Goal: Task Accomplishment & Management: Manage account settings

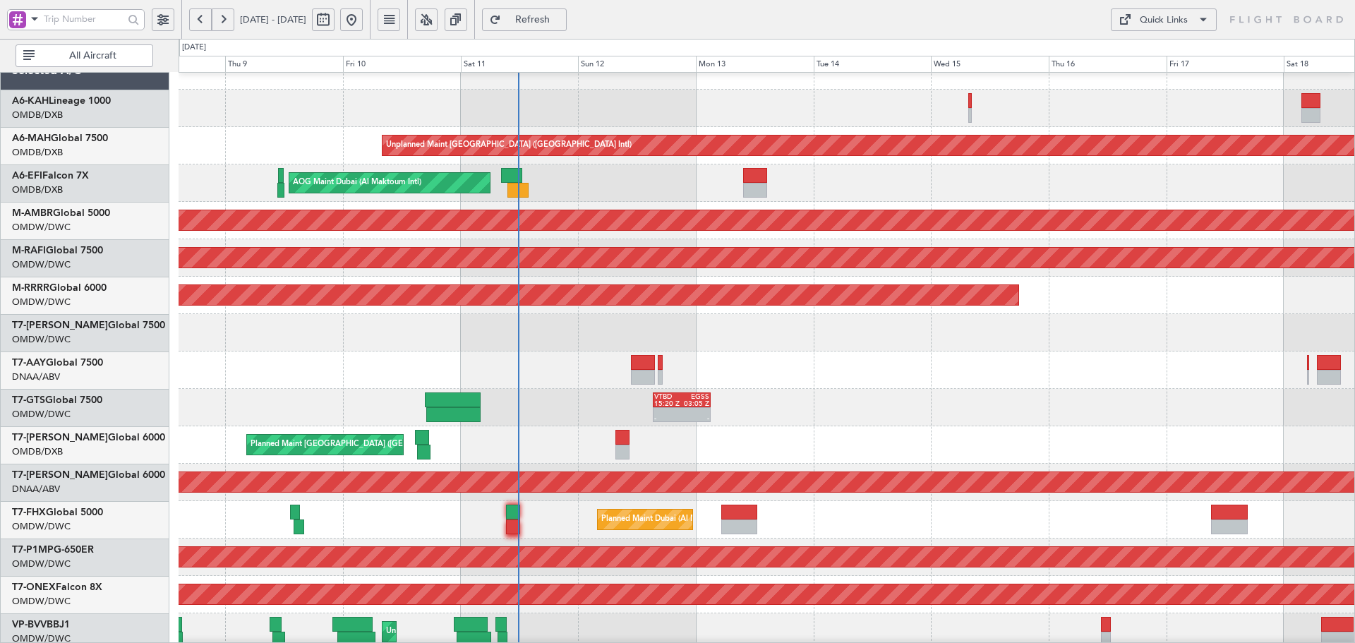
click at [888, 108] on div at bounding box center [767, 108] width 1176 height 37
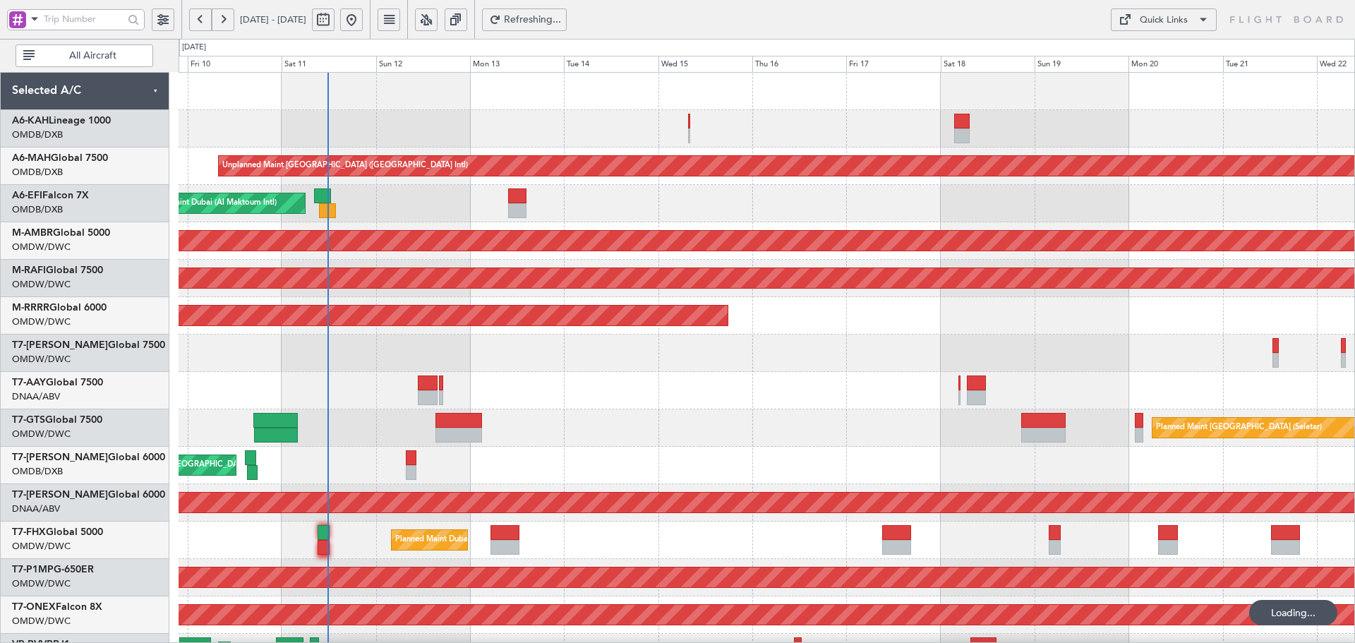
click at [731, 200] on div "Unplanned Maint [GEOGRAPHIC_DATA] ([GEOGRAPHIC_DATA] Intl) AOG Maint [GEOGRAPHI…" at bounding box center [767, 484] width 1176 height 823
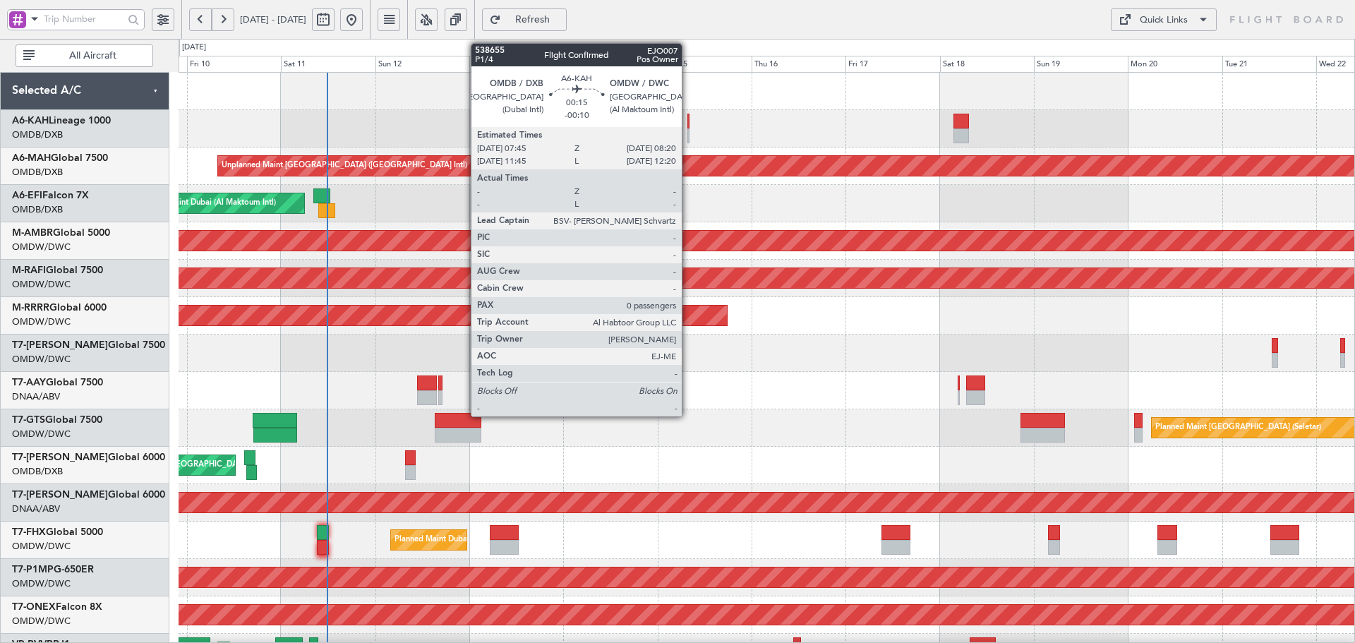
click at [688, 118] on div at bounding box center [689, 121] width 3 height 15
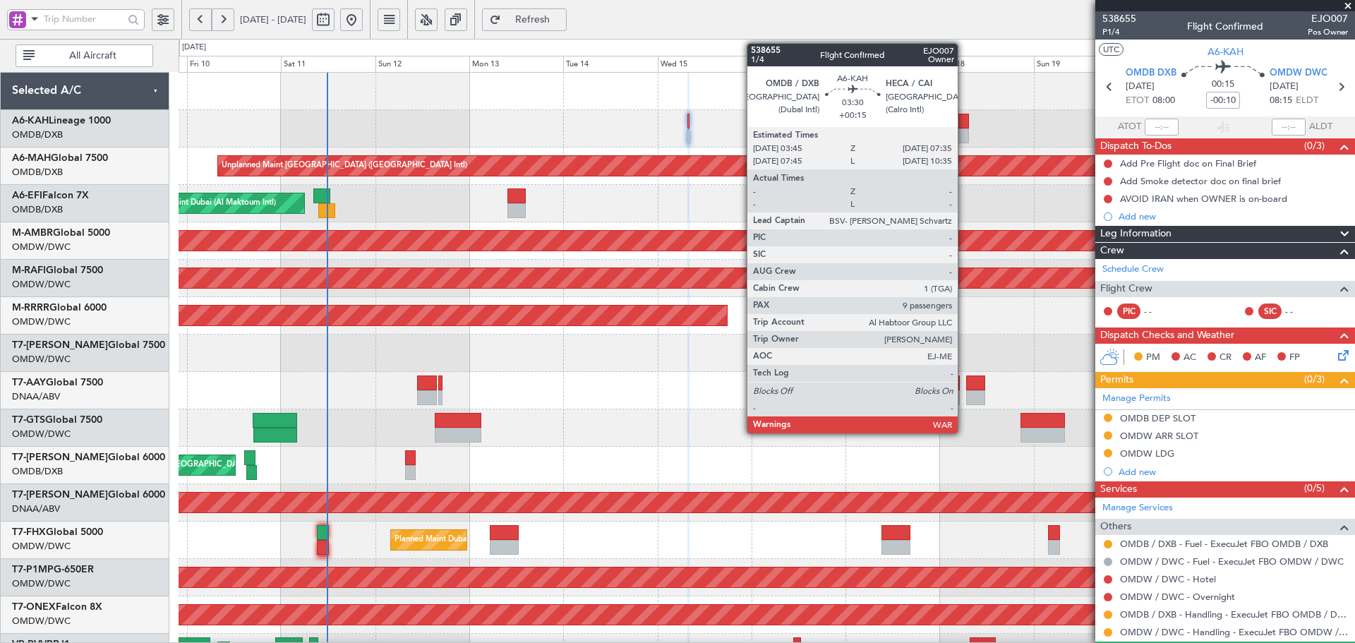
click at [964, 116] on div at bounding box center [962, 121] width 16 height 15
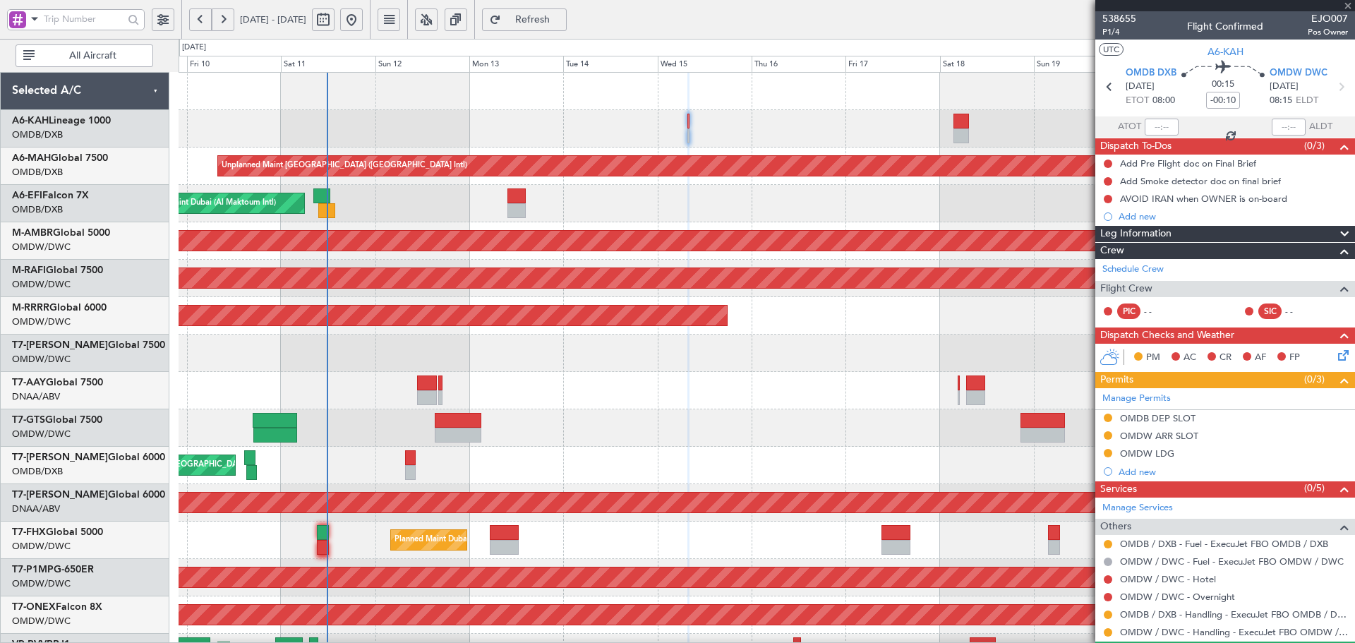
type input "+00:15"
type input "9"
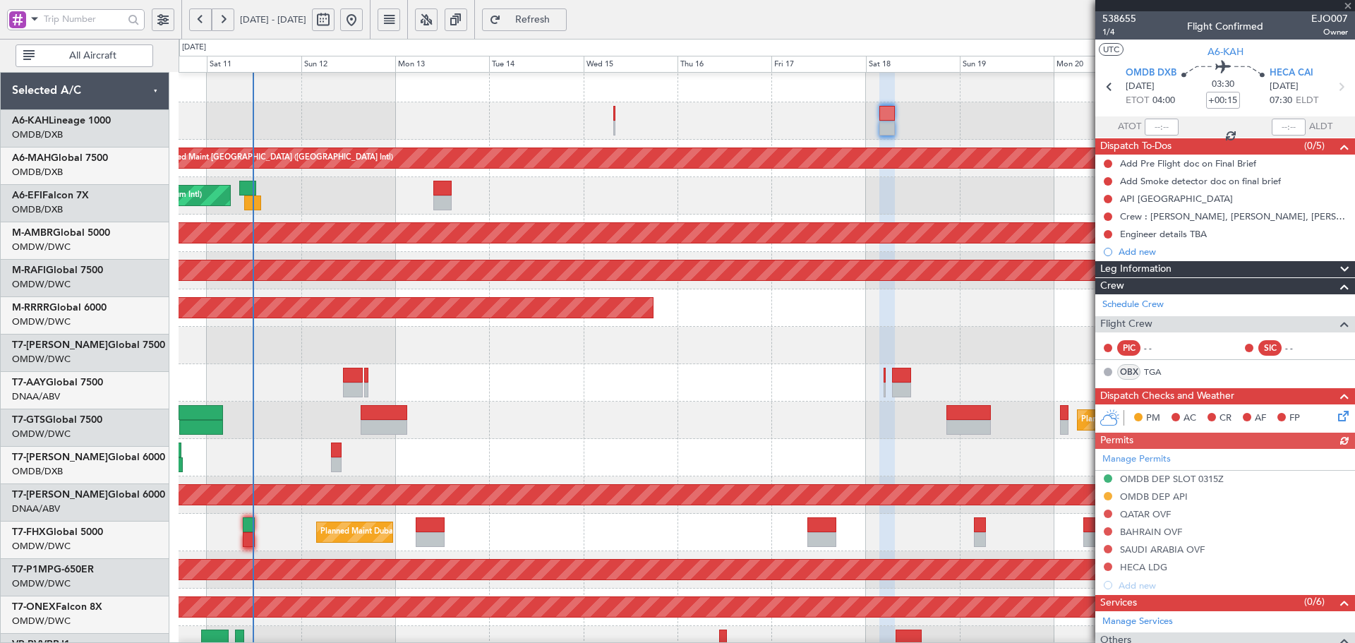
scroll to position [8, 0]
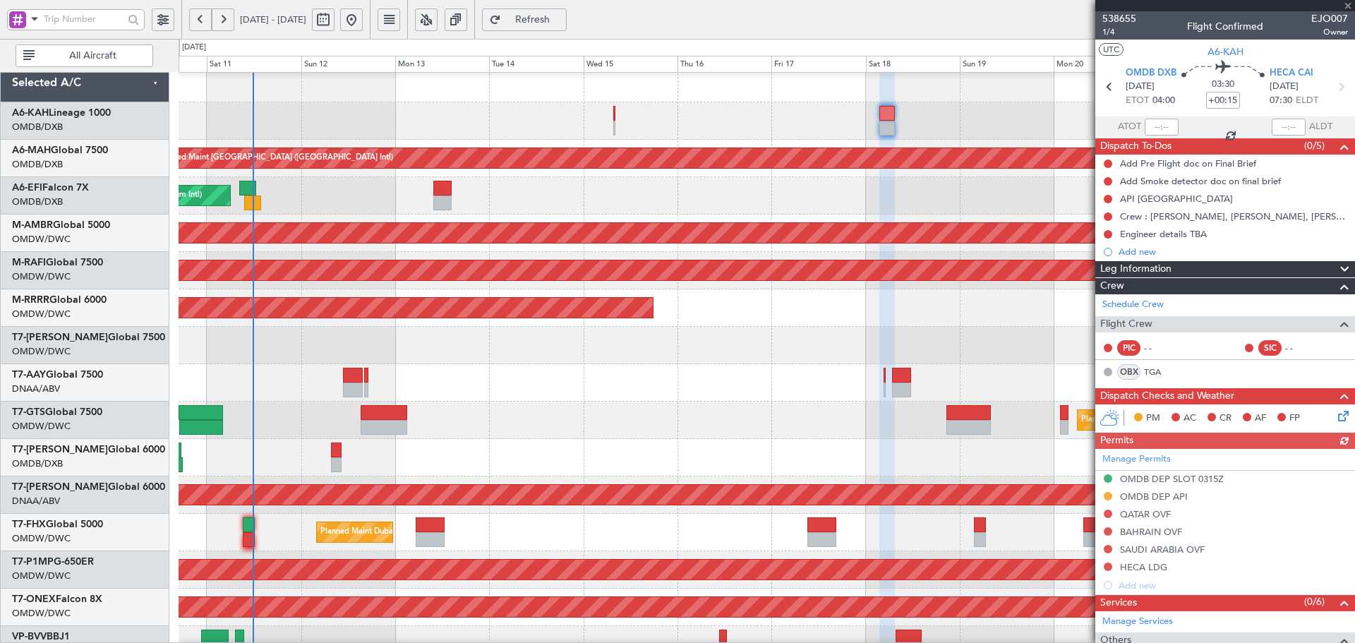
click at [871, 139] on div at bounding box center [767, 120] width 1176 height 37
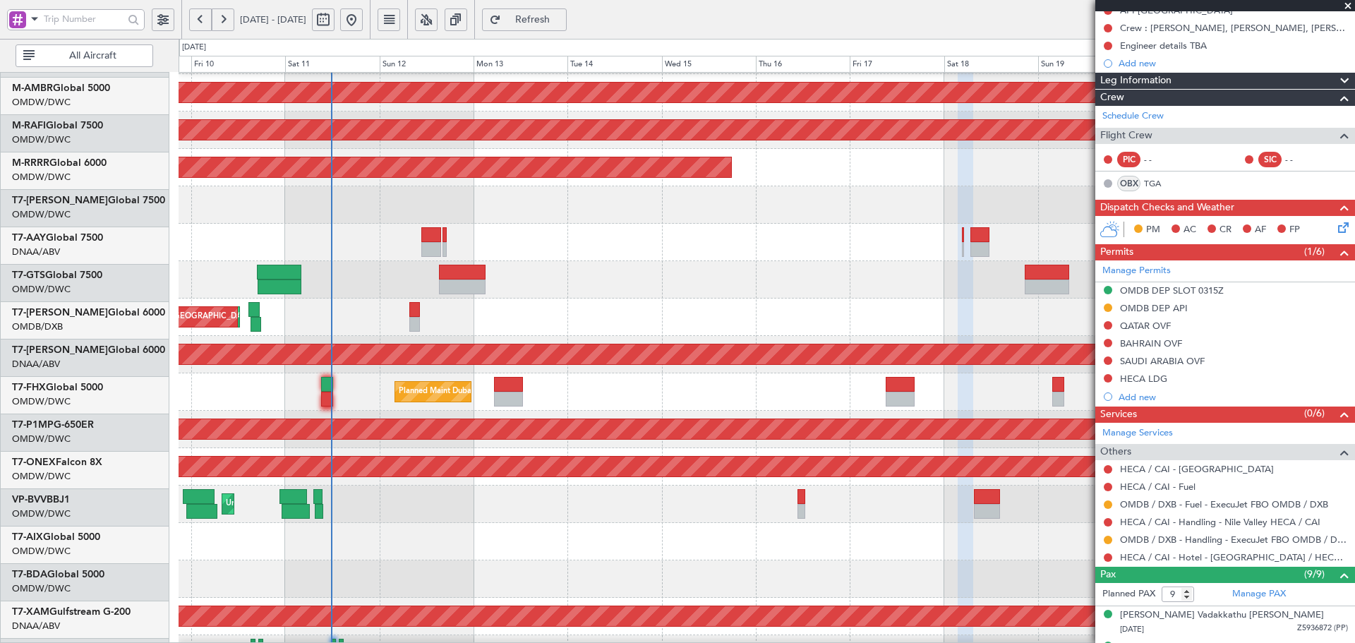
scroll to position [173, 0]
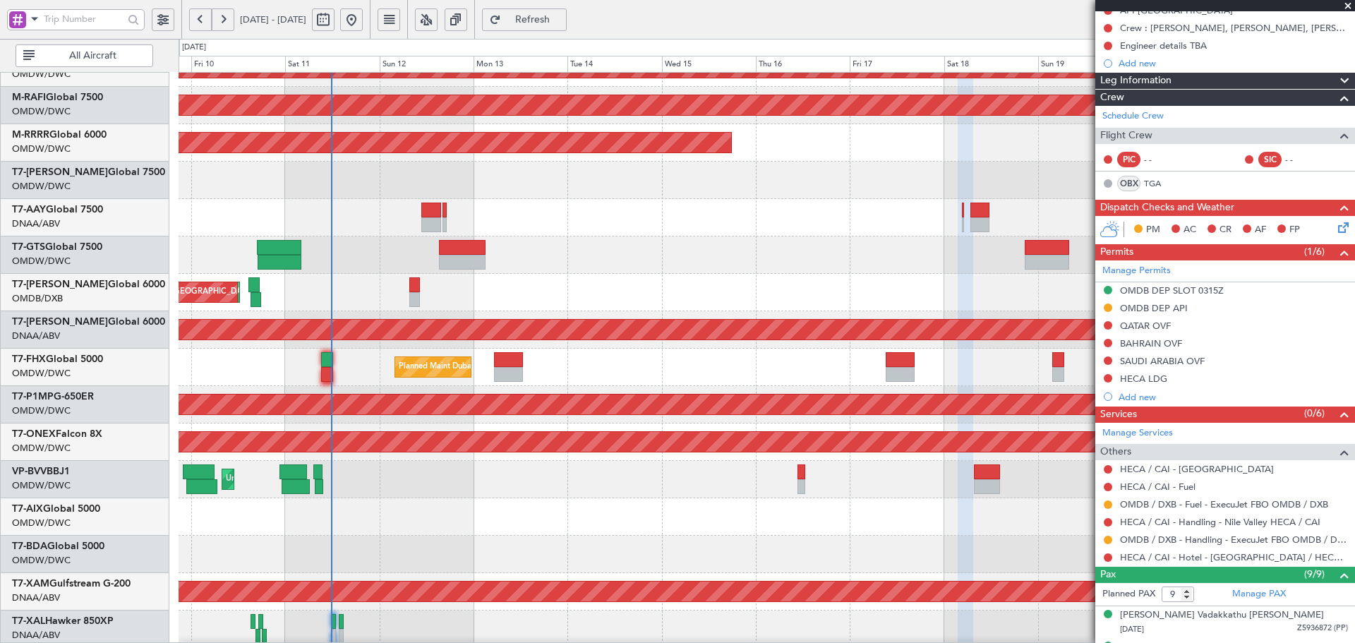
click at [453, 297] on div "Planned Maint [GEOGRAPHIC_DATA] ([GEOGRAPHIC_DATA] Intl) Planned Maint [GEOGRAP…" at bounding box center [767, 292] width 1176 height 37
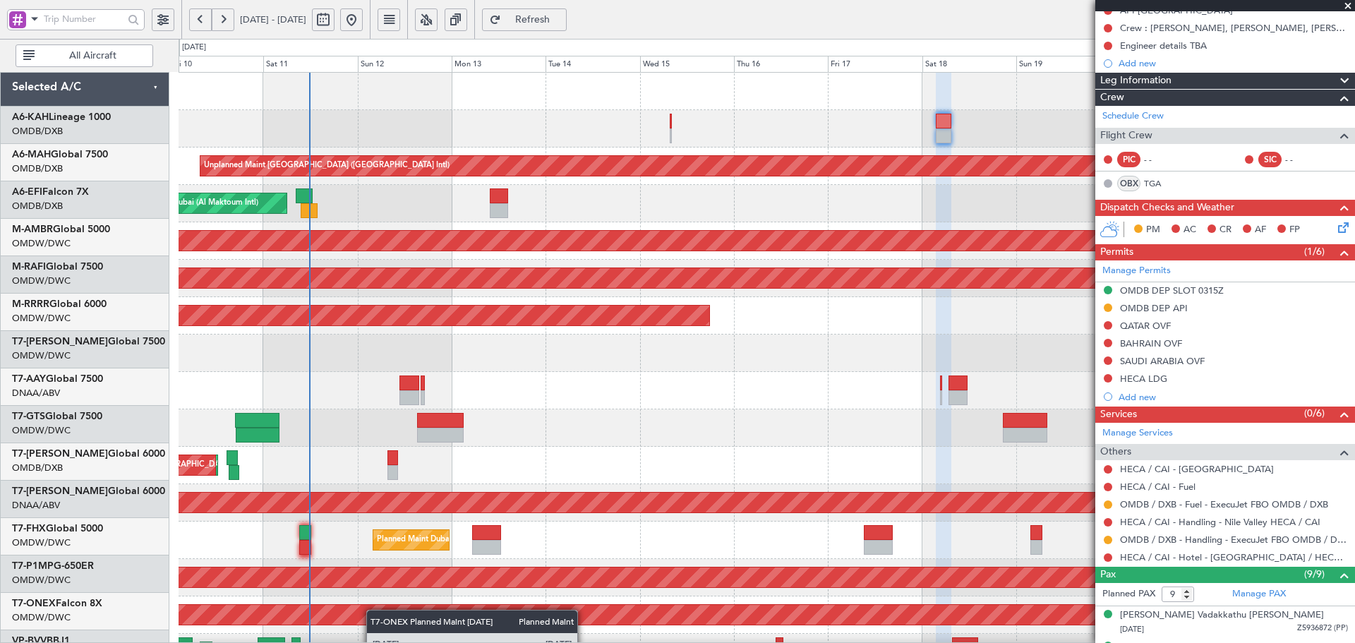
scroll to position [0, 0]
click at [373, 625] on div "Unplanned Maint [GEOGRAPHIC_DATA] ([GEOGRAPHIC_DATA] Intl) AOG Maint [GEOGRAPHI…" at bounding box center [767, 484] width 1176 height 823
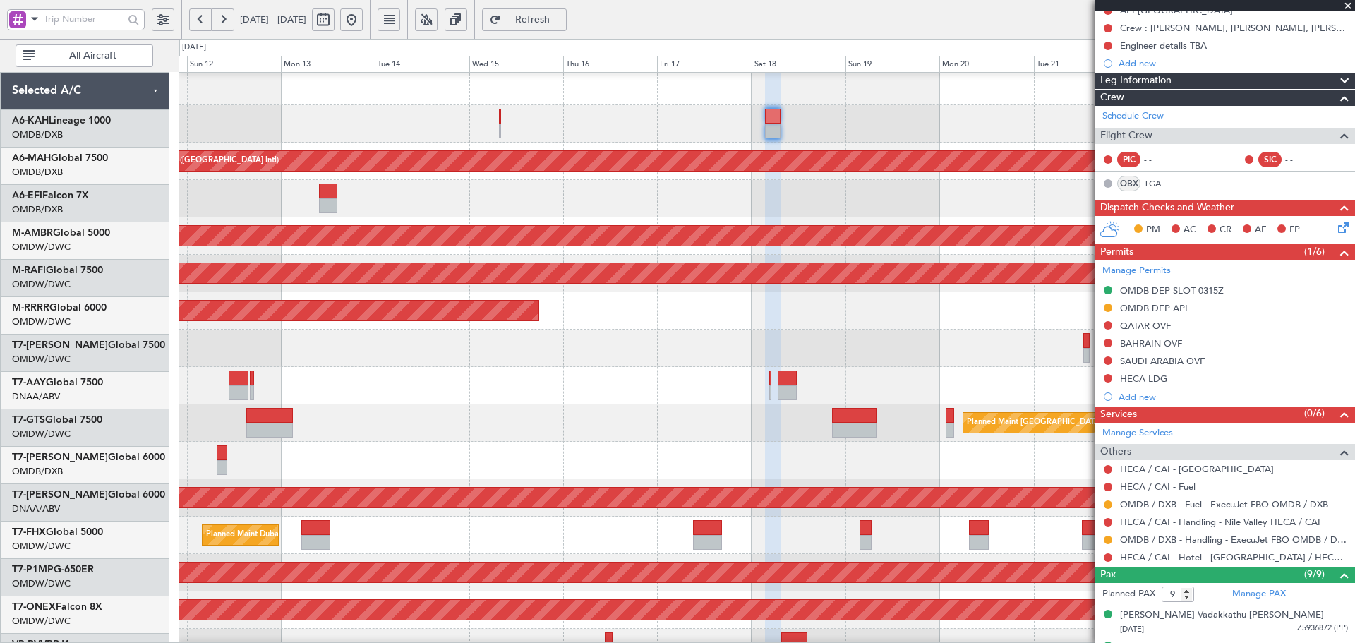
scroll to position [2, 0]
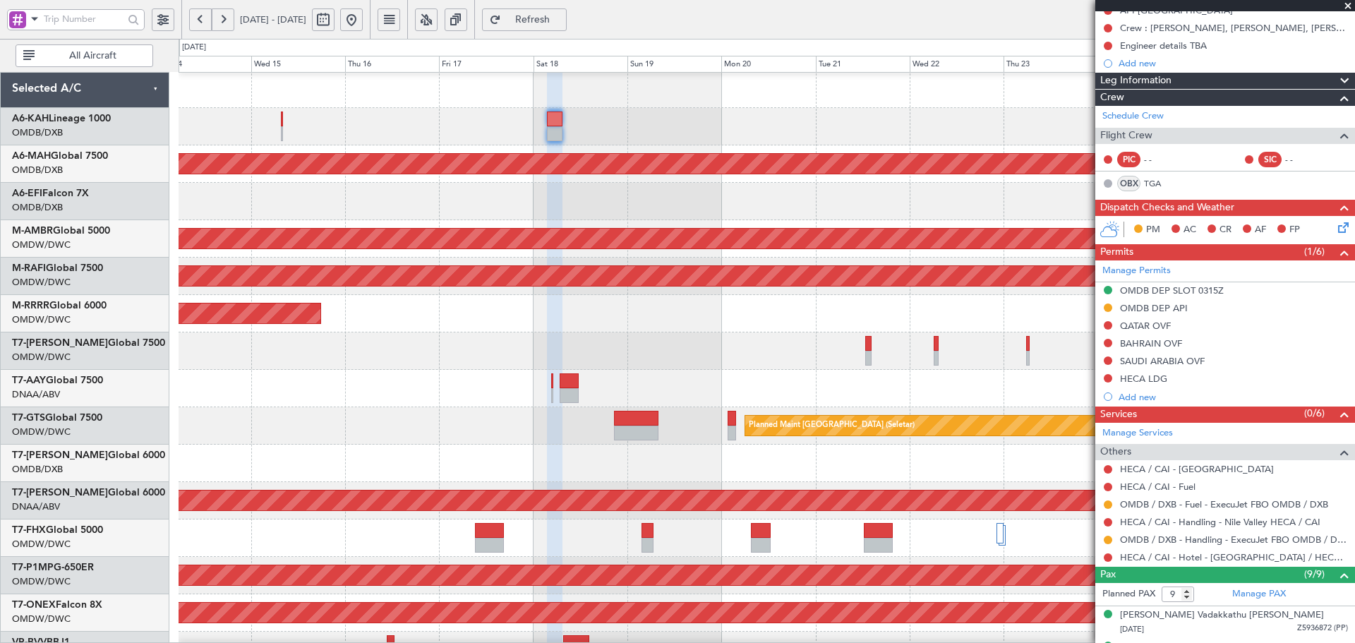
click at [248, 345] on div at bounding box center [767, 351] width 1176 height 37
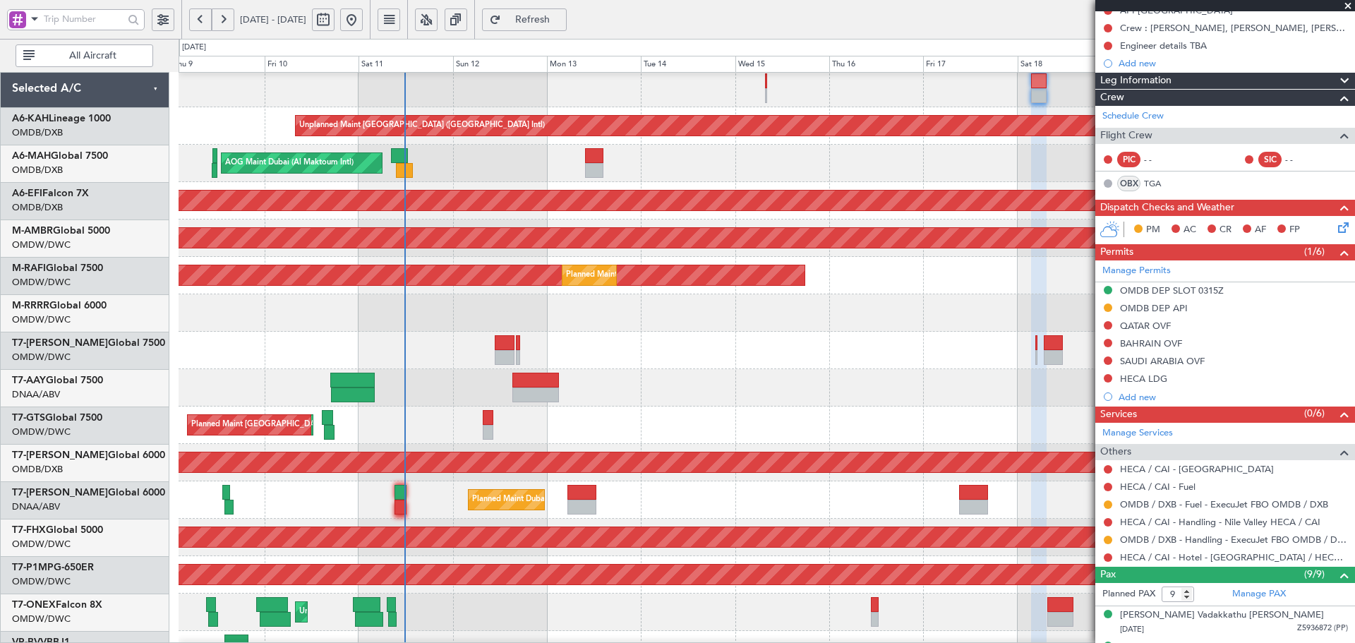
scroll to position [46, 0]
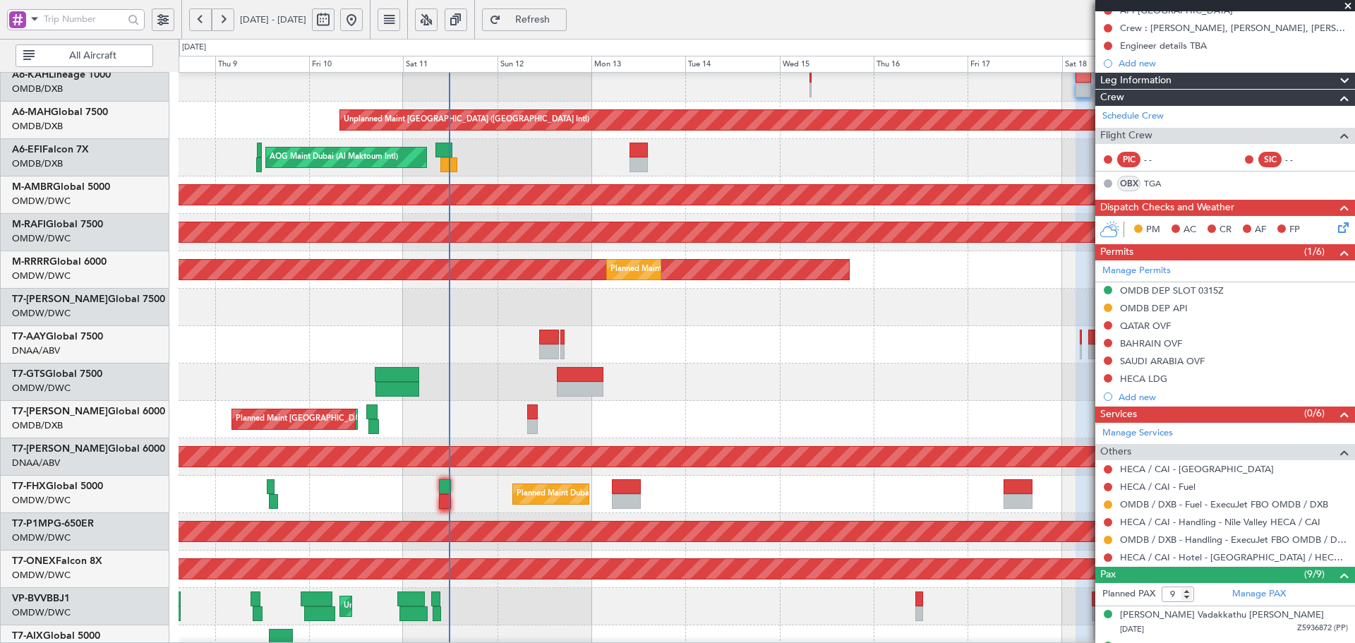
click at [959, 336] on div at bounding box center [767, 344] width 1176 height 37
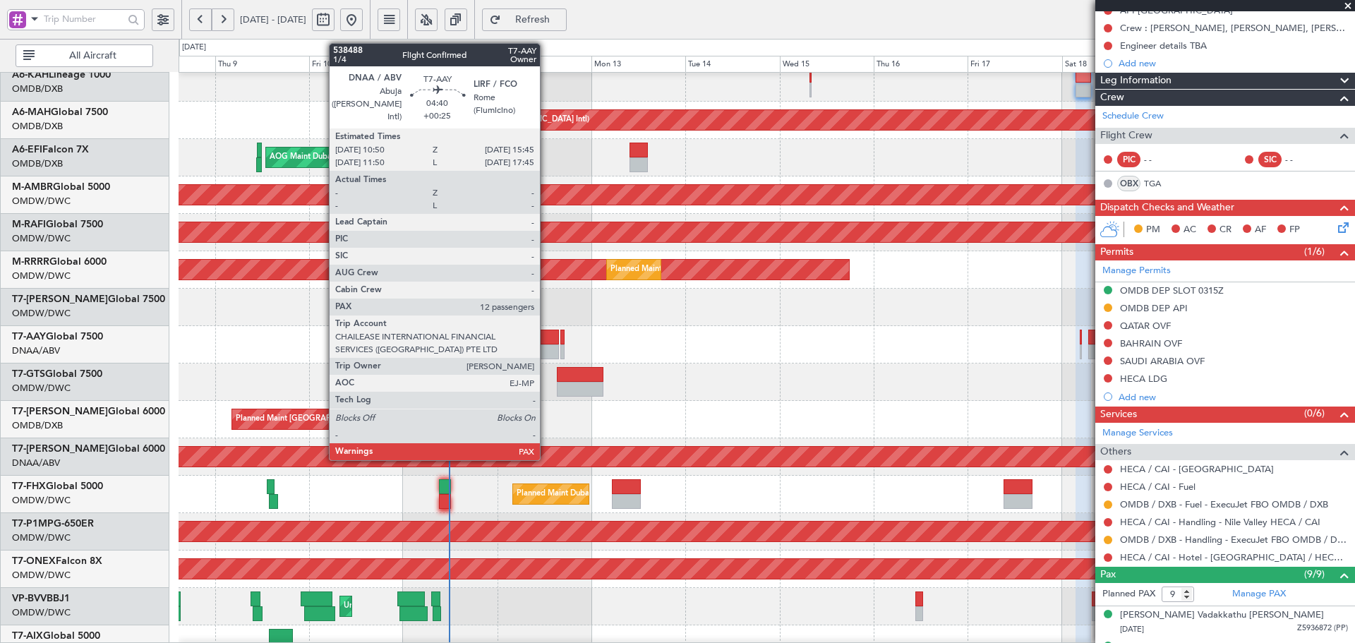
click at [546, 342] on div at bounding box center [549, 337] width 20 height 15
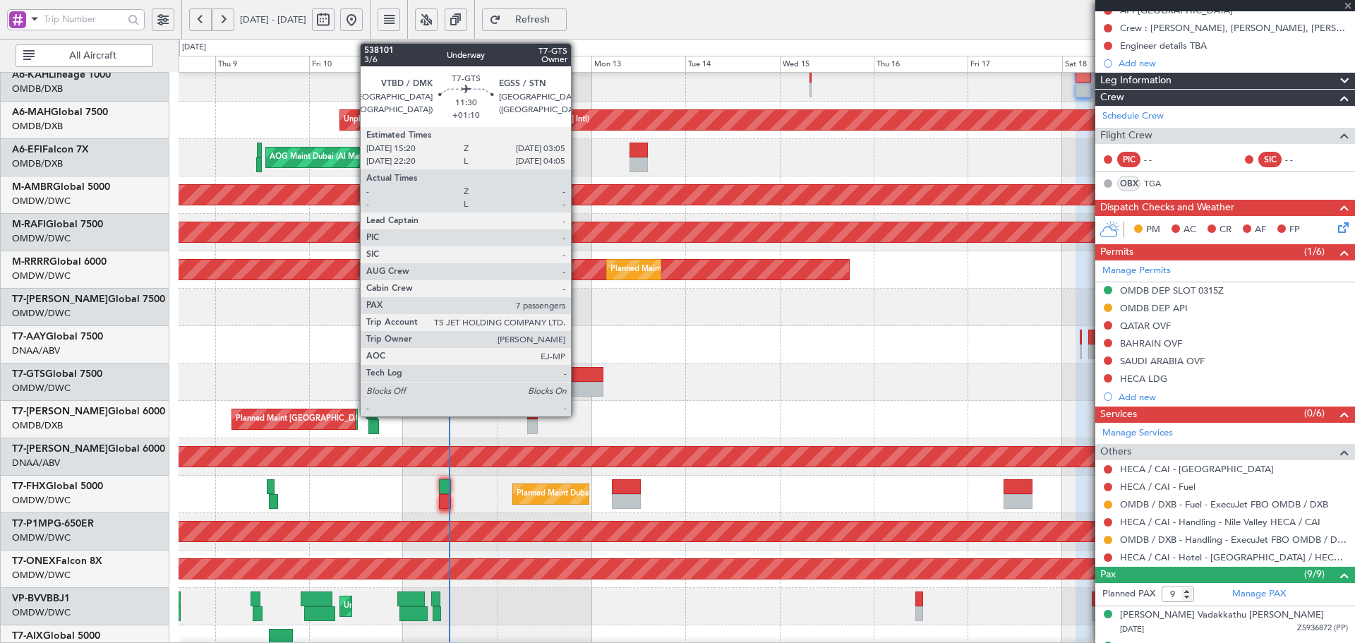
type input "+00:25"
type input "12"
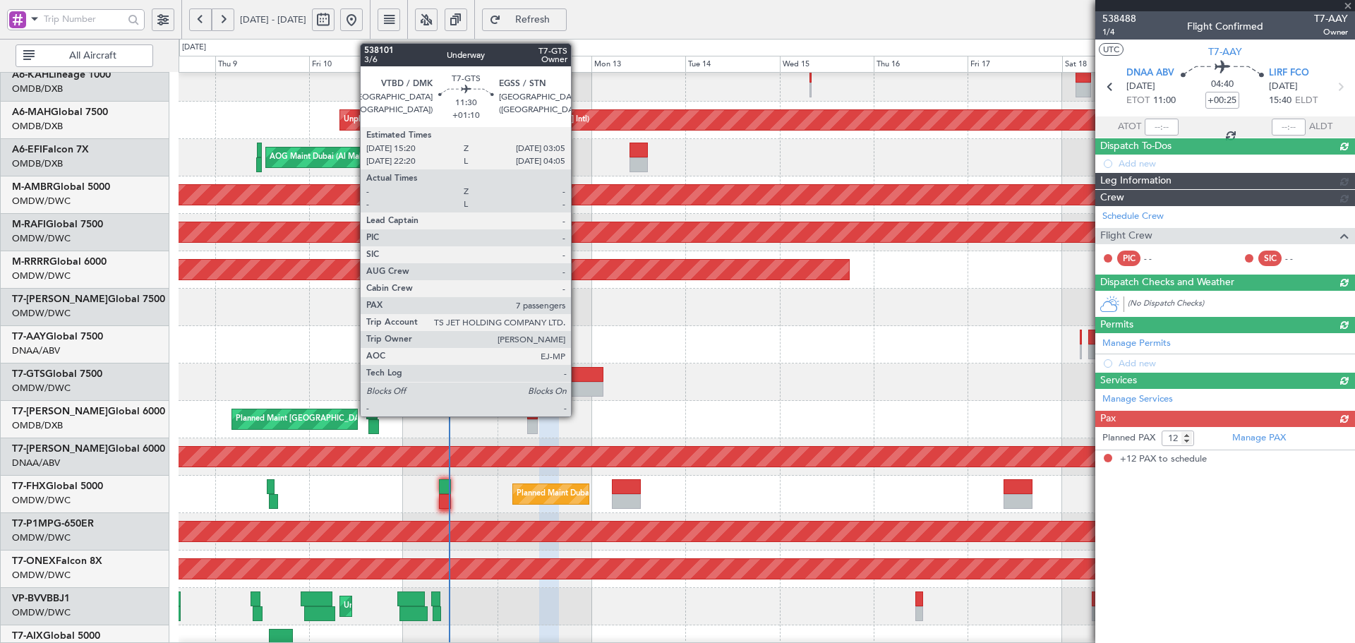
click at [577, 383] on div at bounding box center [580, 389] width 47 height 15
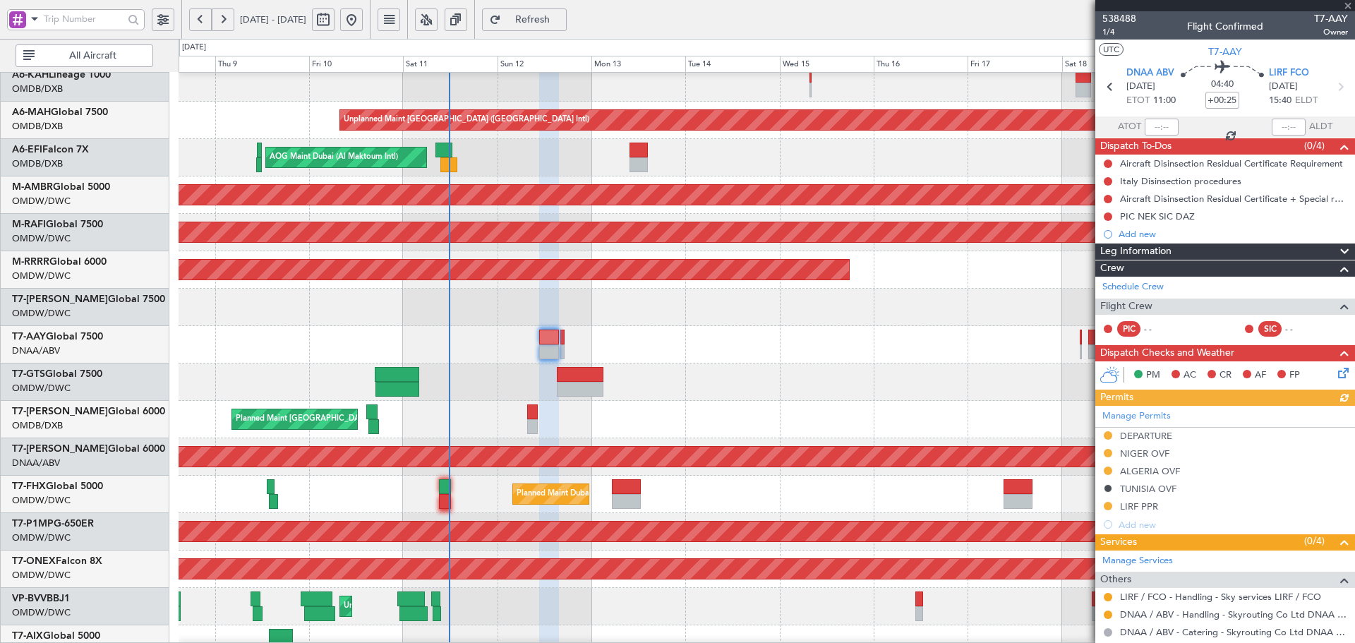
type input "+01:10"
type input "7"
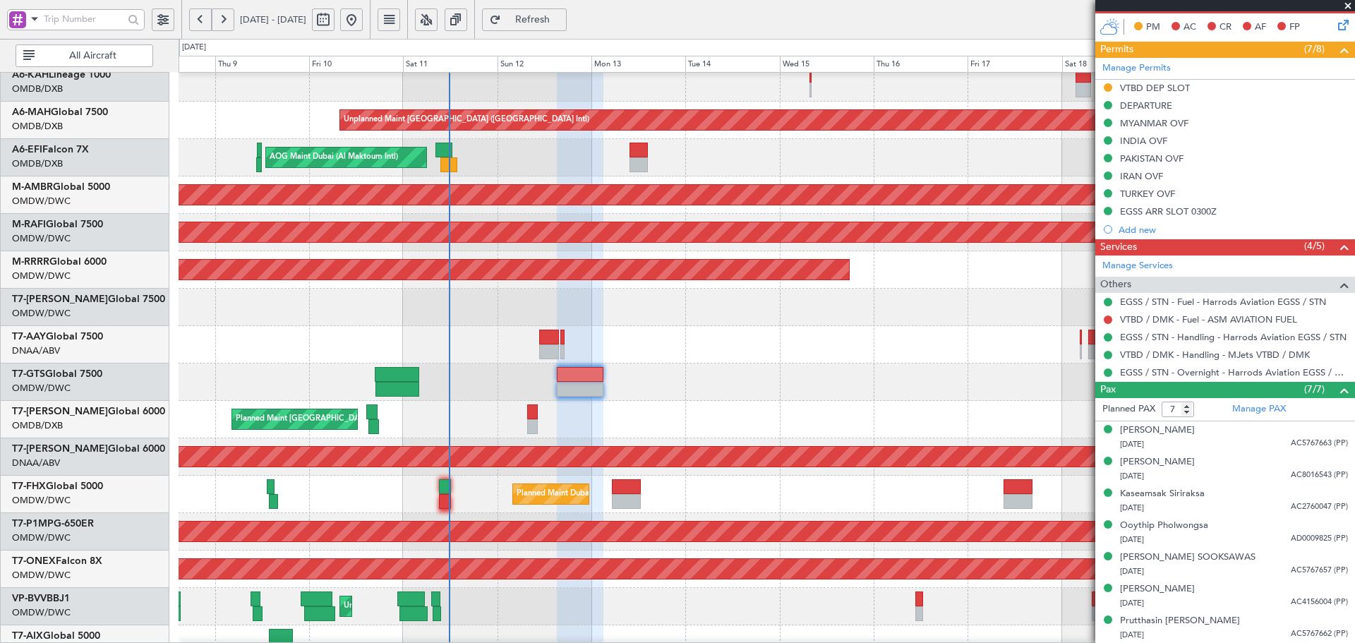
scroll to position [18, 0]
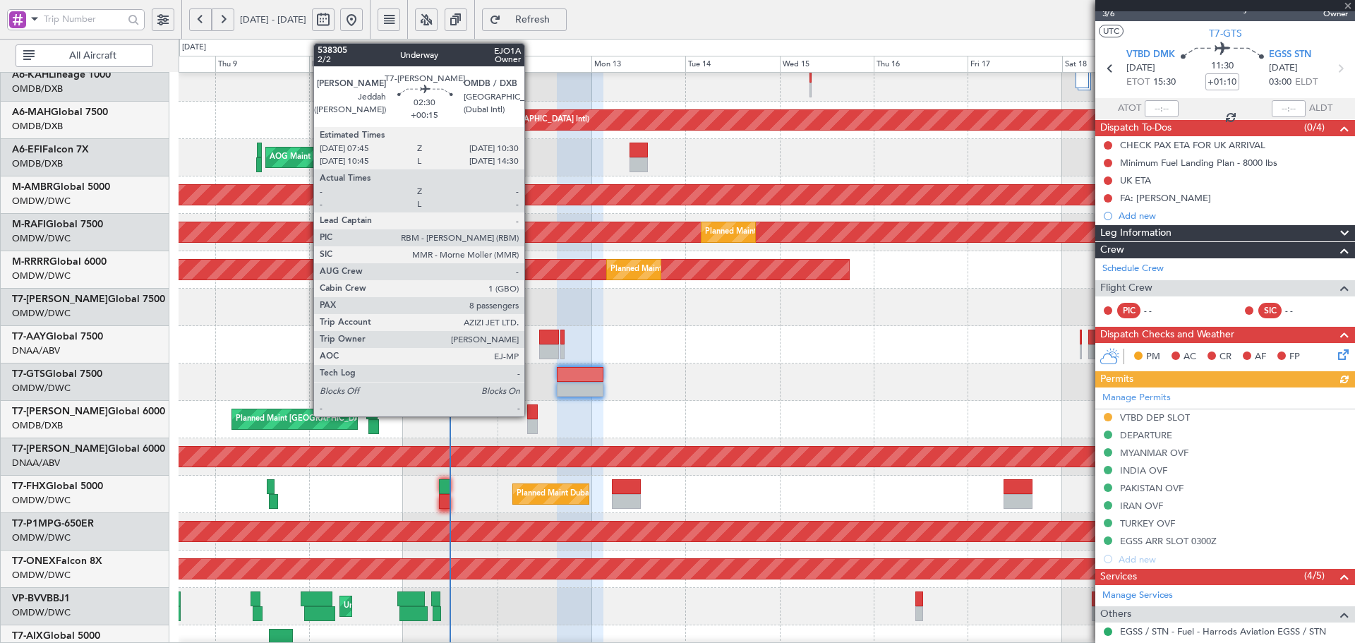
click at [531, 413] on div at bounding box center [532, 412] width 11 height 15
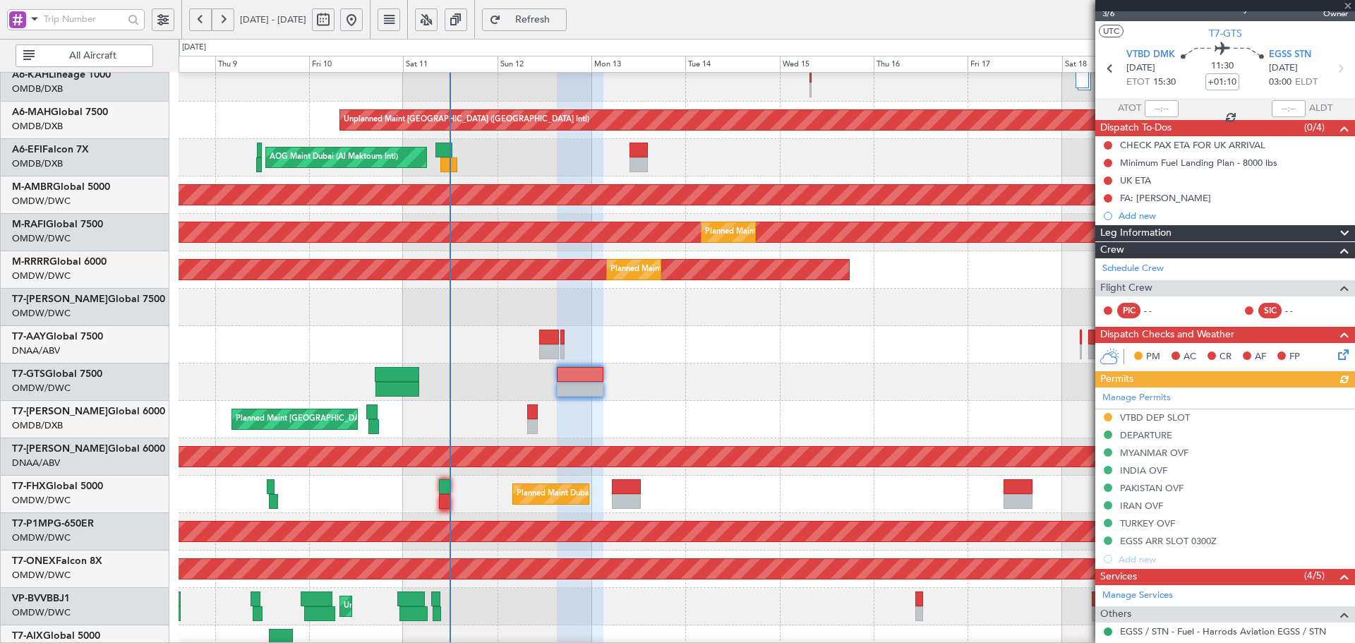
type input "+00:15"
type input "8"
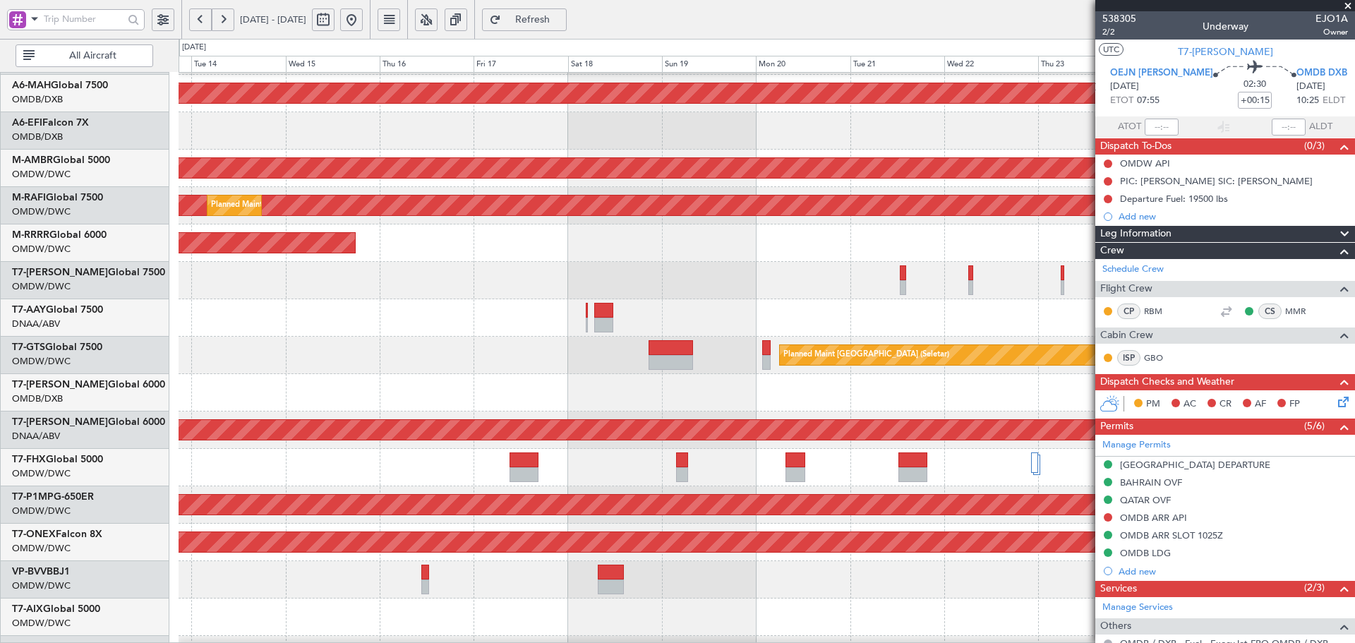
scroll to position [76, 0]
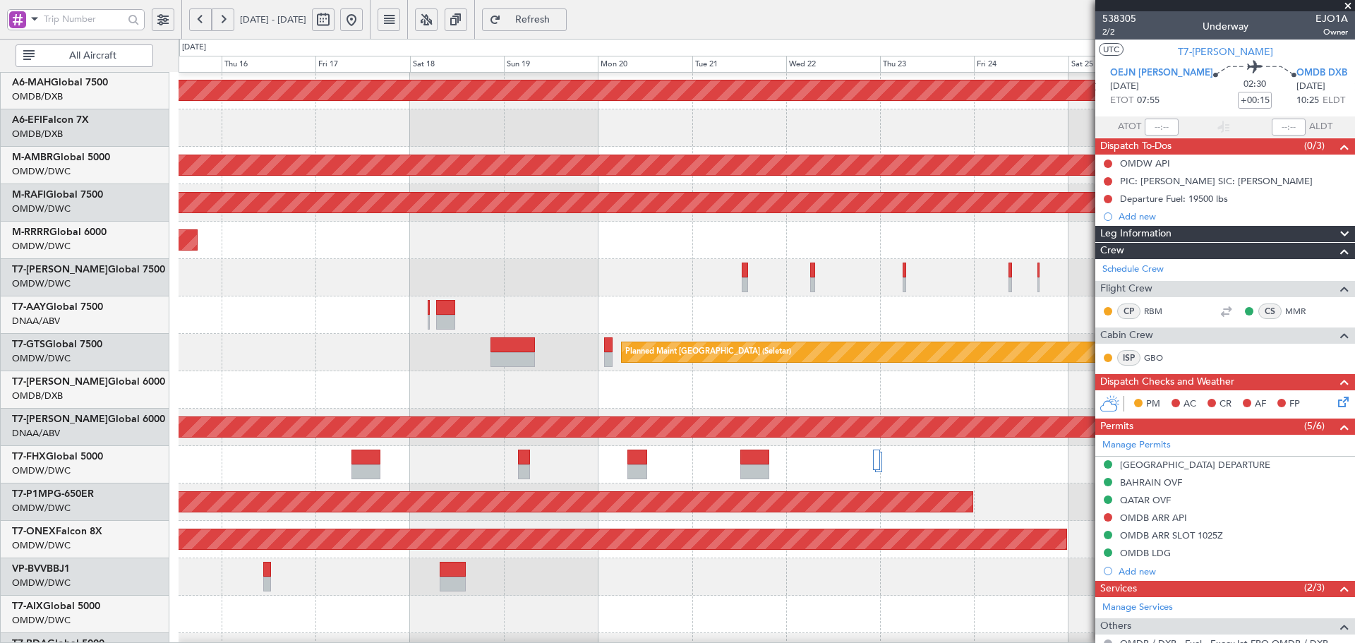
click at [185, 379] on div at bounding box center [767, 389] width 1176 height 37
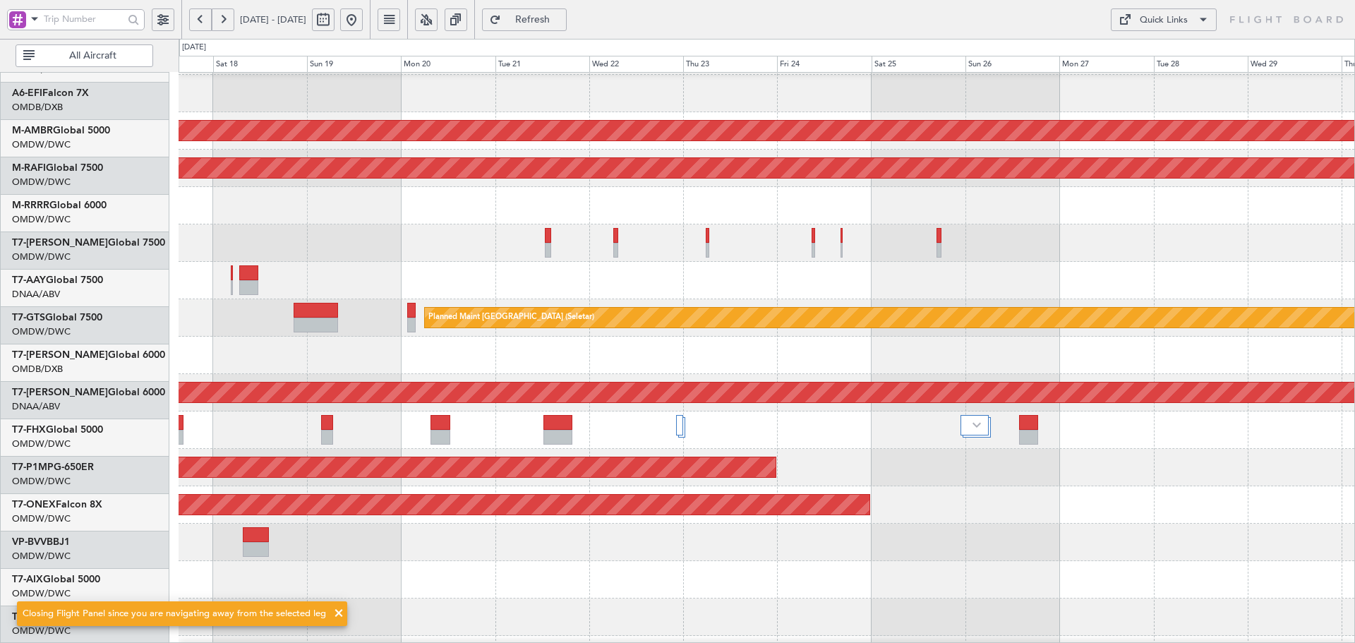
scroll to position [110, 0]
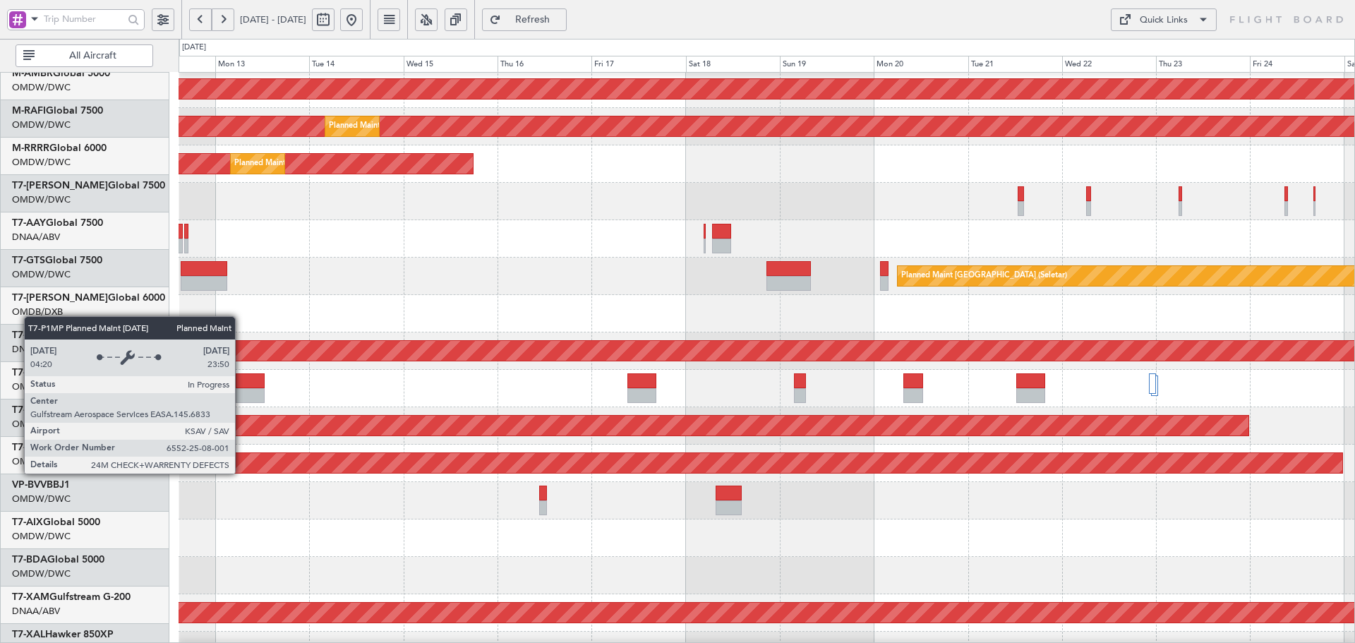
click at [818, 423] on div "Planned Maint Savannah (Savannah/hilton Head Intl)" at bounding box center [126, 426] width 2246 height 20
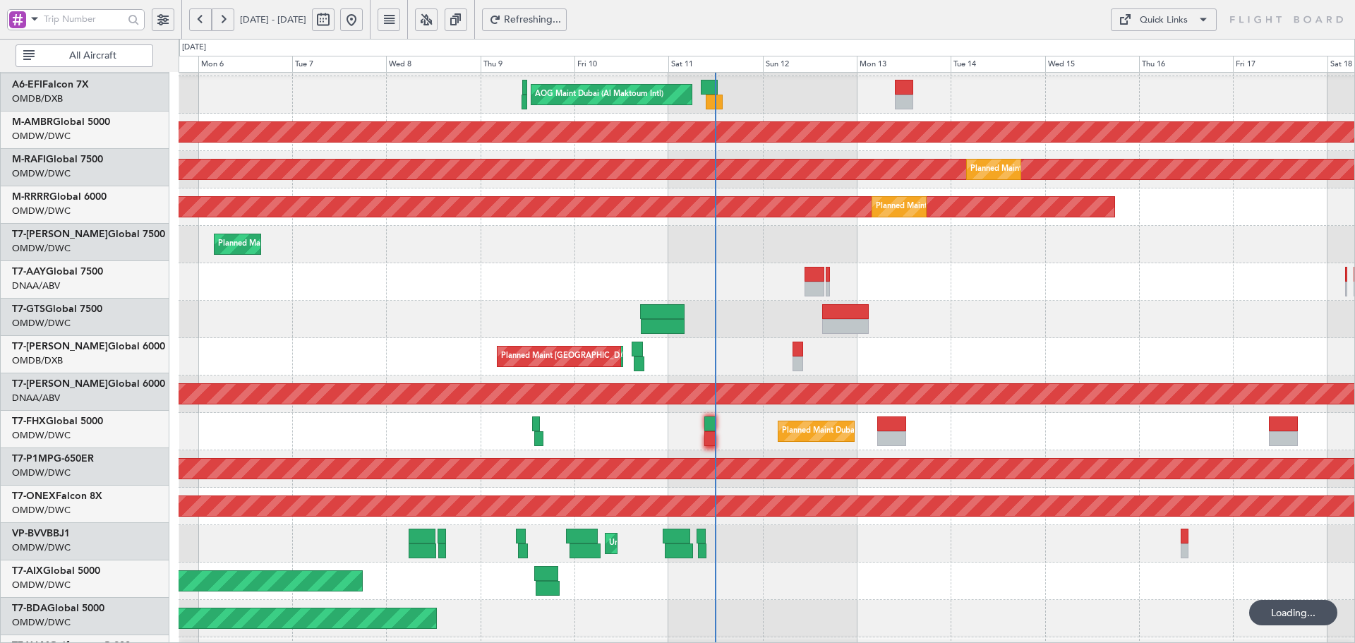
scroll to position [109, 0]
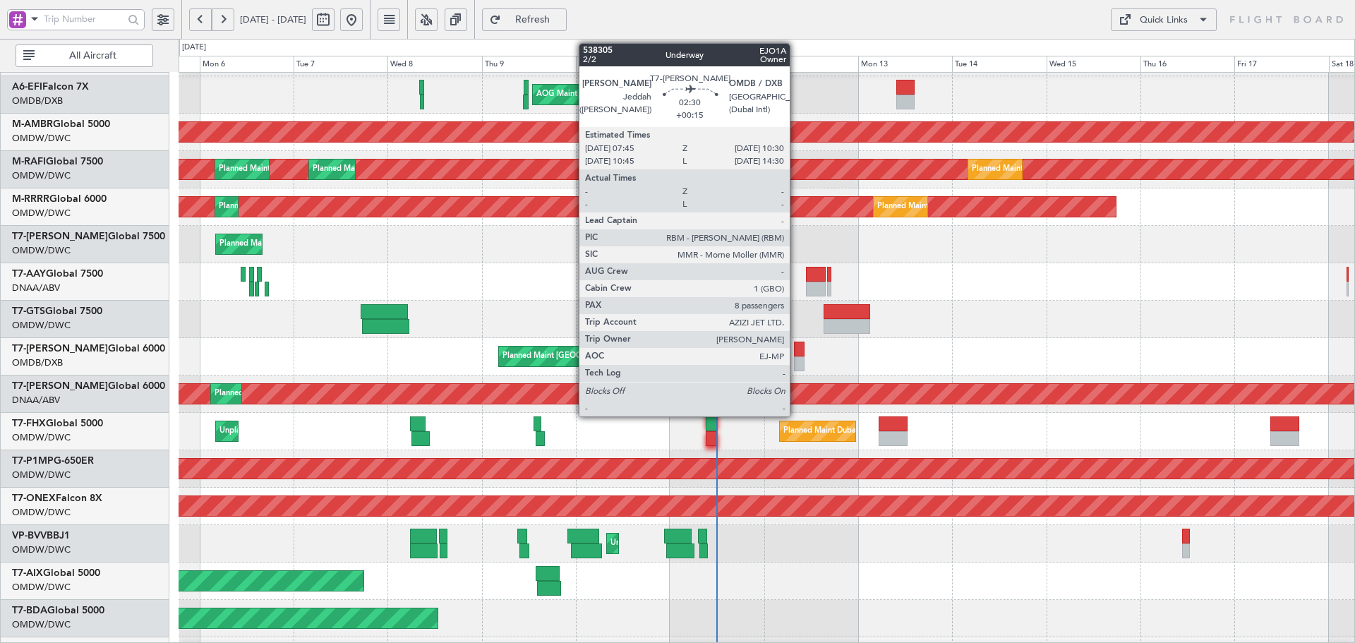
click at [796, 354] on div at bounding box center [799, 349] width 11 height 15
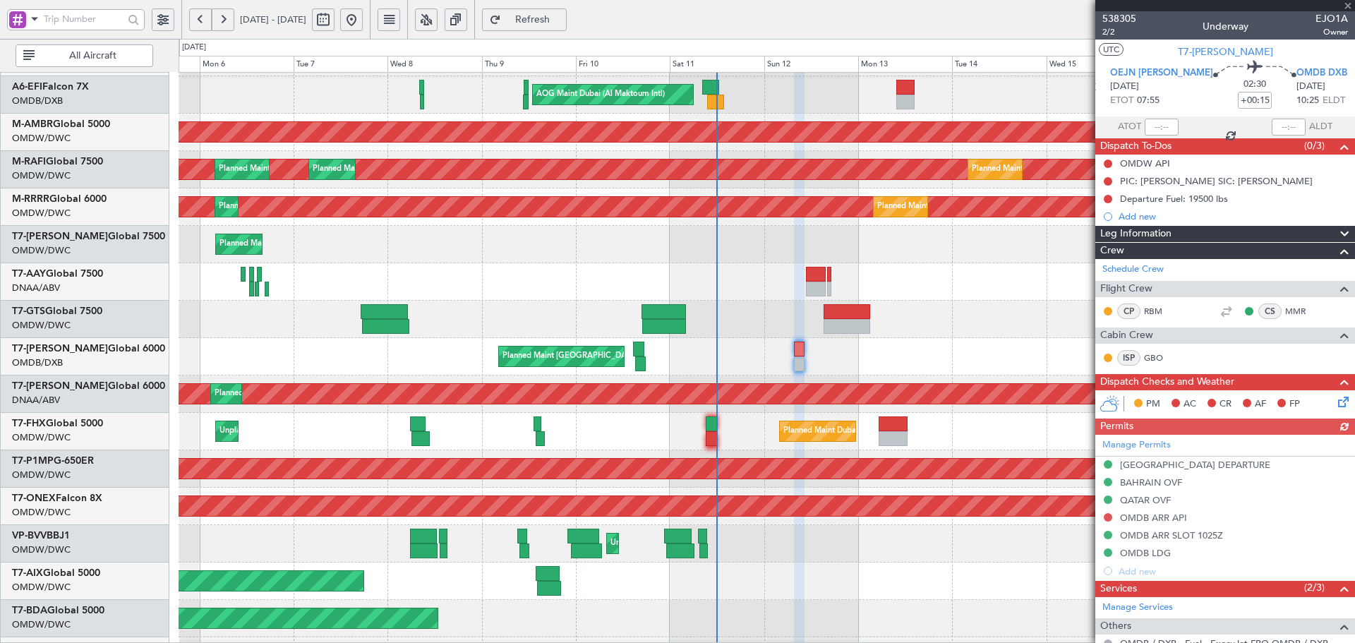
scroll to position [282, 0]
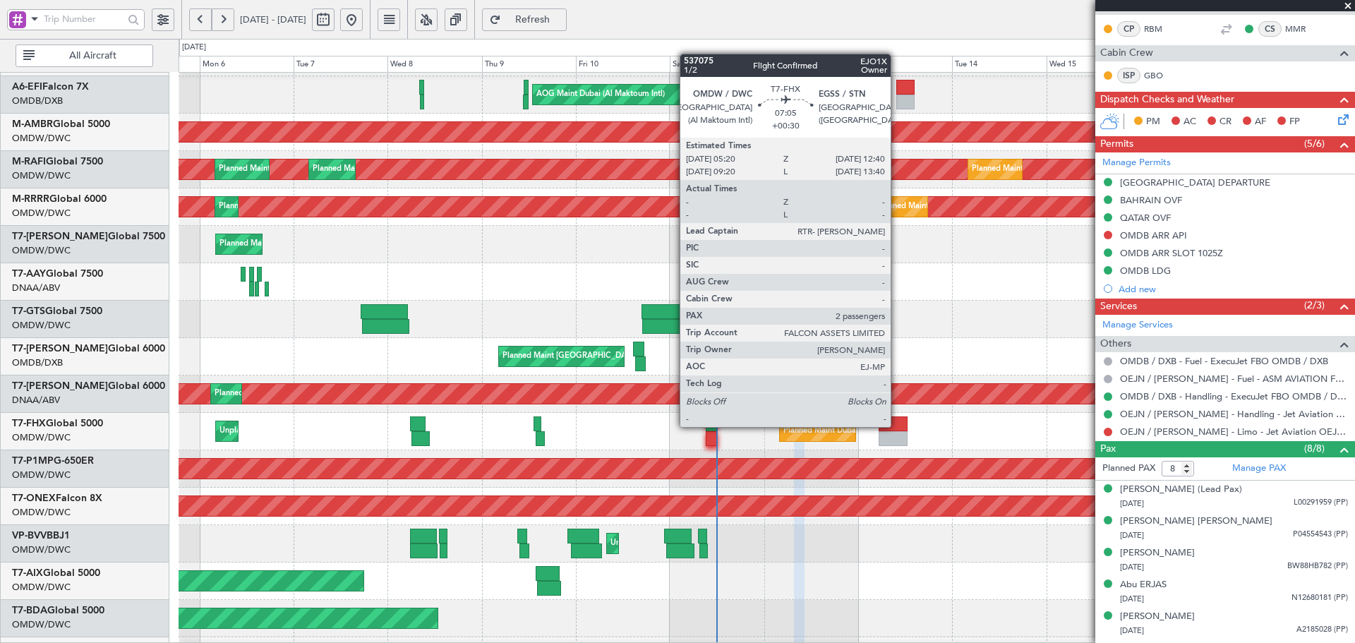
click at [897, 426] on div at bounding box center [893, 424] width 29 height 15
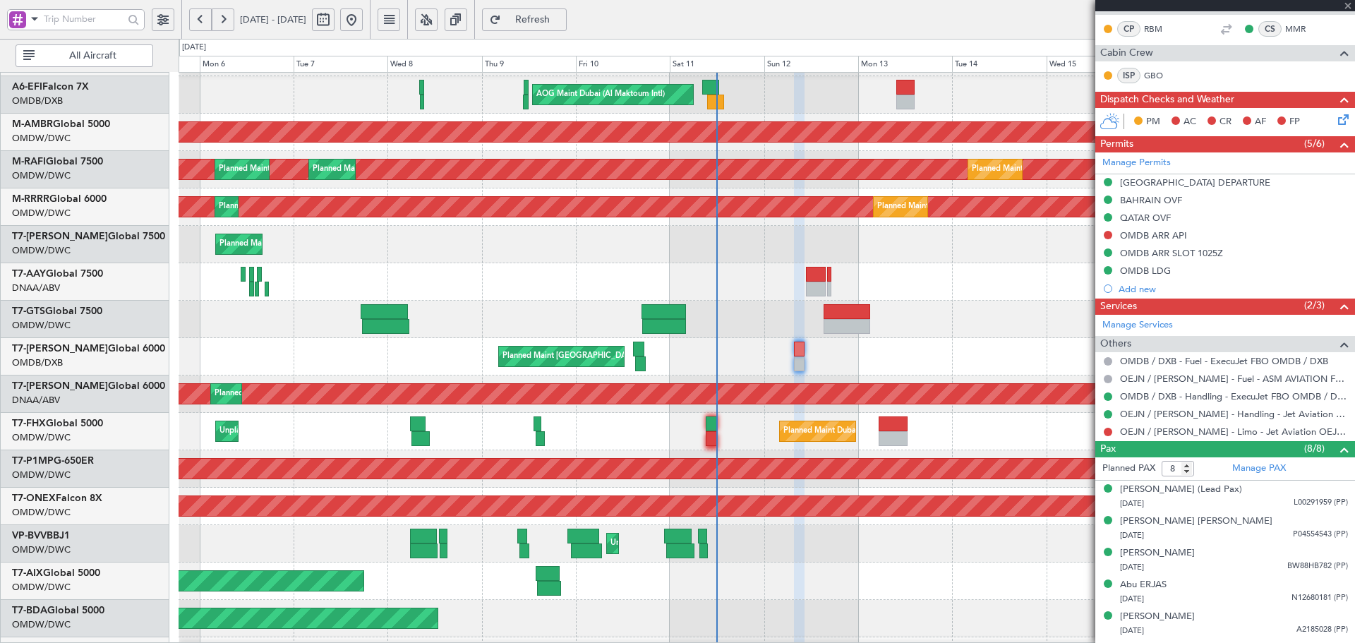
type input "+00:30"
type input "2"
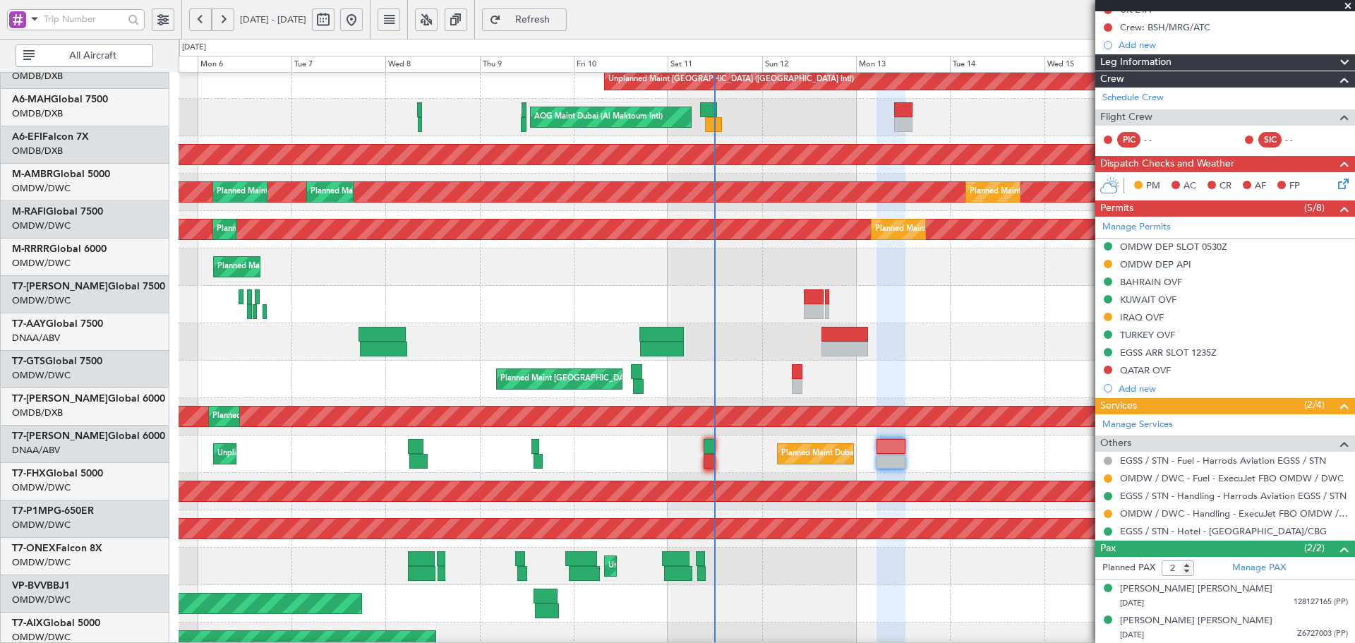
scroll to position [138, 0]
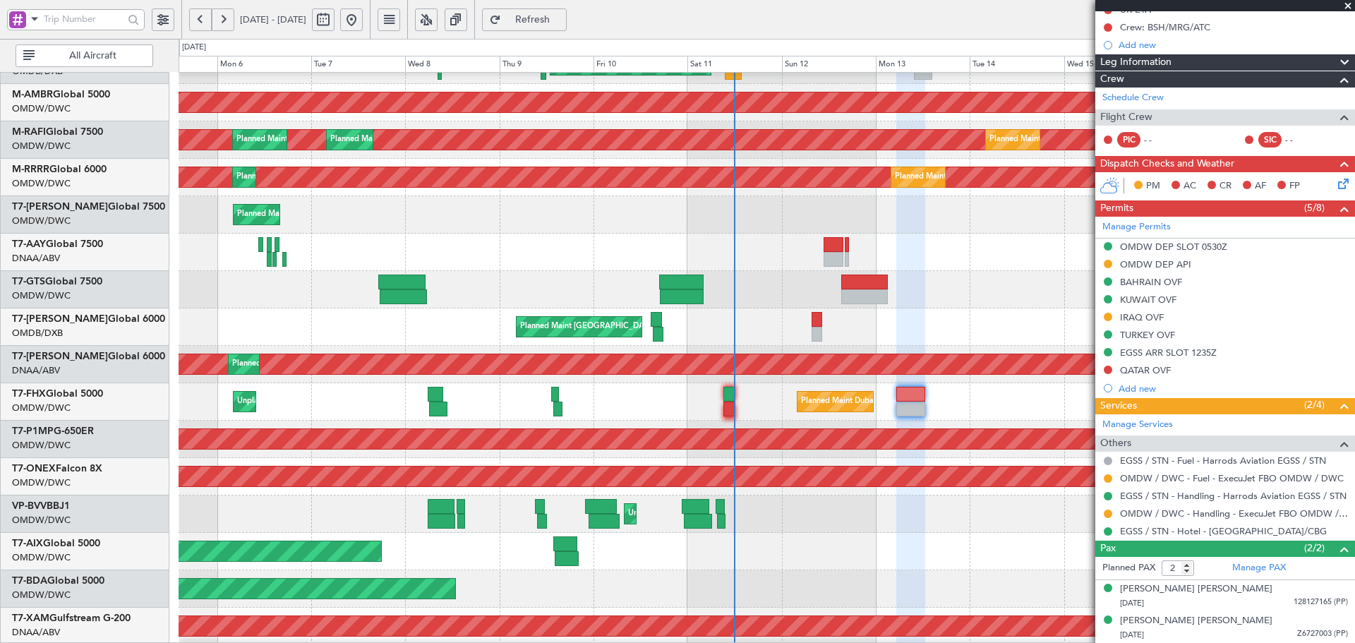
click at [789, 321] on div "Planned Maint [GEOGRAPHIC_DATA] ([GEOGRAPHIC_DATA] Intl) Planned Maint [GEOGRAP…" at bounding box center [767, 327] width 1176 height 37
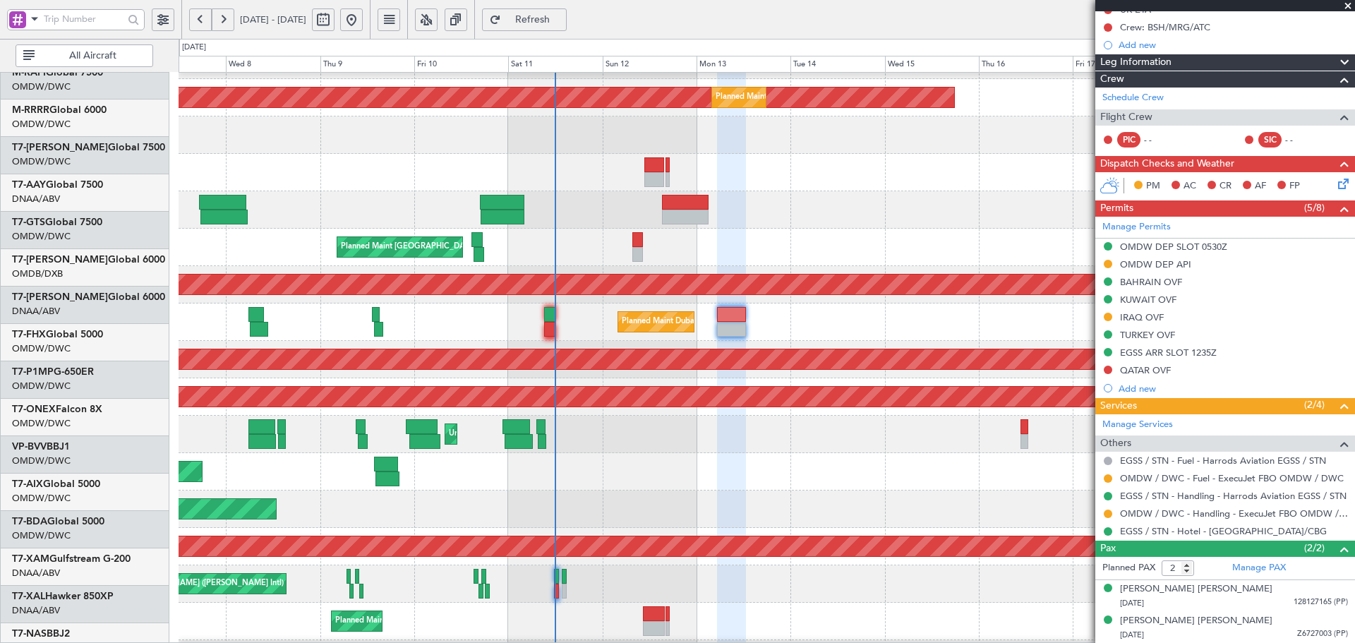
scroll to position [252, 0]
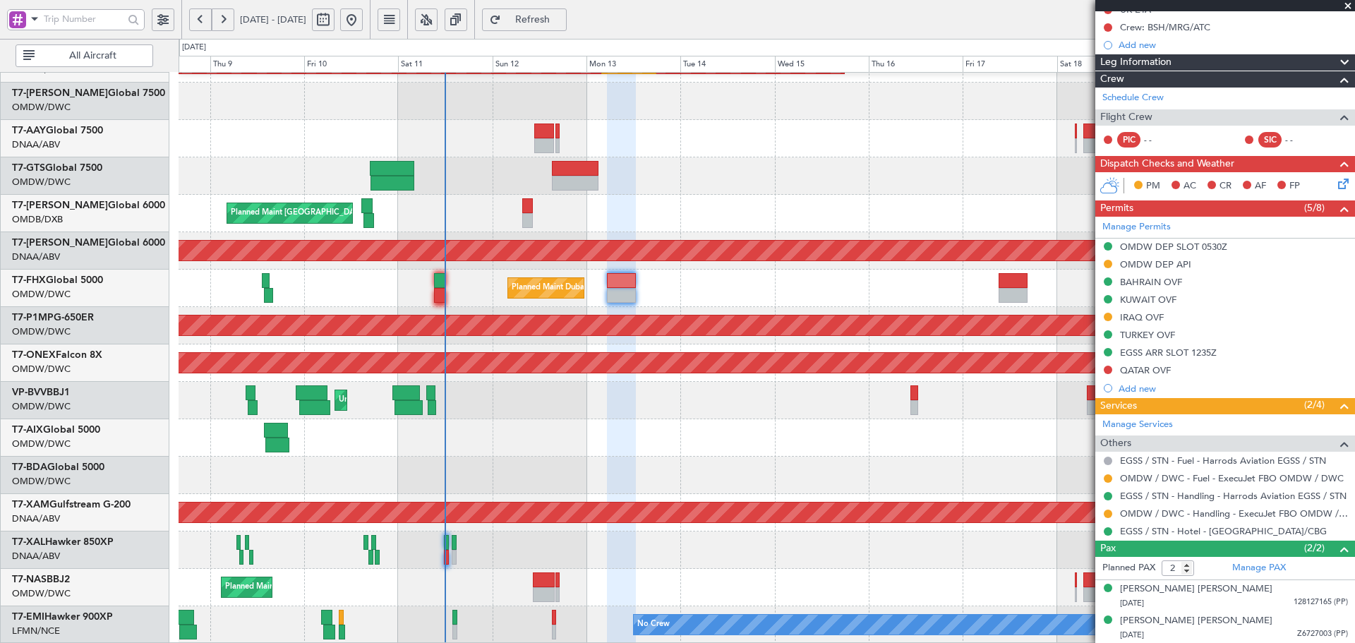
click at [635, 416] on div "Planned Maint Dubai (Al Maktoum Intl) Planned Maint [GEOGRAPHIC_DATA] (Al Makto…" at bounding box center [767, 232] width 1176 height 823
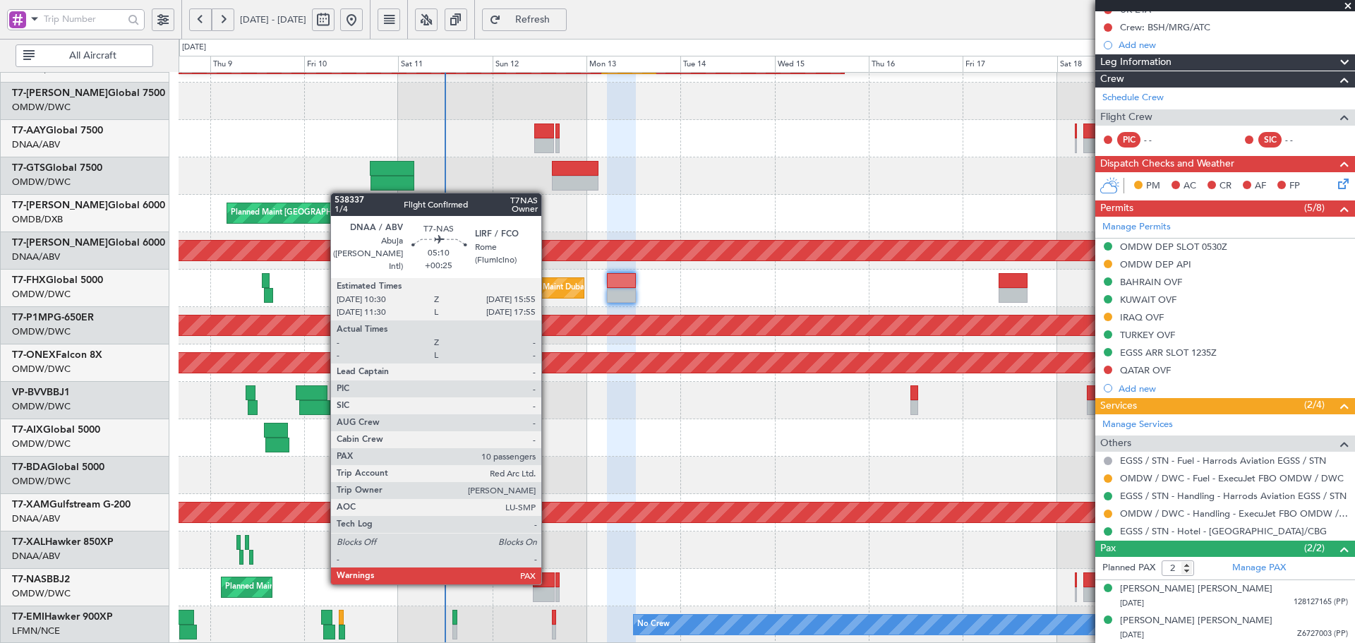
click at [548, 582] on div at bounding box center [544, 580] width 22 height 15
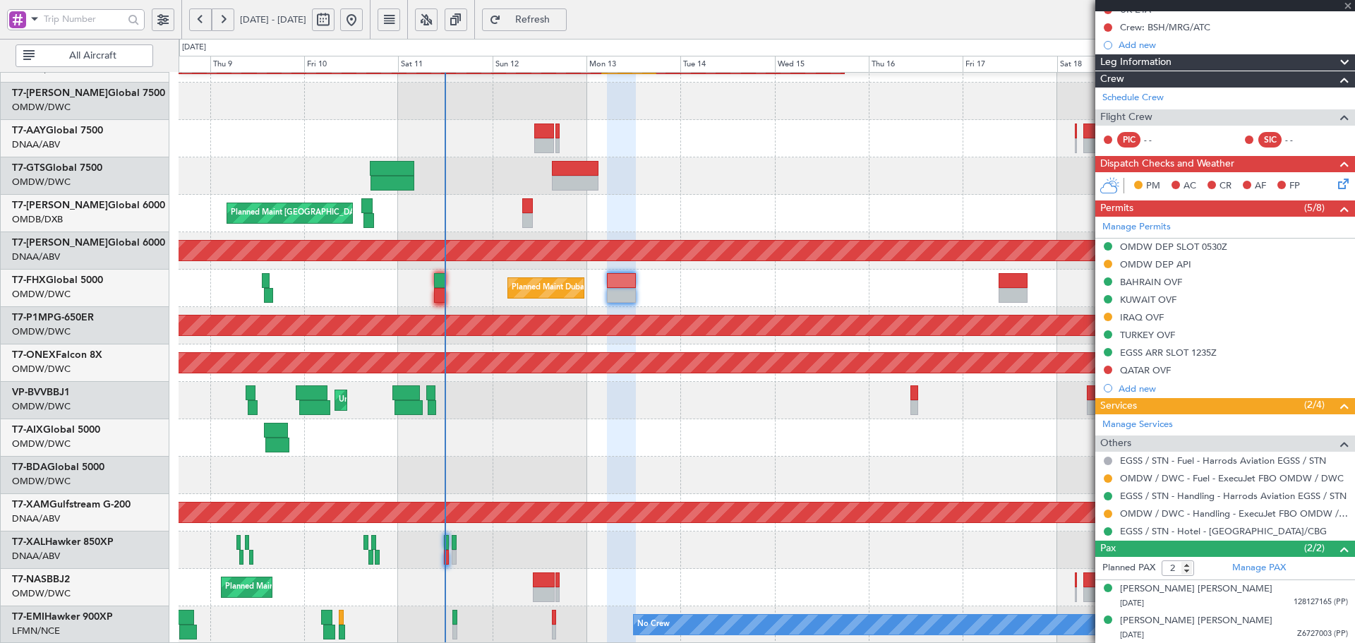
type input "+00:25"
type input "10"
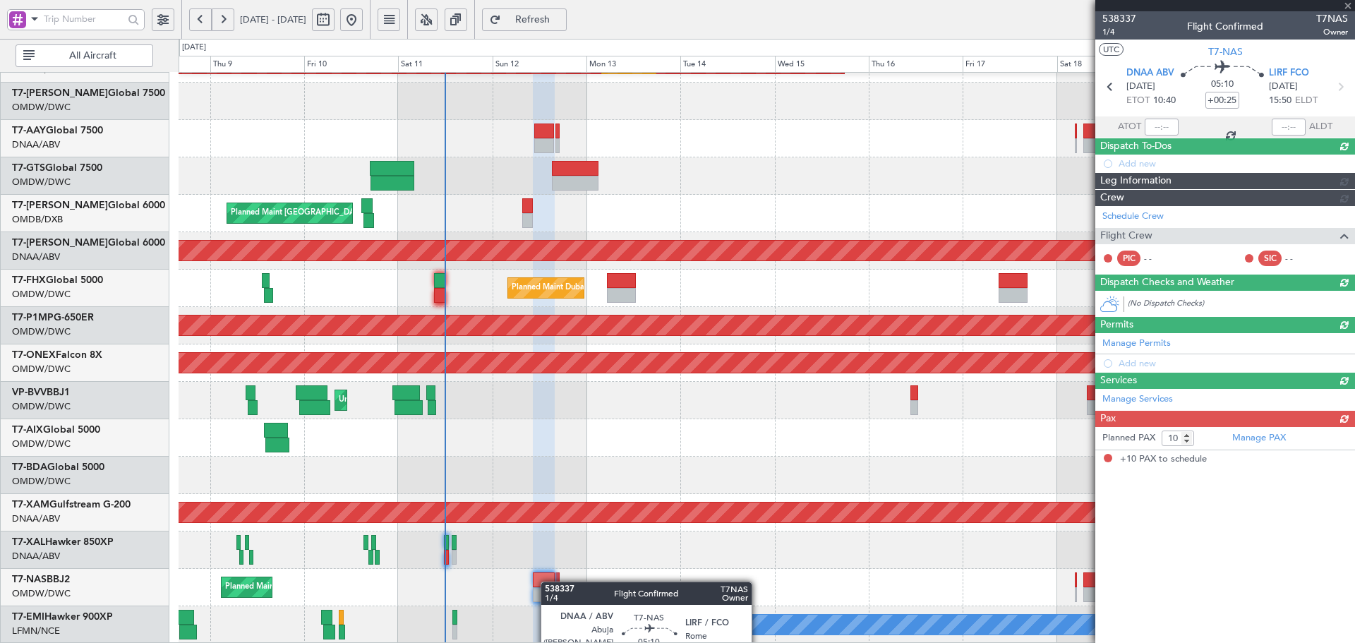
scroll to position [0, 0]
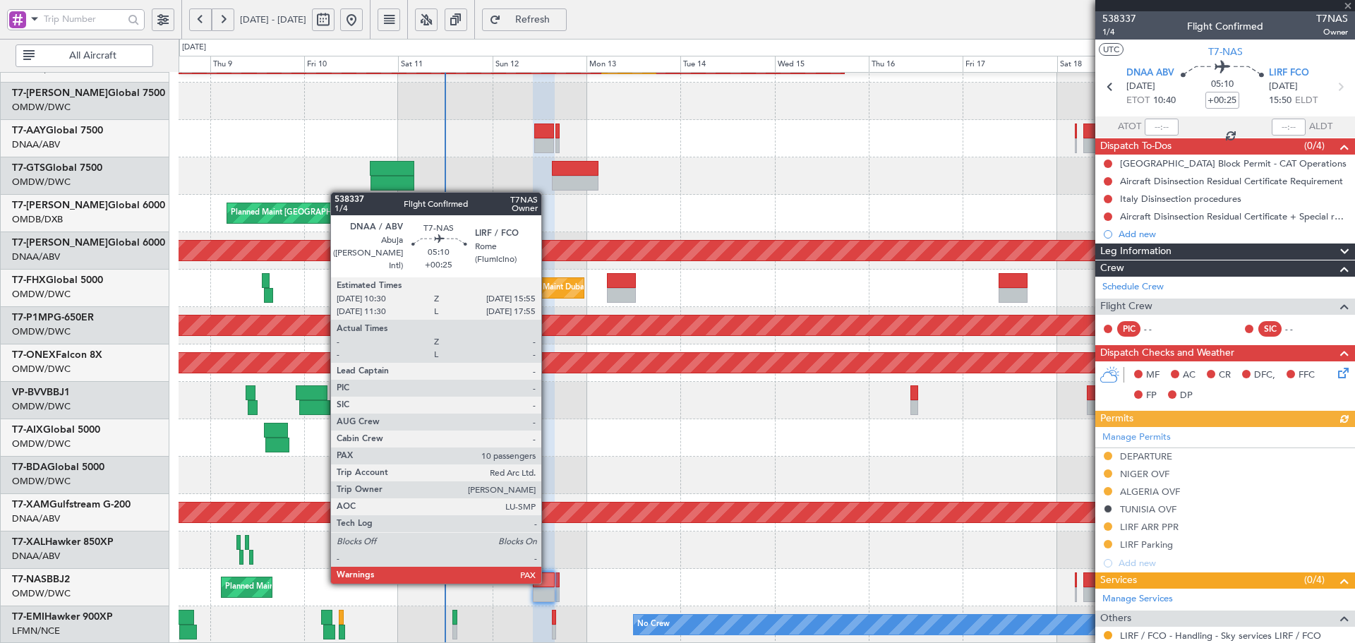
click at [548, 581] on div at bounding box center [544, 580] width 22 height 15
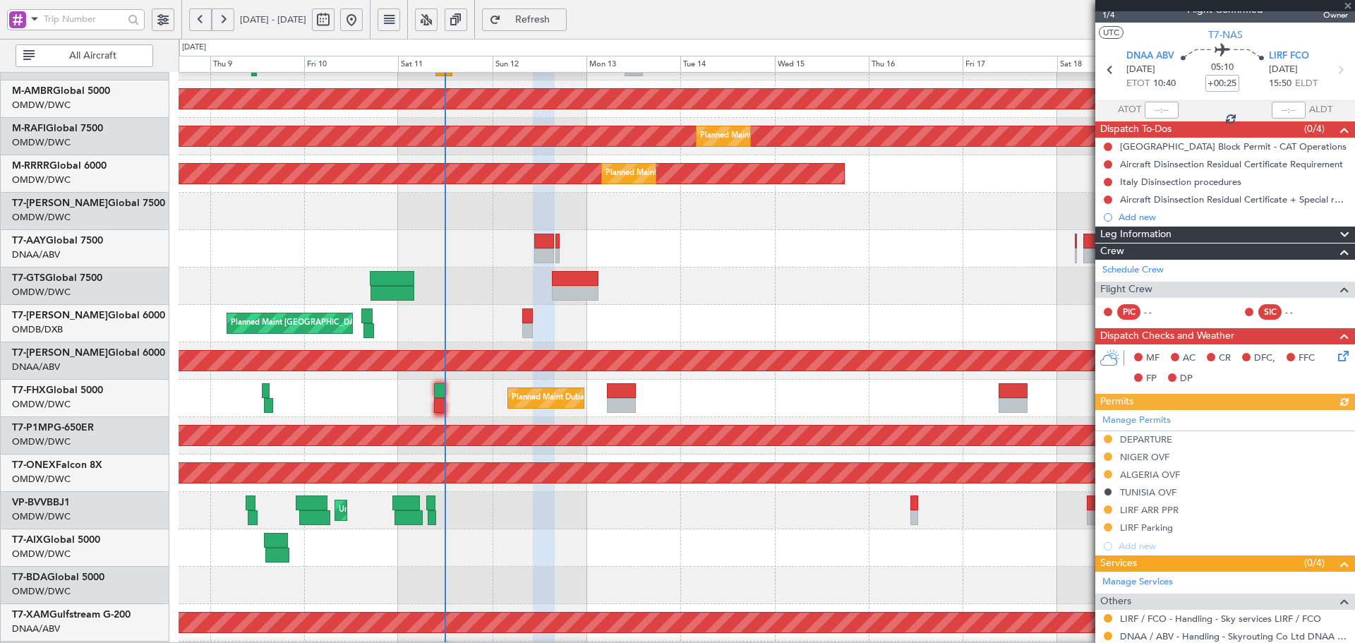
scroll to position [14, 0]
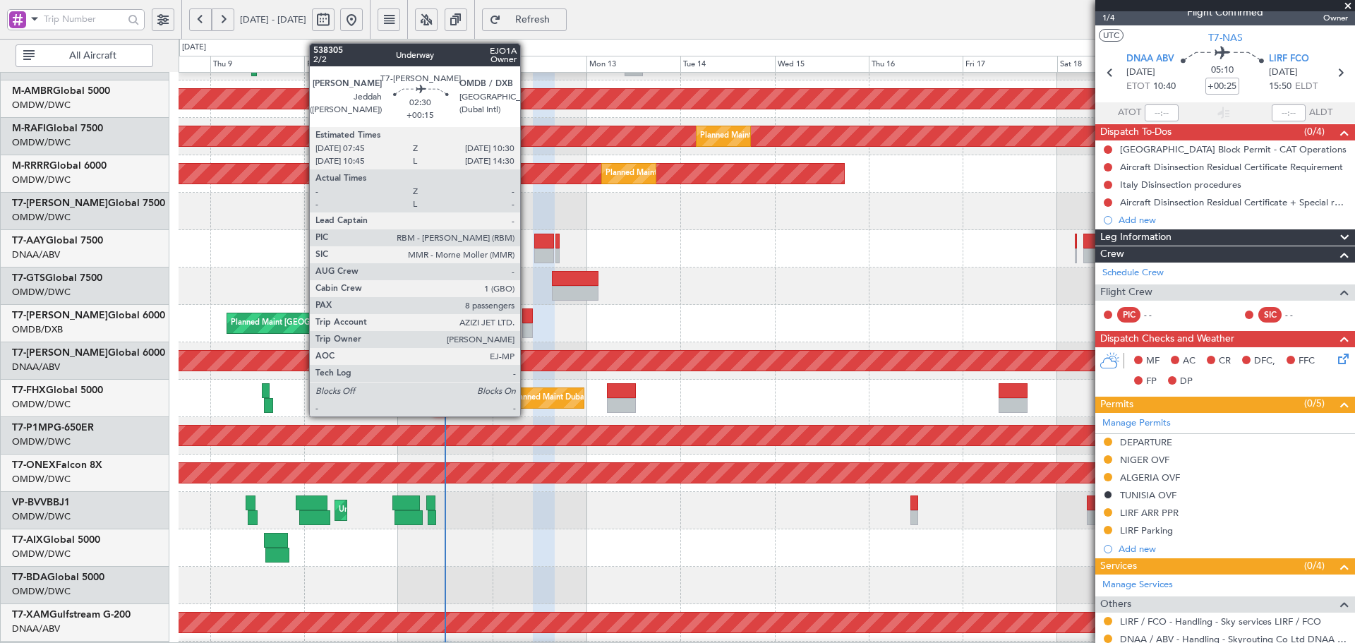
click at [527, 317] on div at bounding box center [527, 316] width 11 height 15
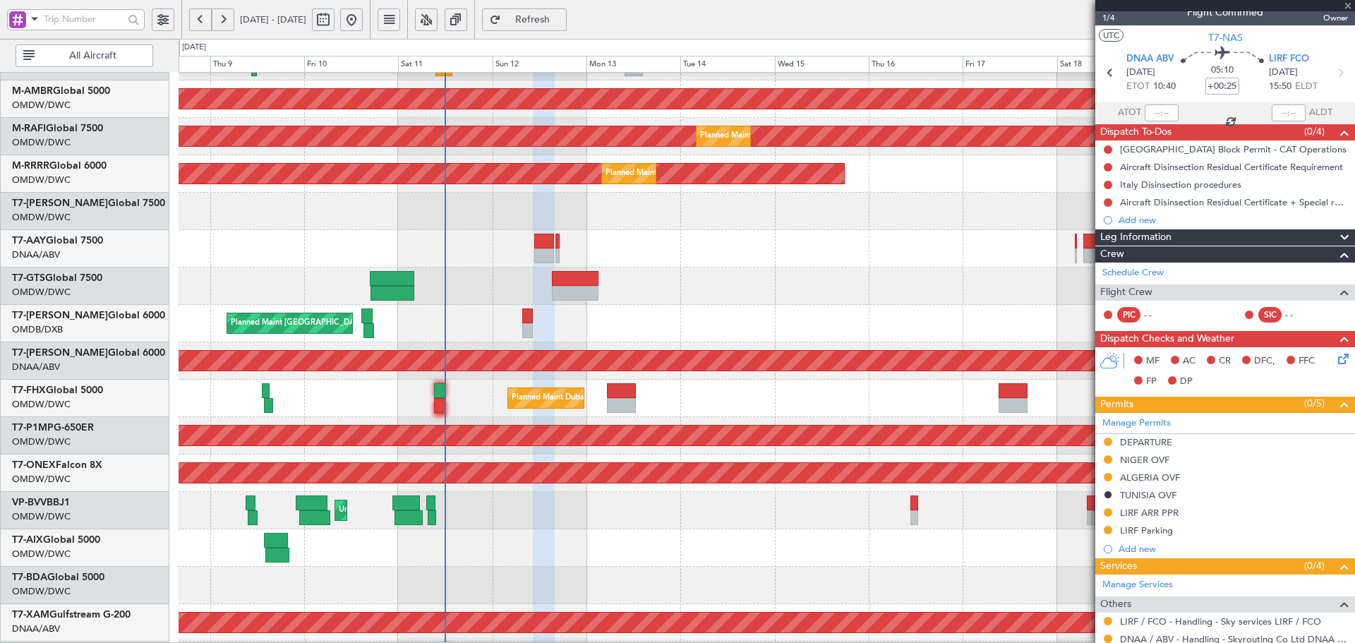
type input "+00:15"
type input "8"
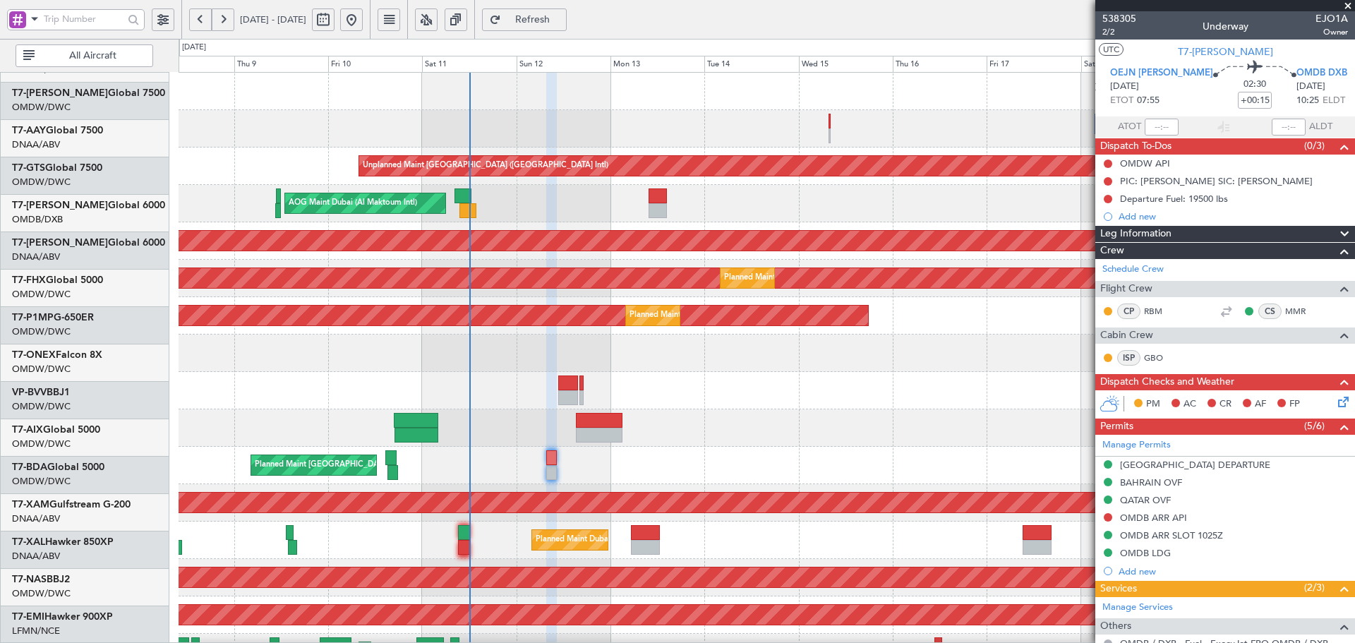
scroll to position [0, 0]
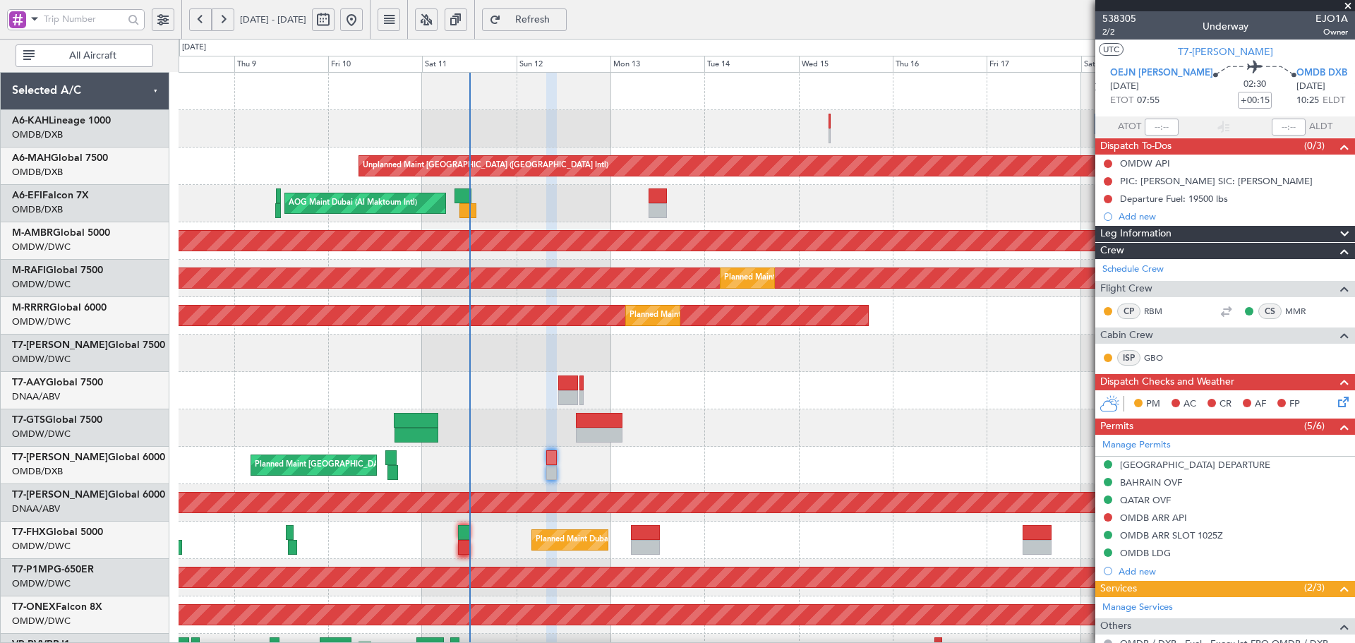
click at [359, 445] on div "Unplanned Maint [GEOGRAPHIC_DATA] ([GEOGRAPHIC_DATA] Intl) AOG Maint [GEOGRAPHI…" at bounding box center [767, 484] width 1176 height 823
click at [556, 15] on span "Refresh" at bounding box center [533, 20] width 58 height 10
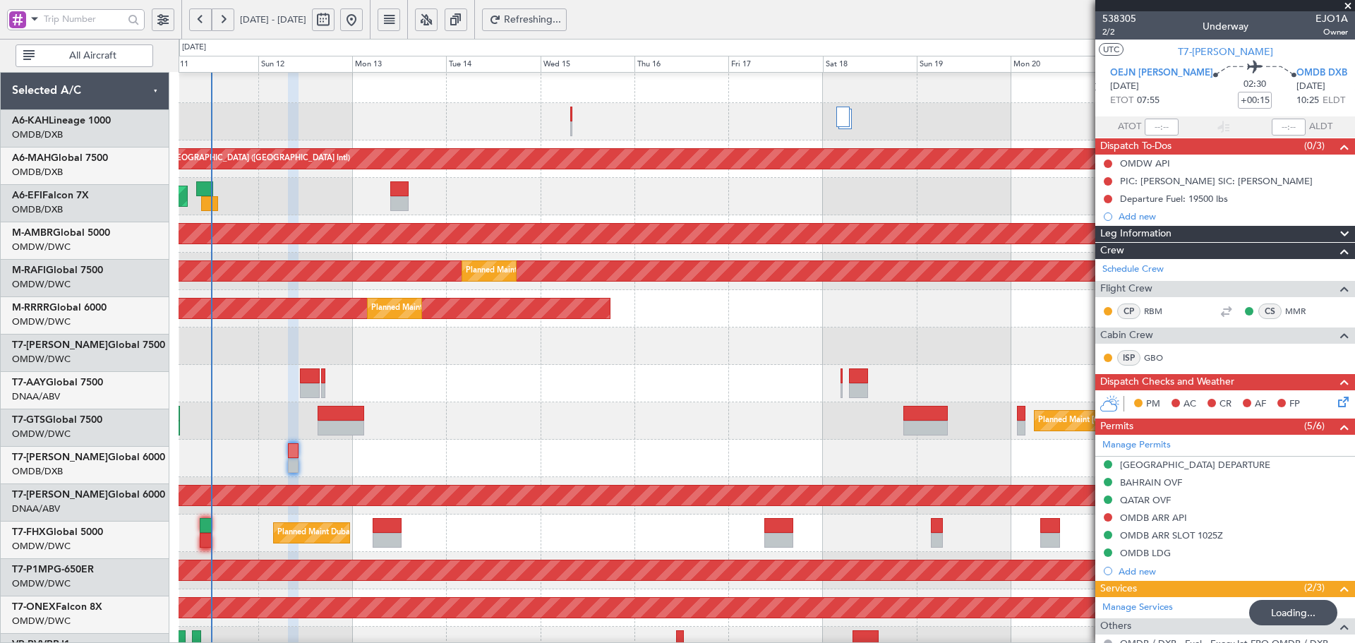
scroll to position [7, 0]
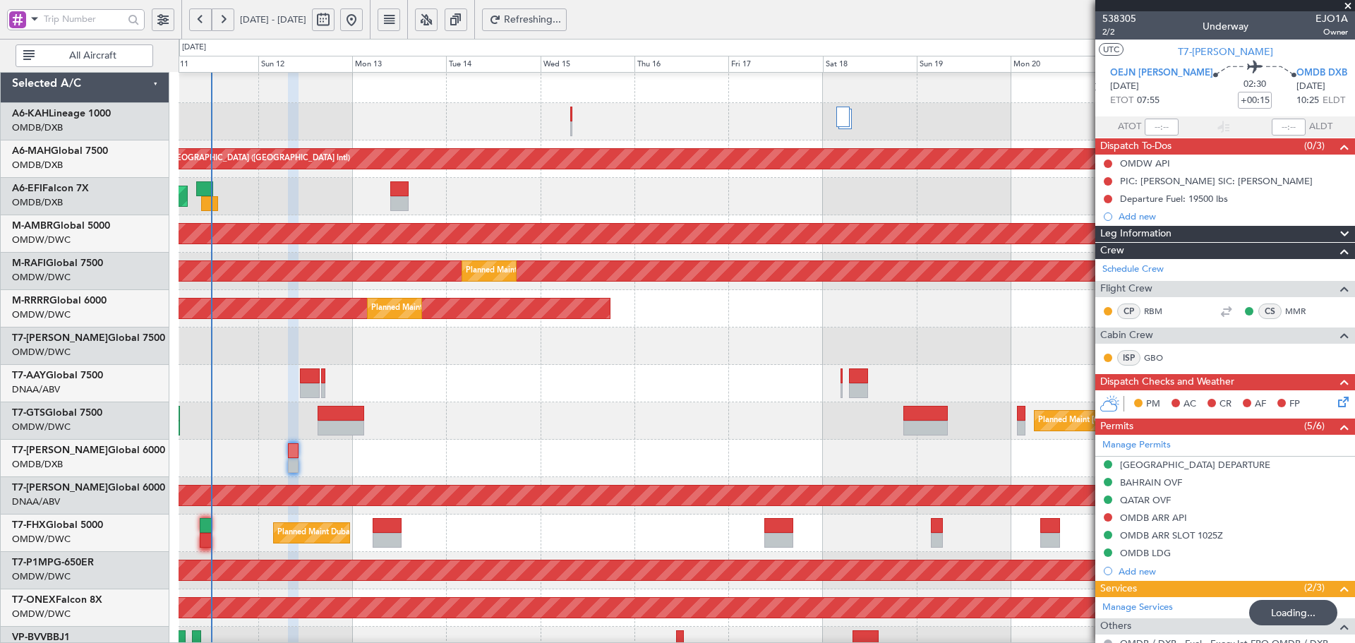
click at [677, 143] on div "Unplanned Maint [GEOGRAPHIC_DATA] ([GEOGRAPHIC_DATA] Intl)" at bounding box center [767, 158] width 1176 height 37
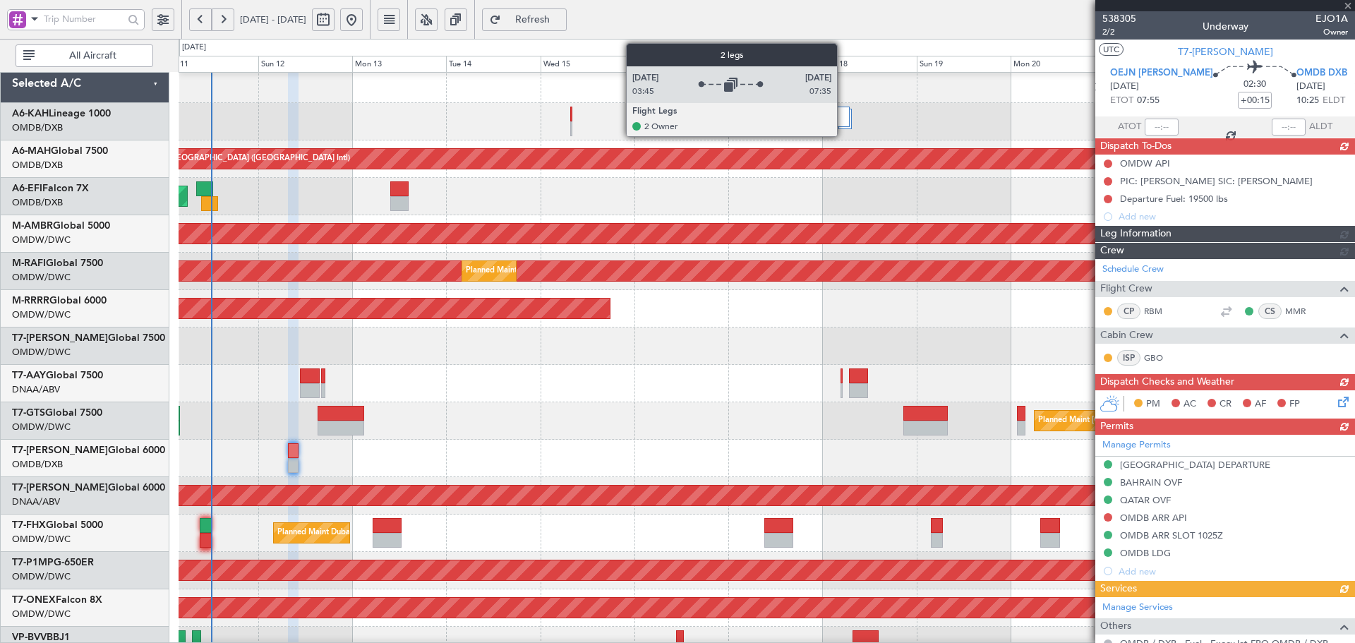
click at [844, 116] on div at bounding box center [843, 117] width 13 height 20
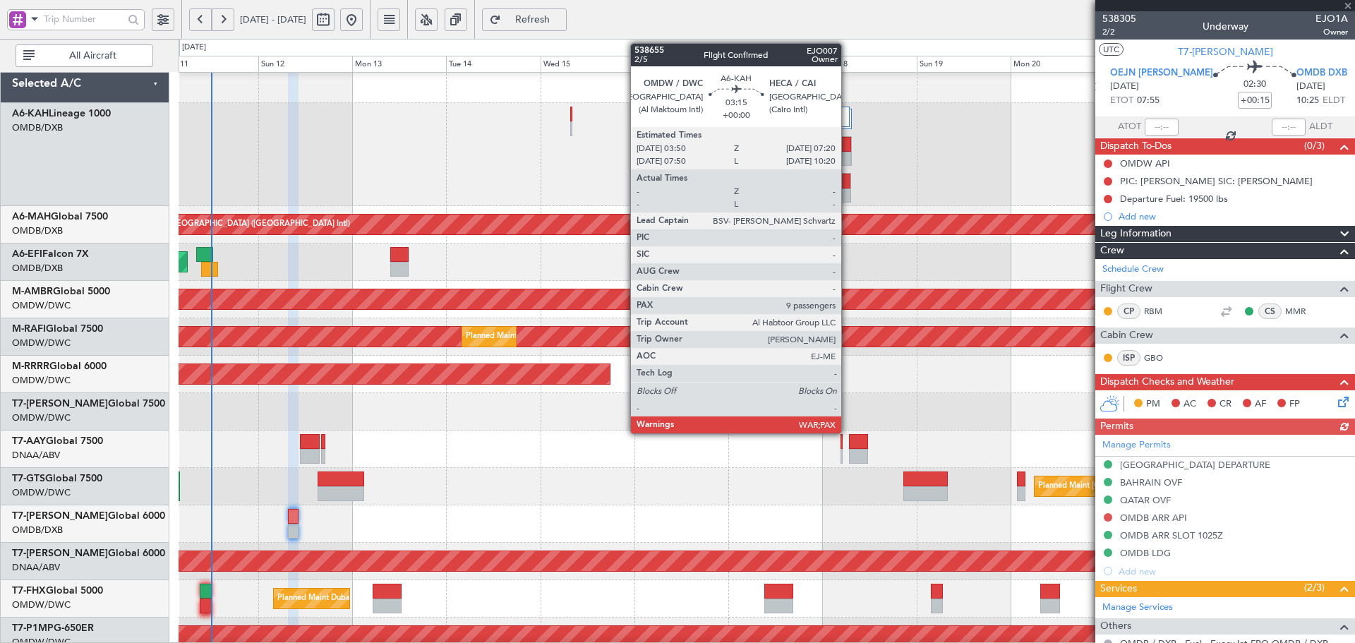
click at [848, 179] on div at bounding box center [844, 181] width 13 height 15
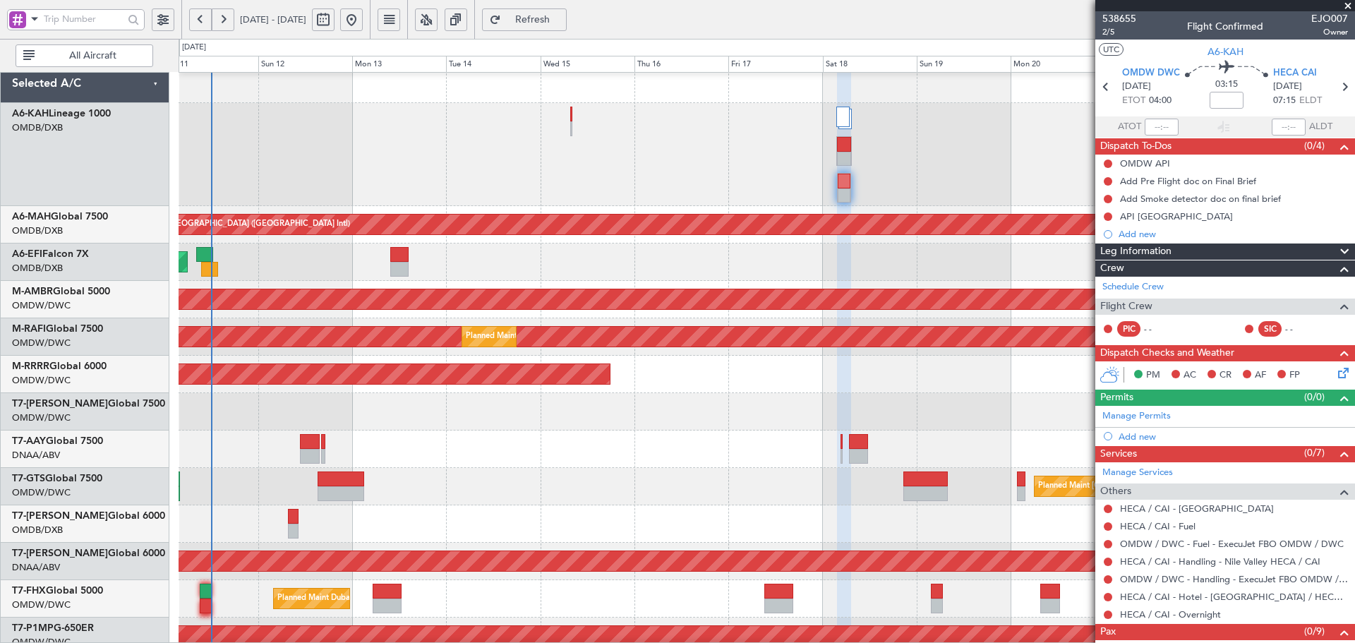
scroll to position [0, 0]
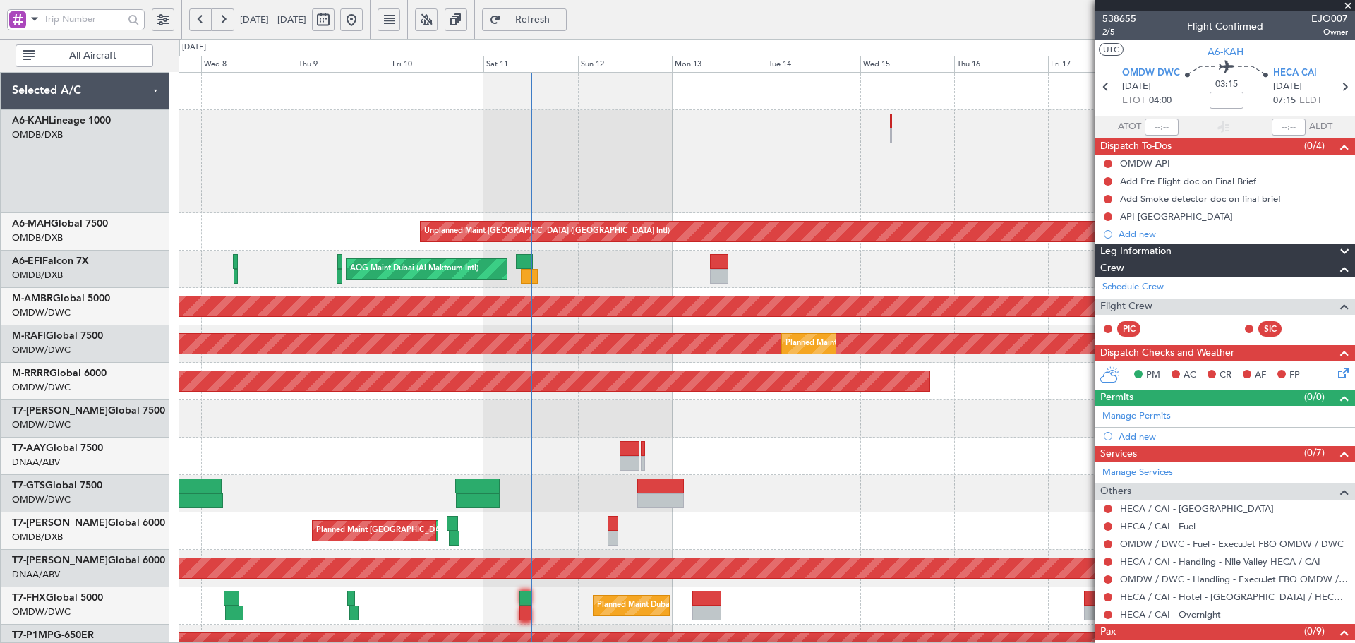
click at [712, 202] on div at bounding box center [767, 161] width 1176 height 103
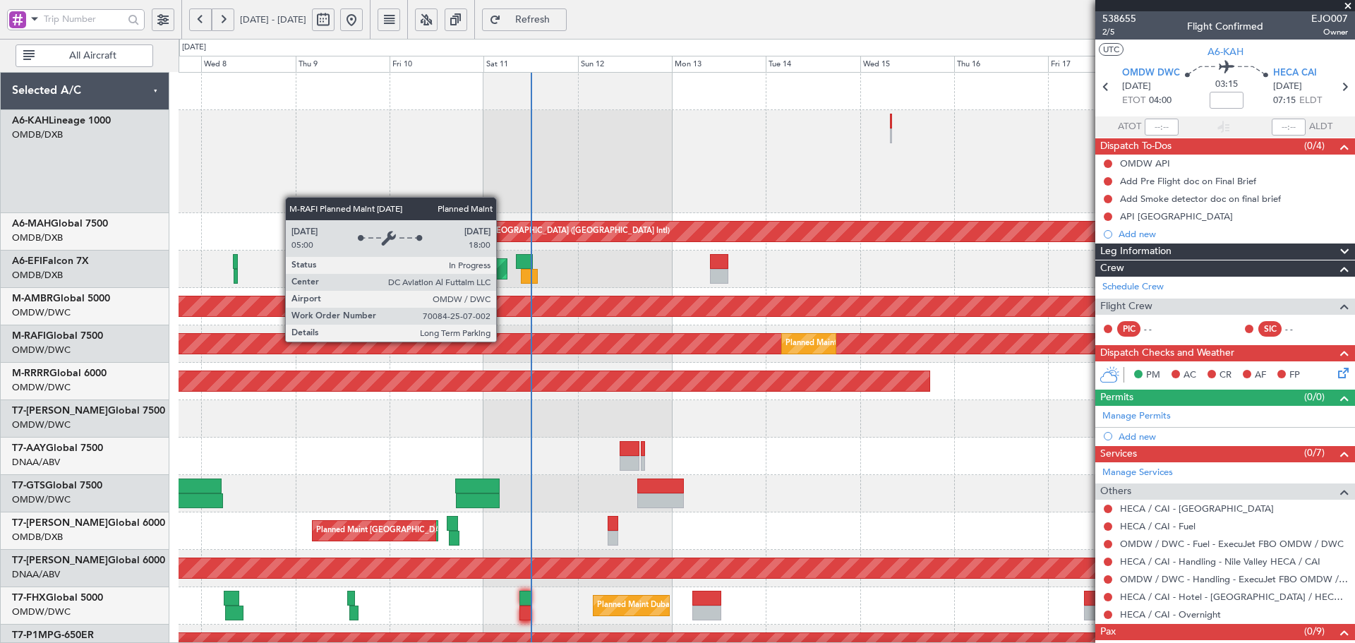
click at [503, 341] on div "Planned Maint Dubai (Al Maktoum Intl)" at bounding box center [719, 344] width 3432 height 20
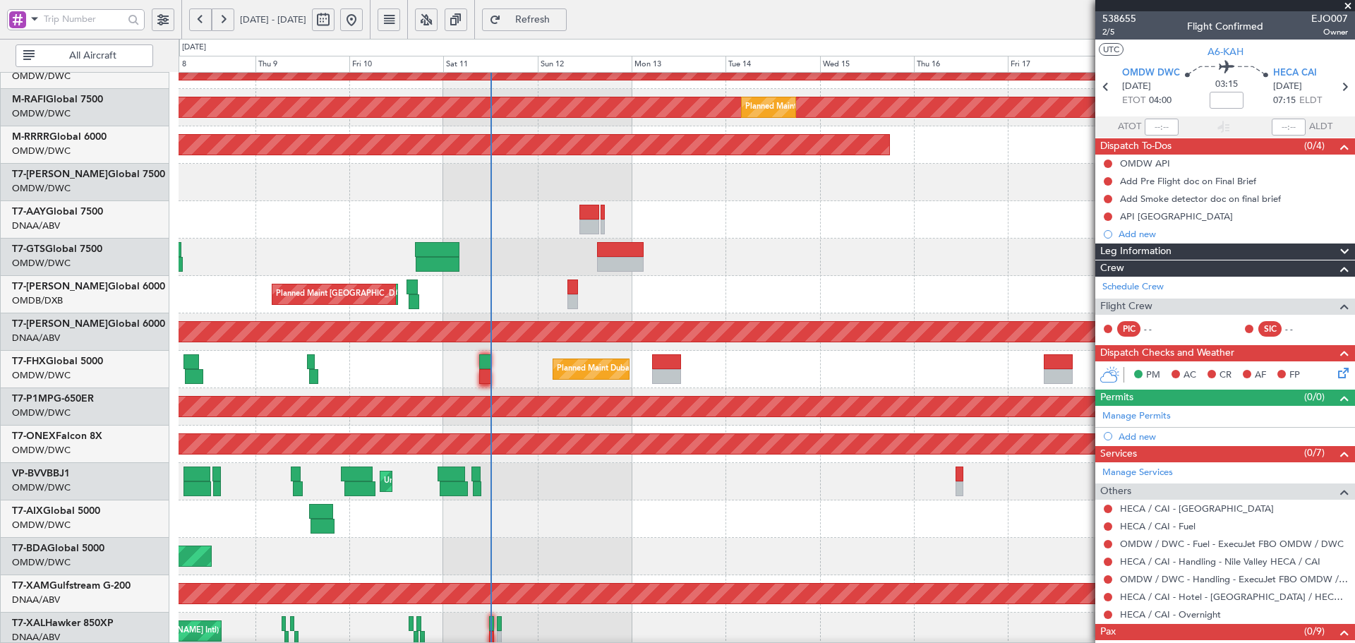
scroll to position [239, 0]
click at [483, 206] on div at bounding box center [767, 219] width 1176 height 37
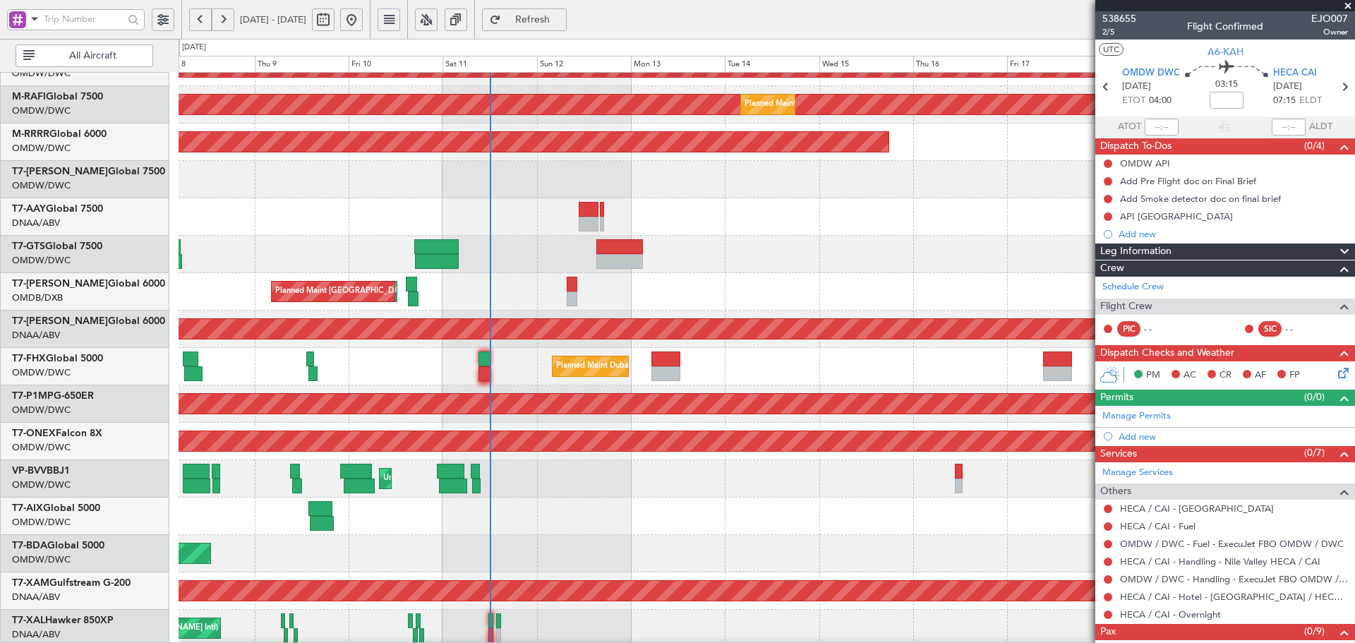
scroll to position [30, 0]
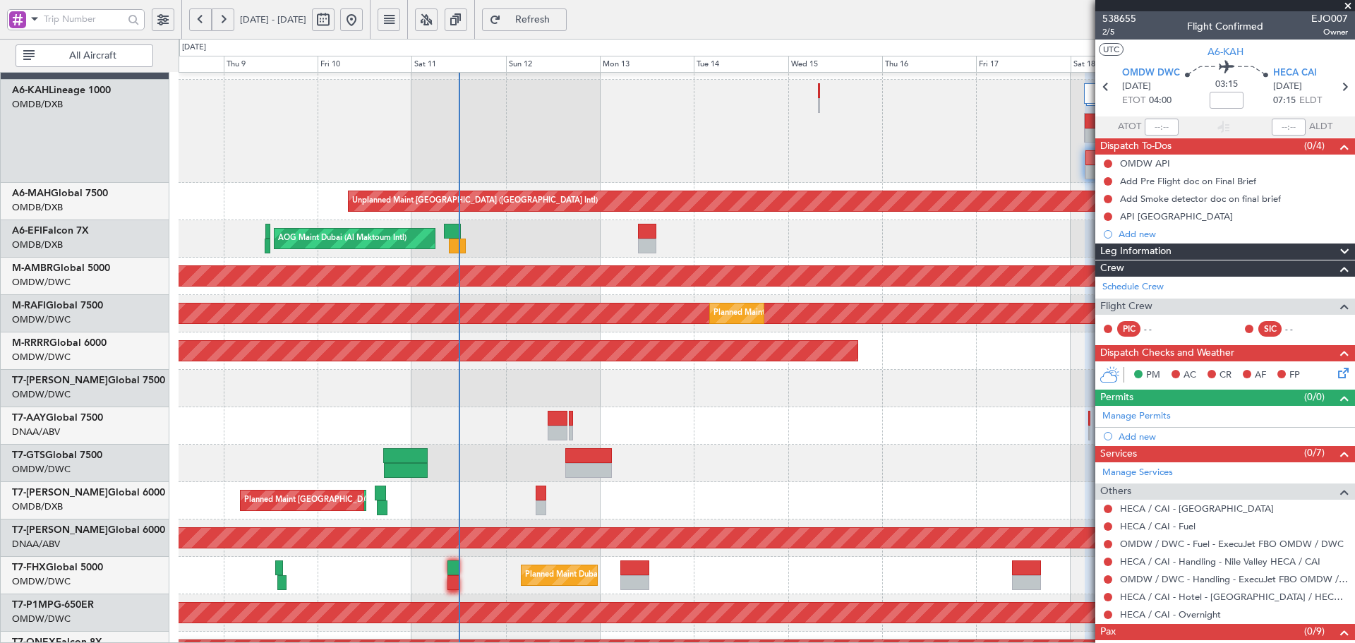
click at [533, 483] on div "Planned Maint [GEOGRAPHIC_DATA] ([GEOGRAPHIC_DATA] Intl) Planned Maint [GEOGRAP…" at bounding box center [767, 500] width 1176 height 37
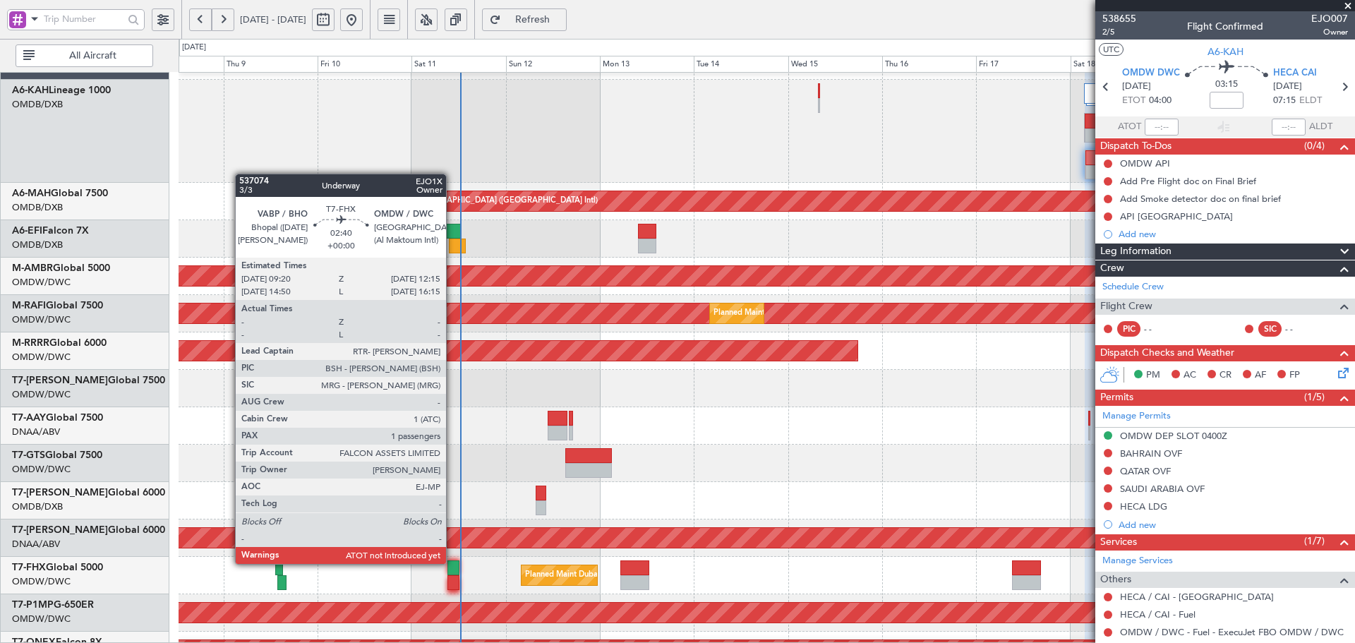
click at [453, 563] on div at bounding box center [454, 568] width 12 height 15
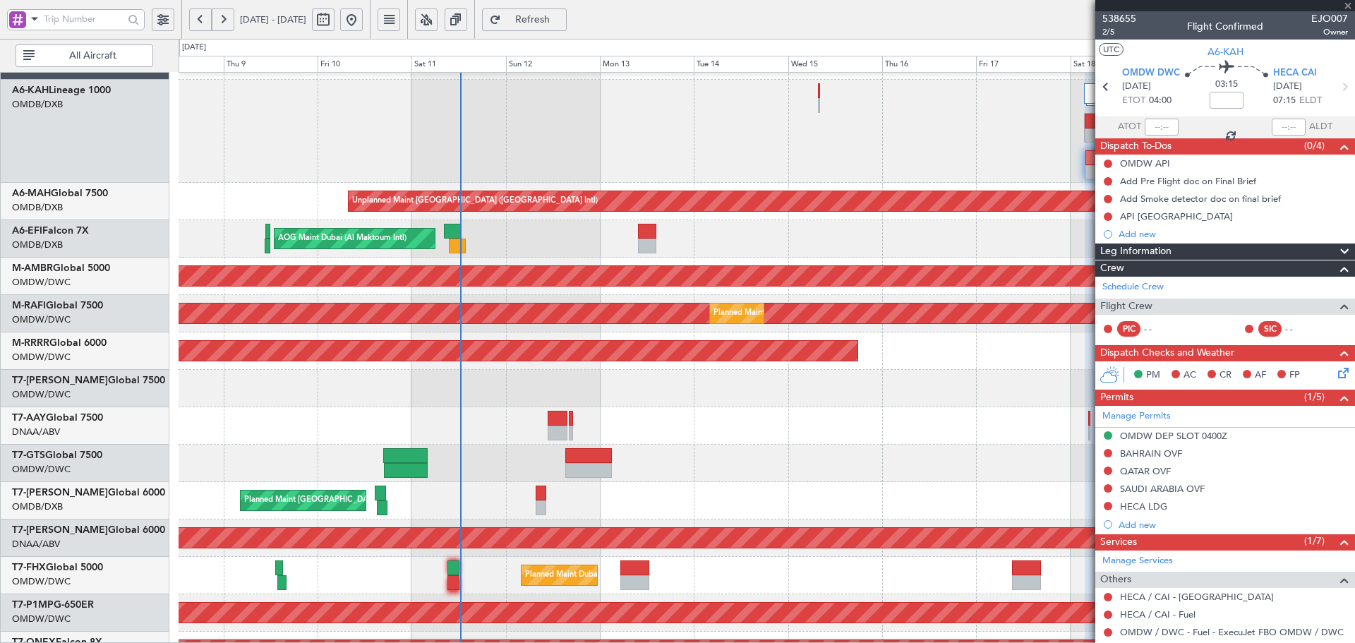
type input "1"
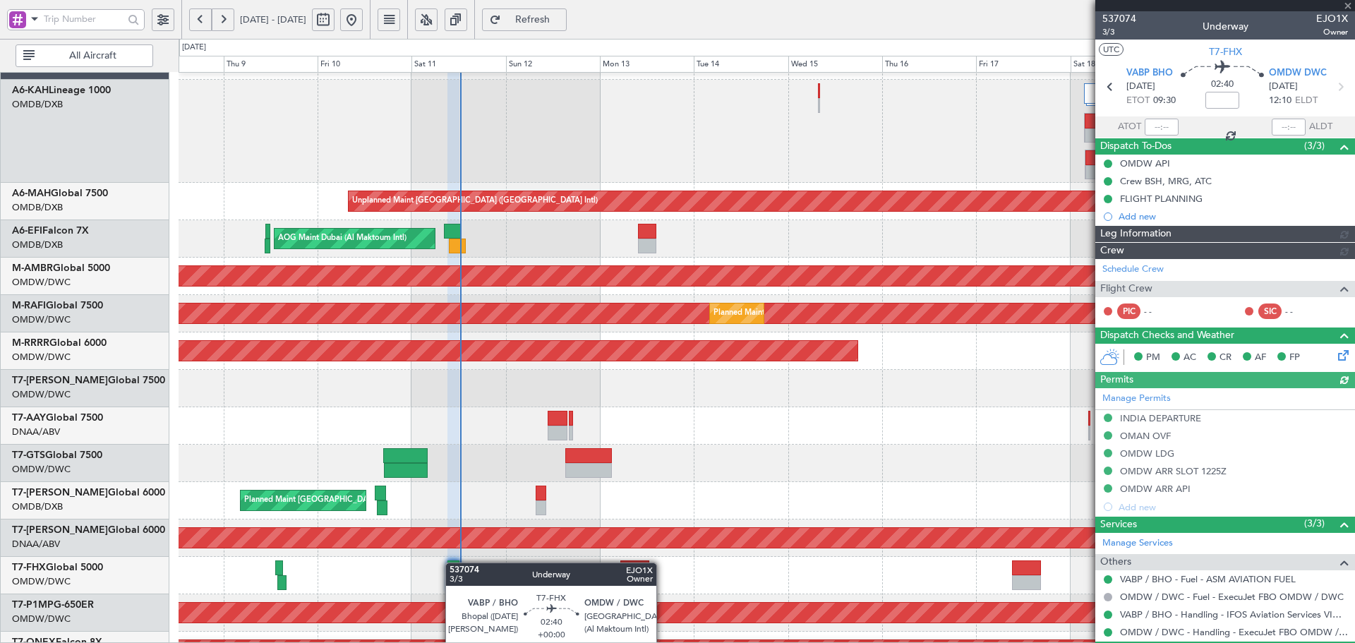
type input "Dherander Fithani (DHF)"
type input "7322"
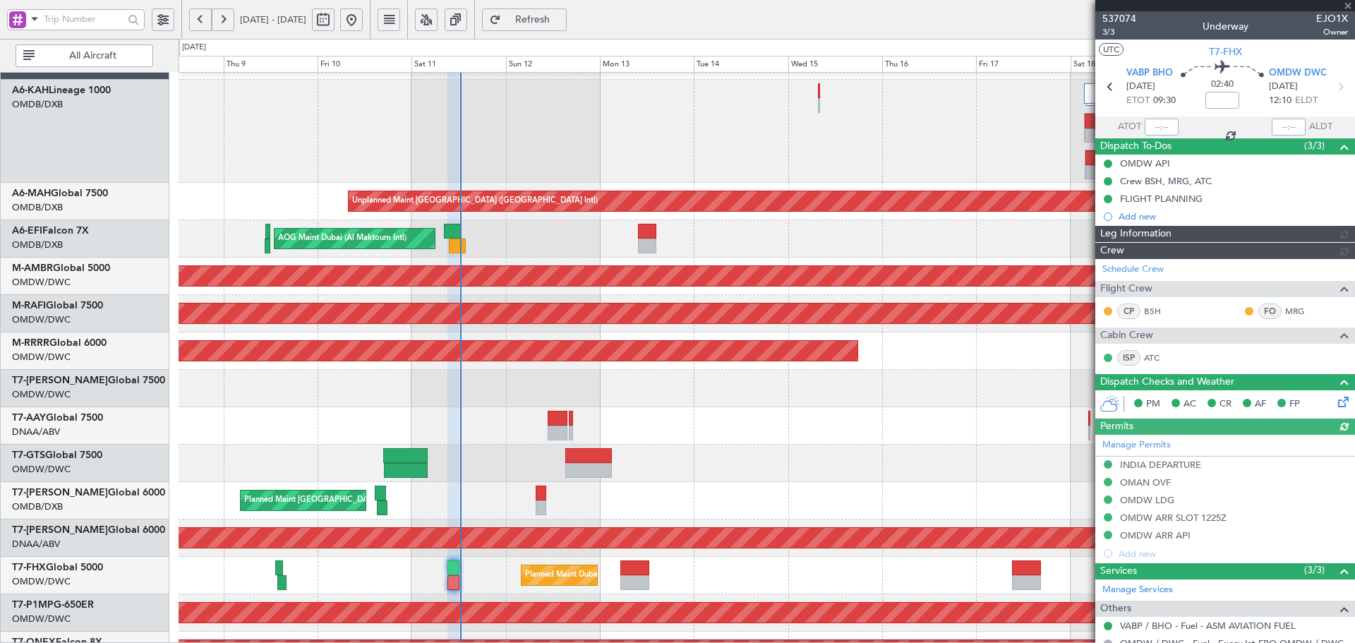
type input "Dherander Fithani (DHF)"
type input "7322"
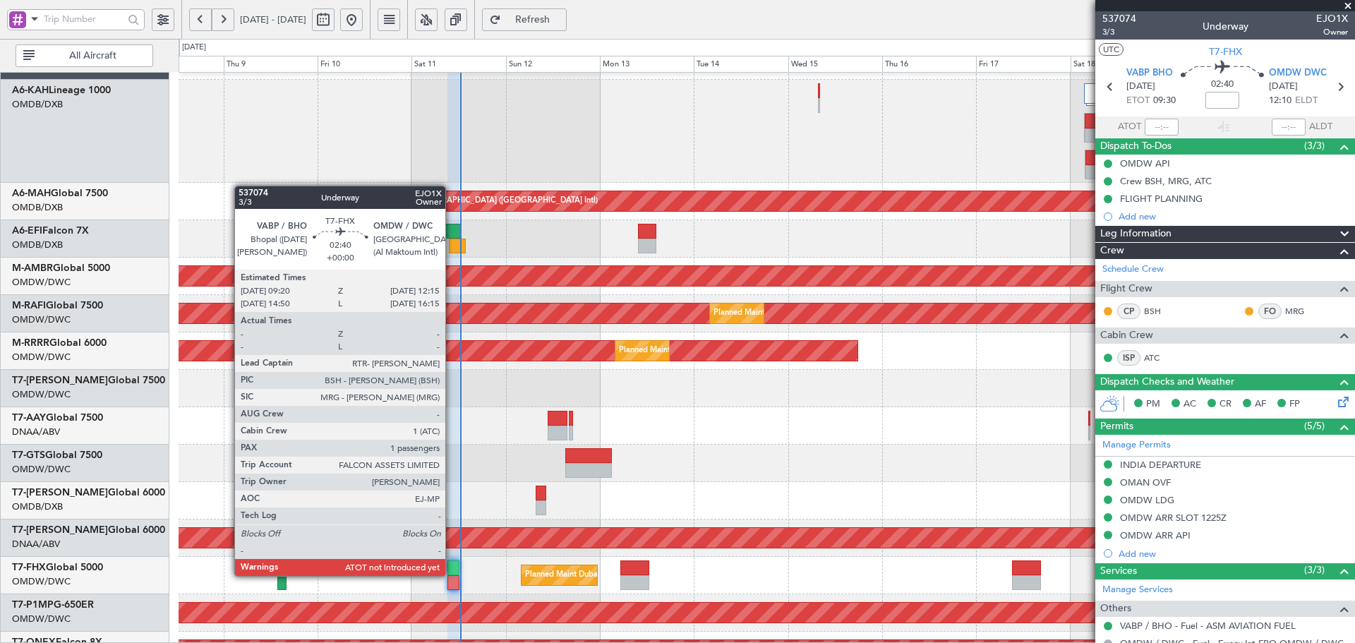
click at [452, 575] on div at bounding box center [454, 568] width 12 height 15
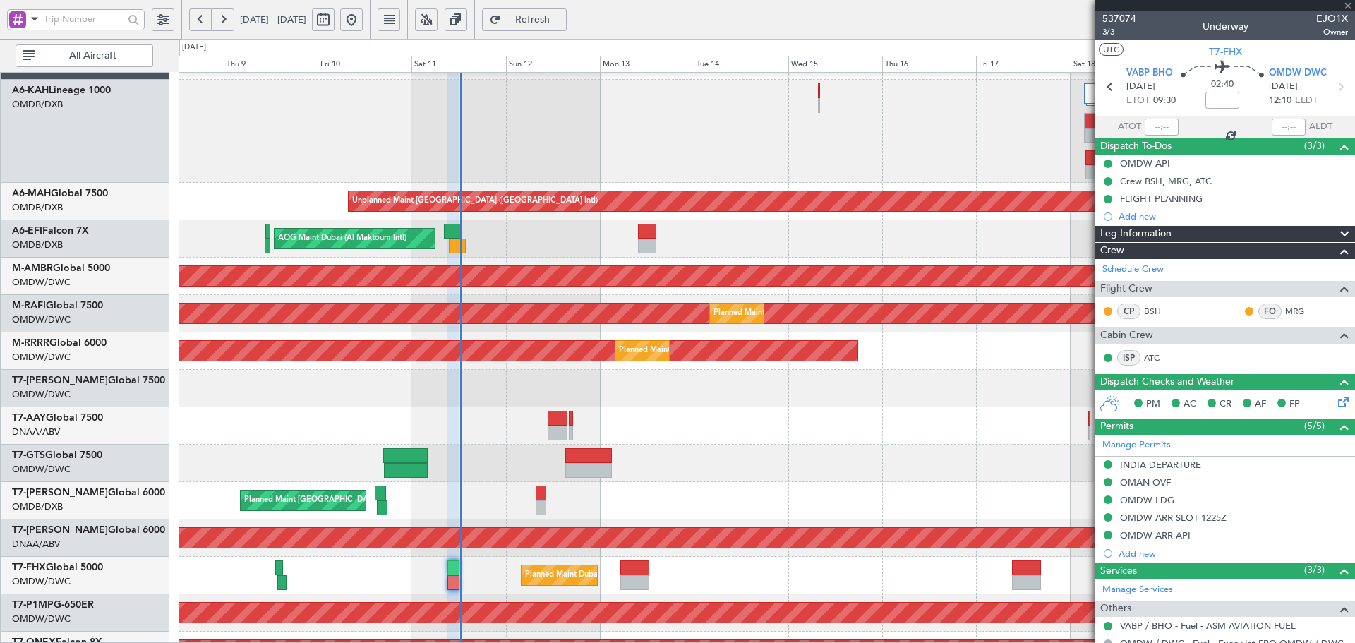
click at [1152, 121] on div at bounding box center [1162, 127] width 34 height 17
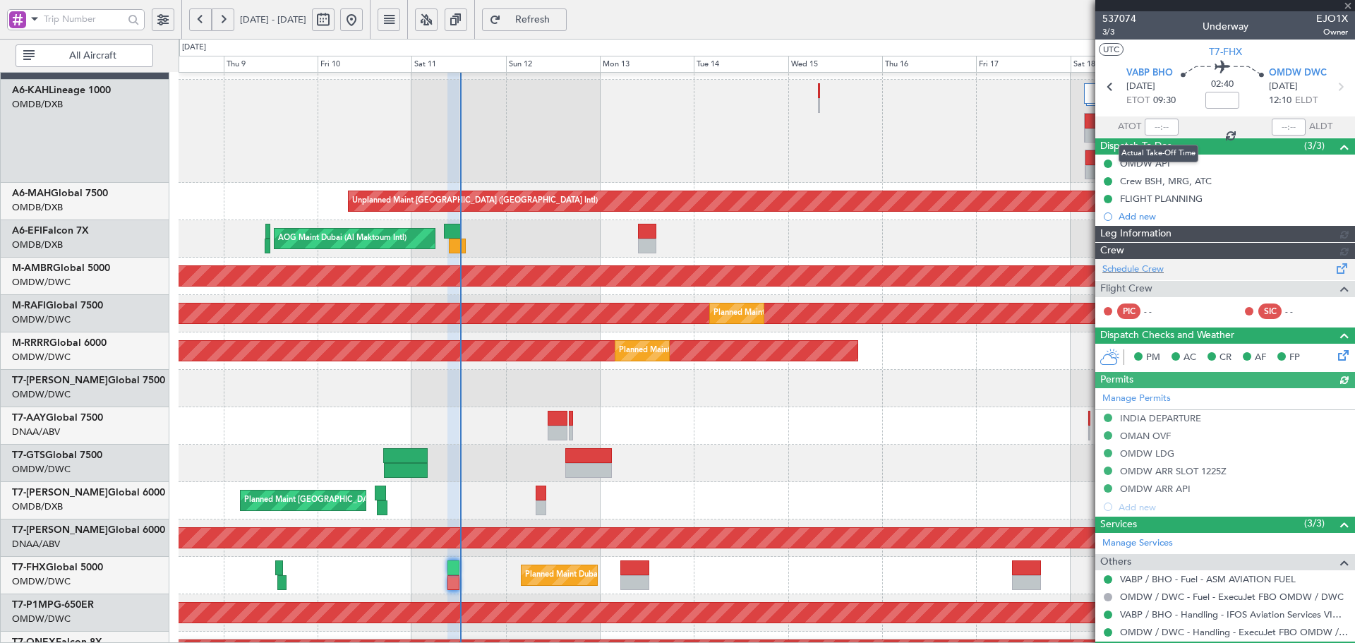
type input "Dherander Fithani (DHF)"
type input "7322"
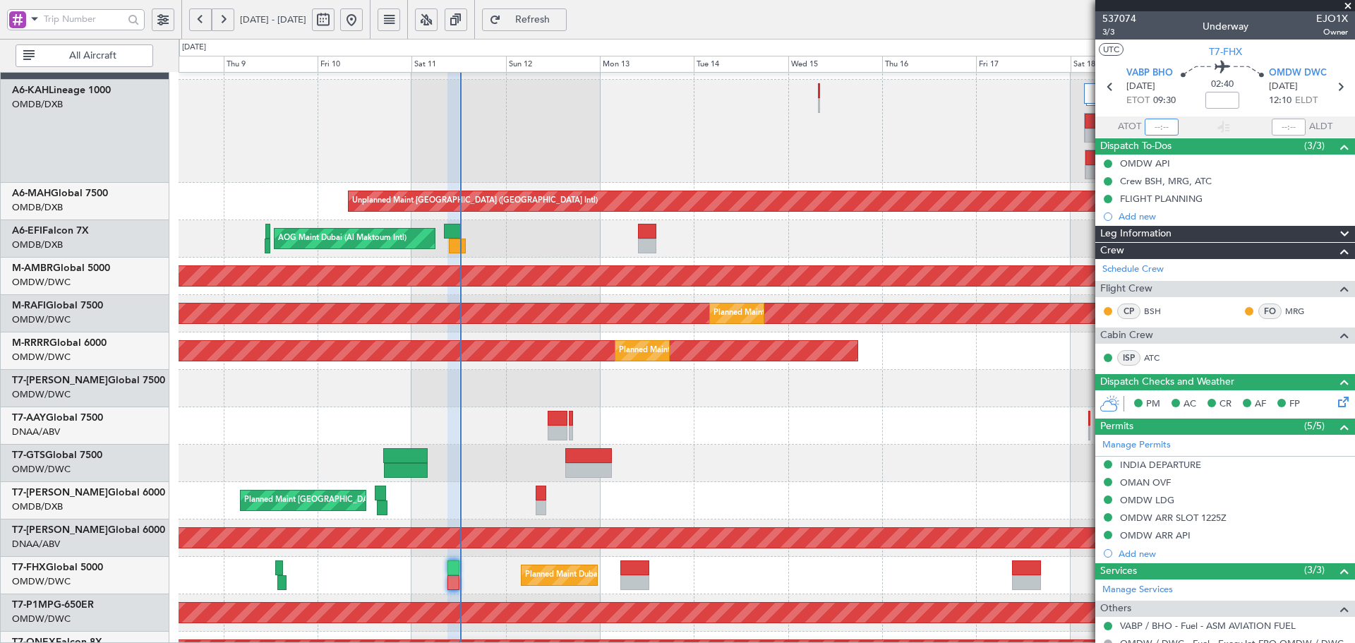
click at [1161, 125] on input "text" at bounding box center [1162, 127] width 34 height 17
type input "09:38"
click at [1279, 128] on input "text" at bounding box center [1289, 127] width 34 height 17
type input "12:27"
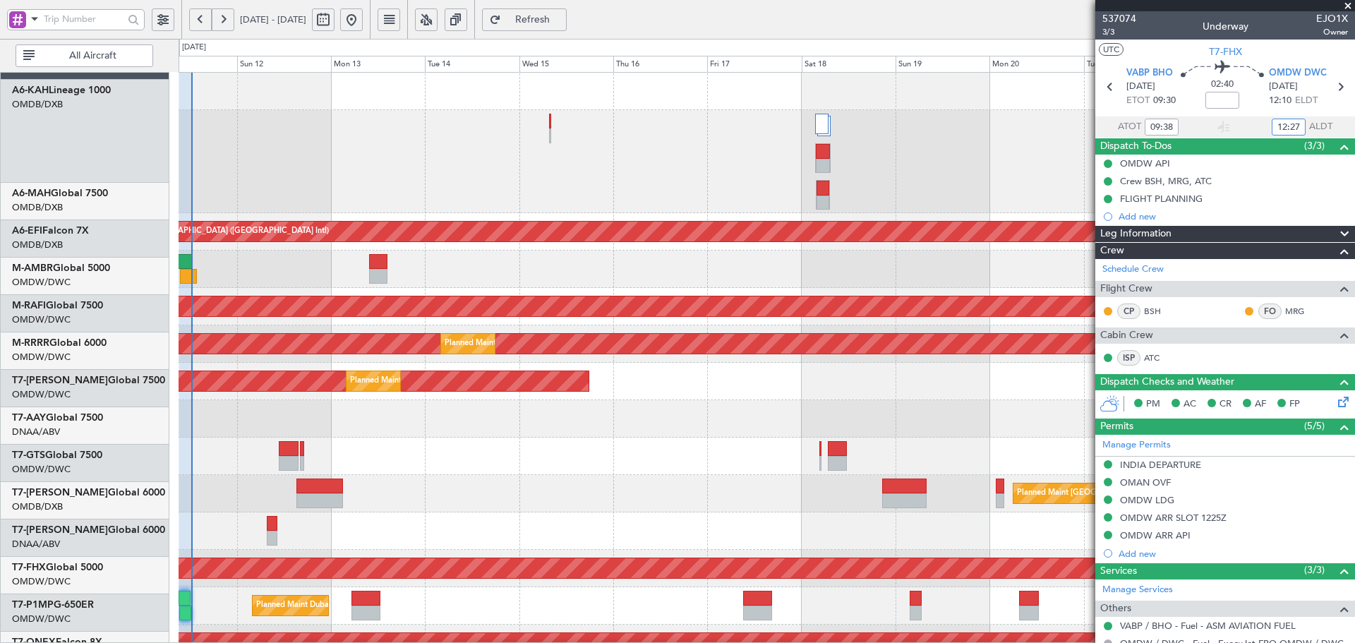
scroll to position [0, 0]
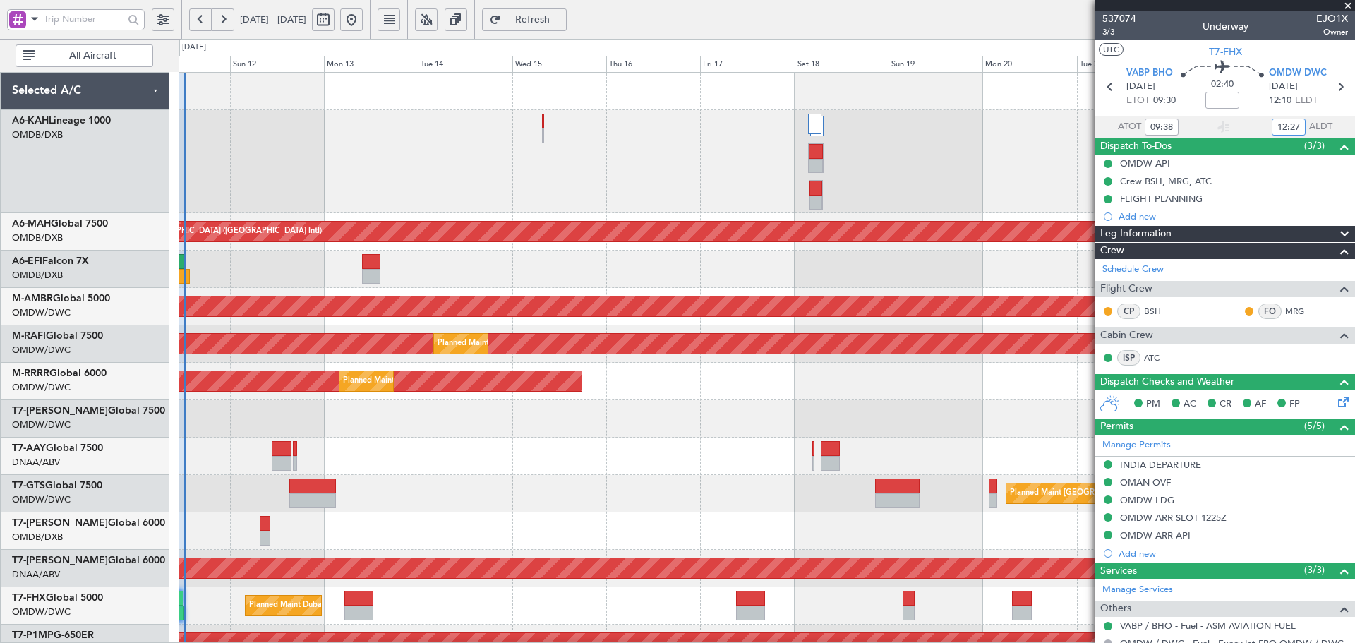
click at [385, 431] on div "Unplanned Maint [GEOGRAPHIC_DATA] ([GEOGRAPHIC_DATA] Intl) AOG Maint [GEOGRAPHI…" at bounding box center [767, 517] width 1176 height 889
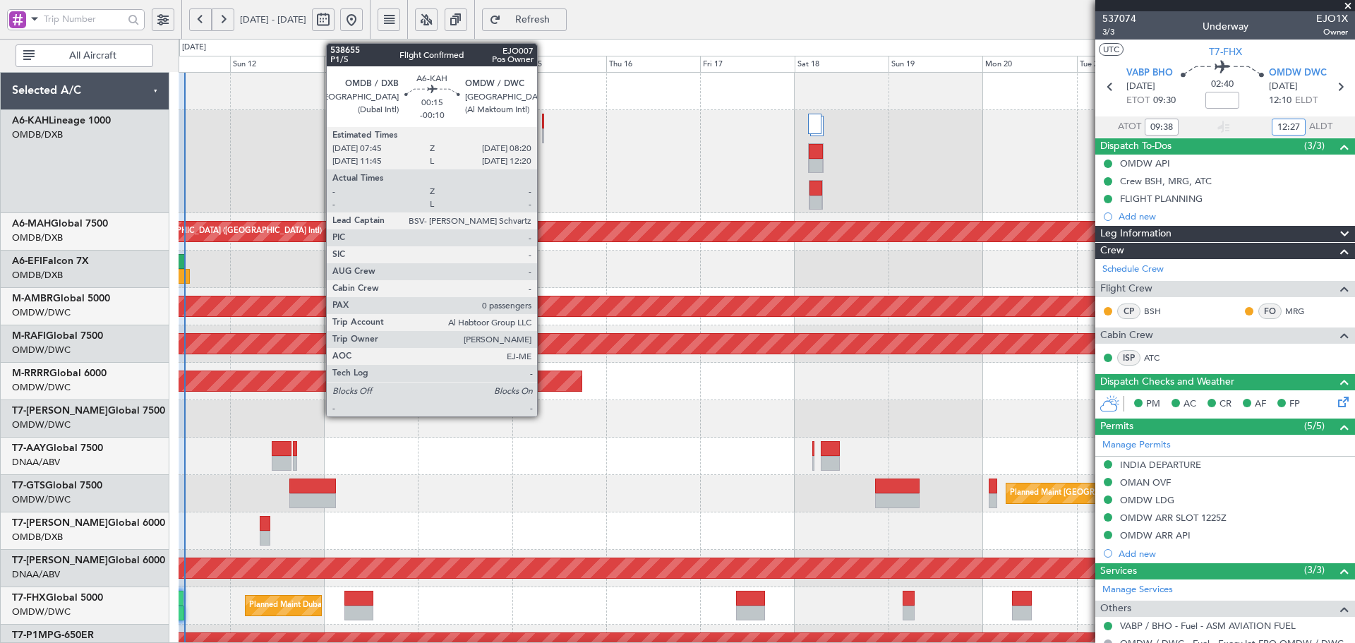
click at [544, 137] on div at bounding box center [543, 135] width 3 height 15
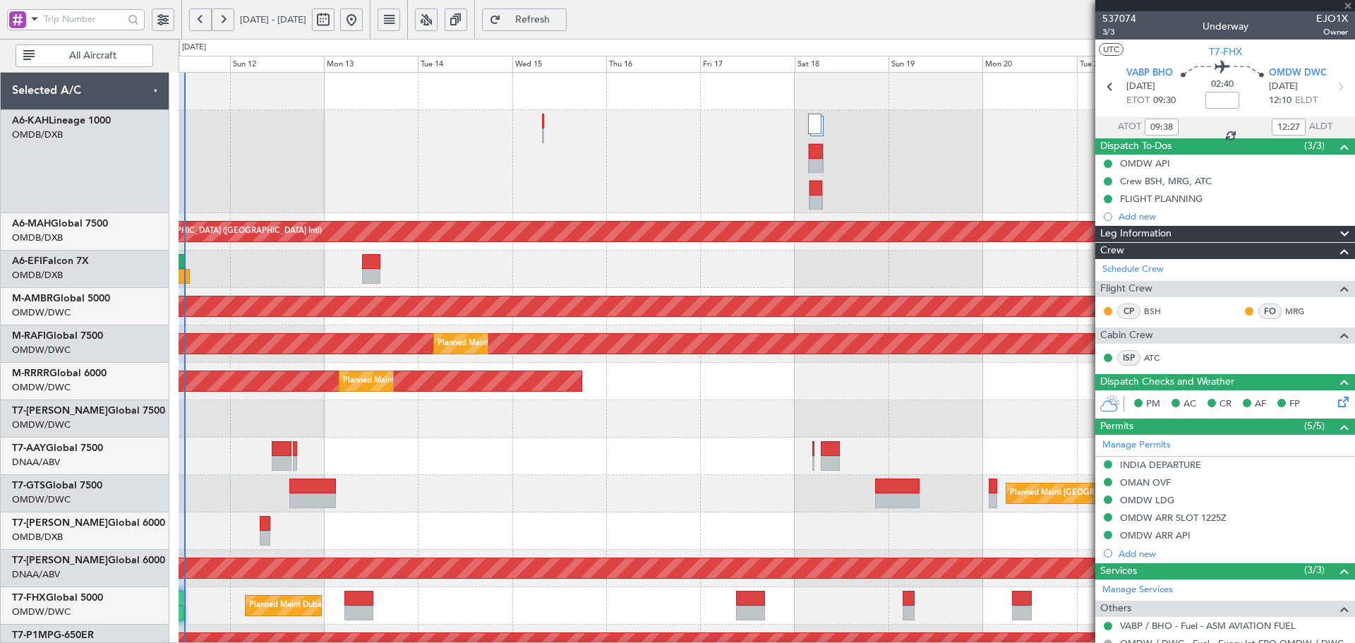
type input "-00:10"
type input "0"
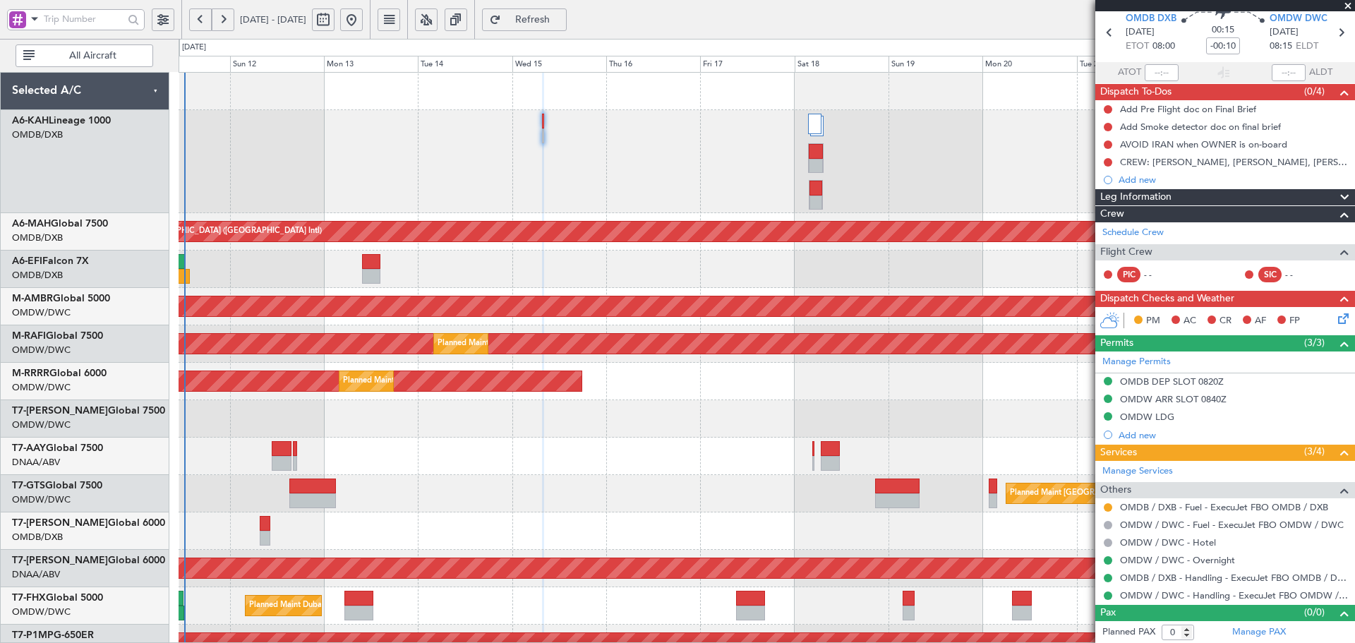
scroll to position [55, 0]
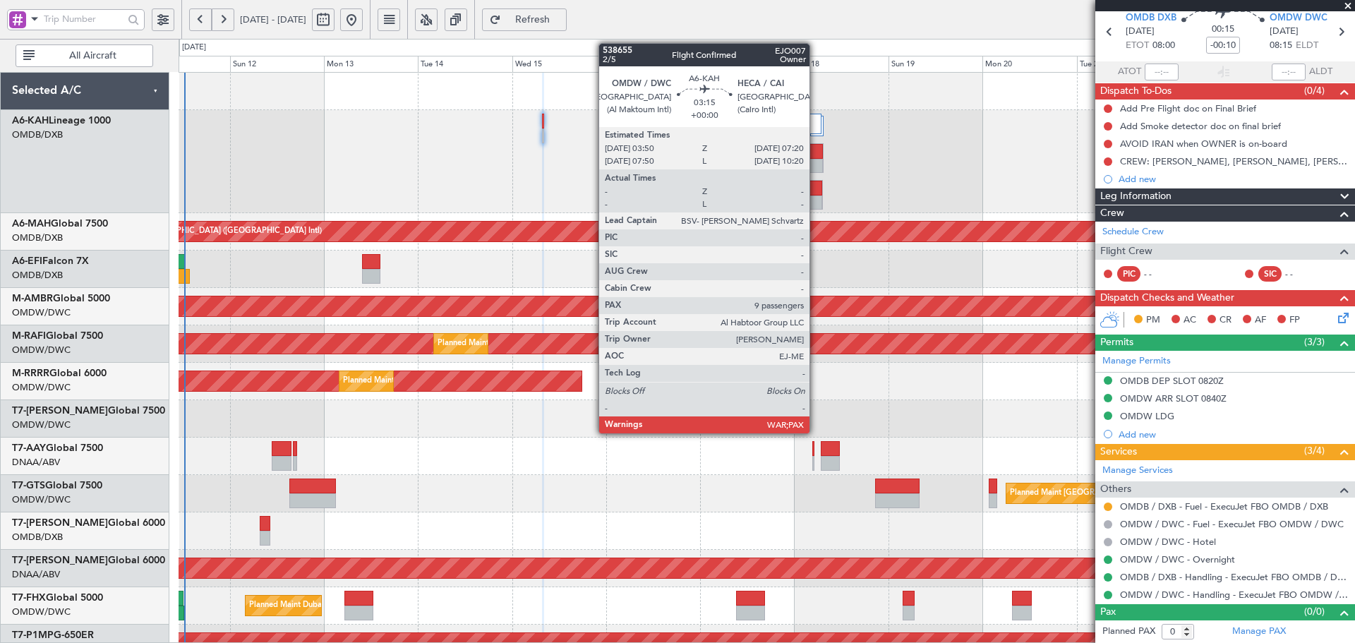
click at [816, 190] on div at bounding box center [816, 188] width 13 height 15
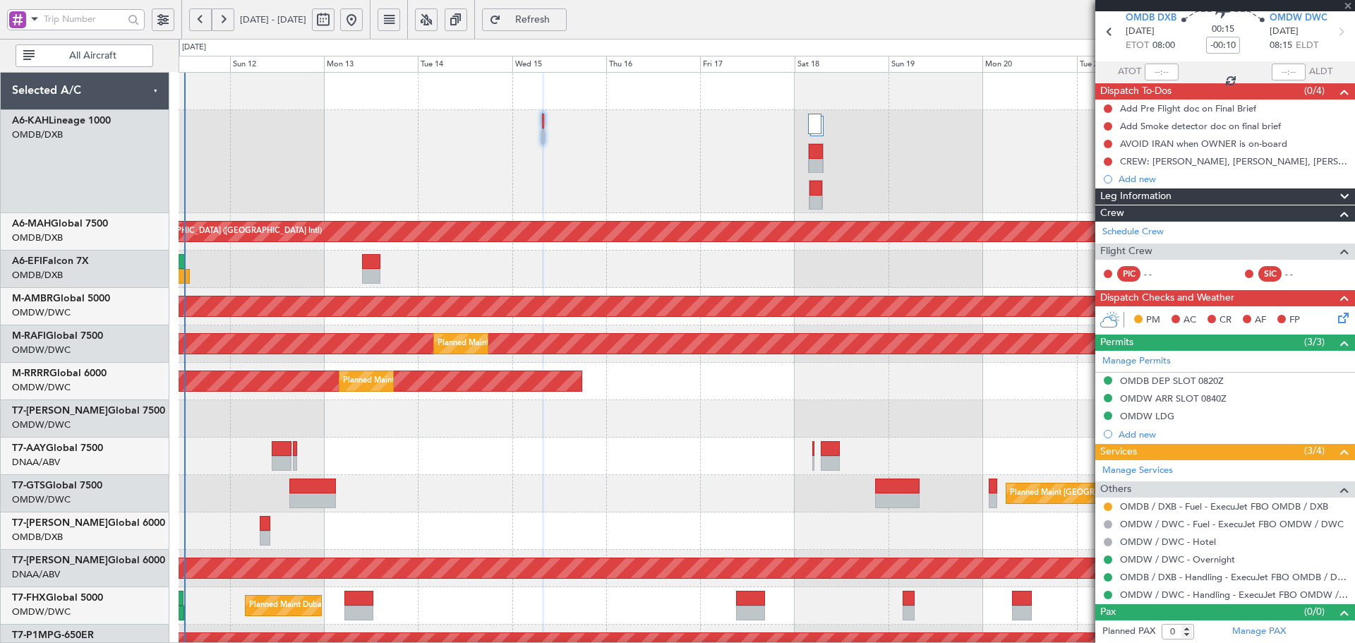
type input "9"
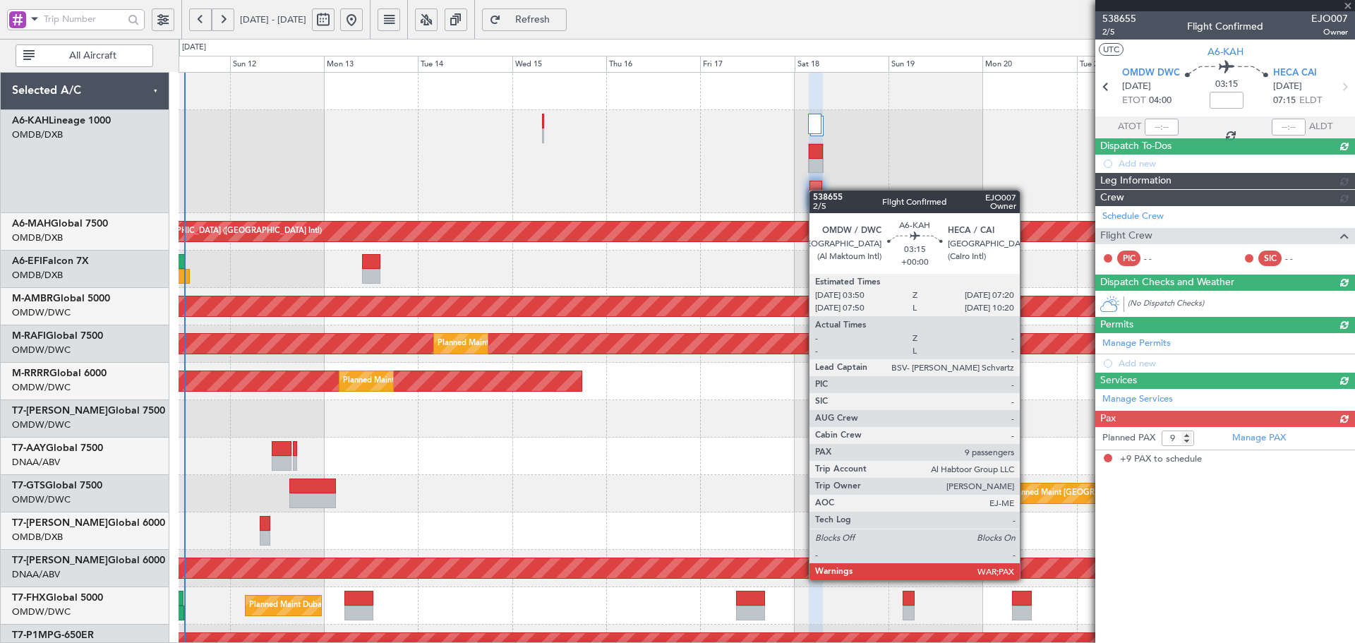
scroll to position [0, 0]
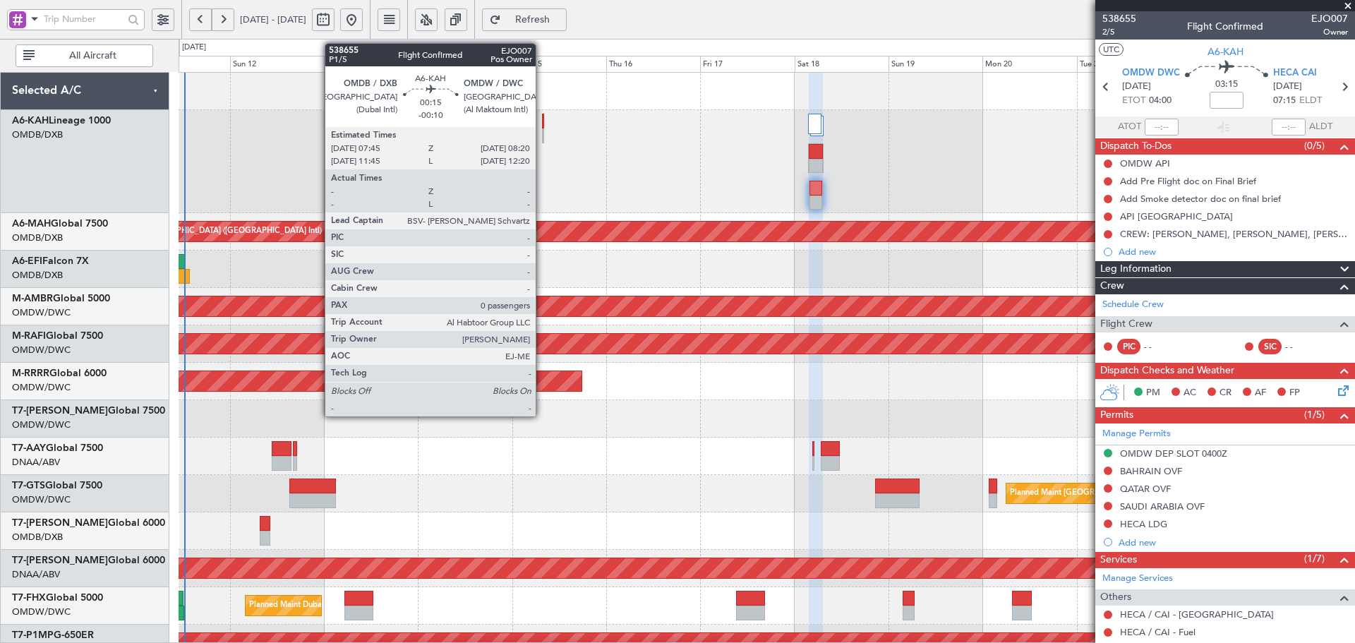
click at [542, 122] on div at bounding box center [543, 121] width 3 height 15
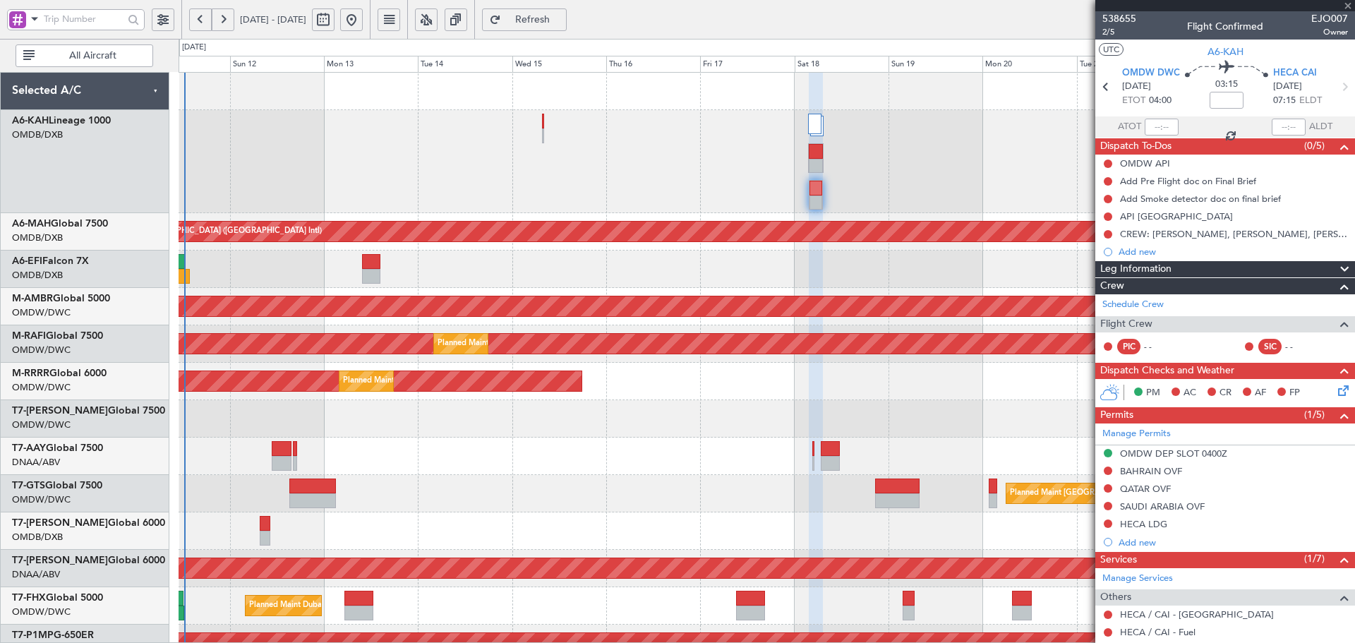
type input "-00:10"
type input "0"
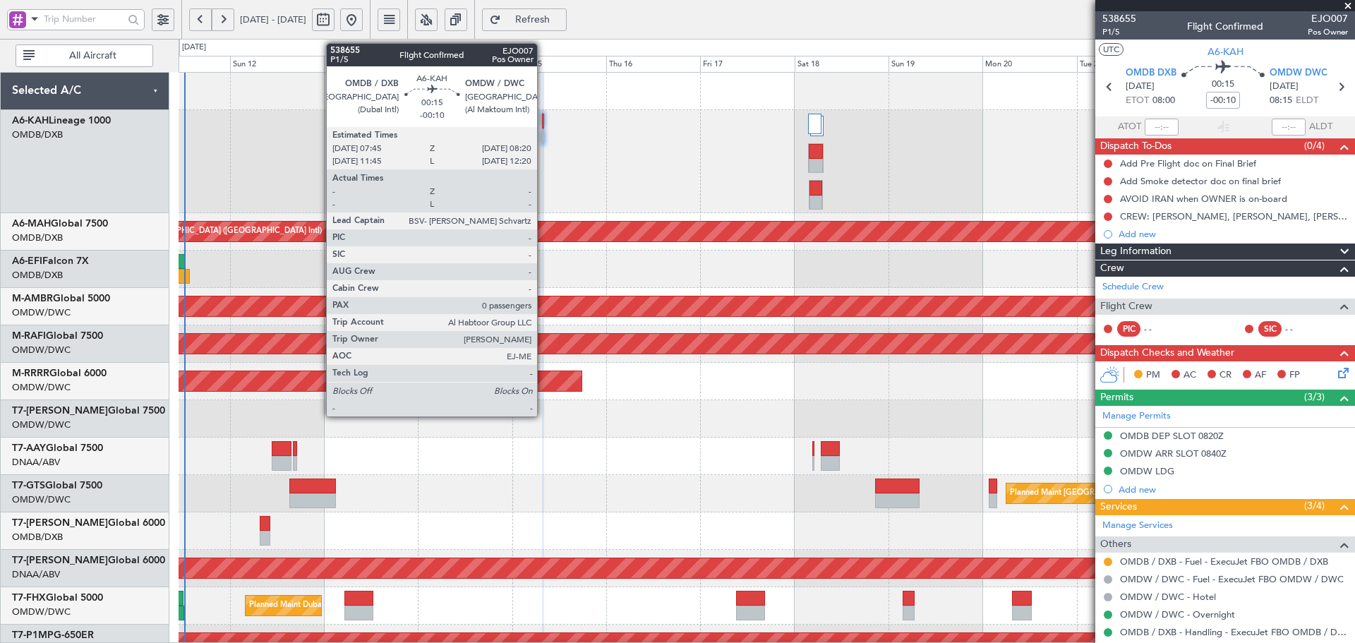
click at [544, 121] on div at bounding box center [543, 121] width 3 height 15
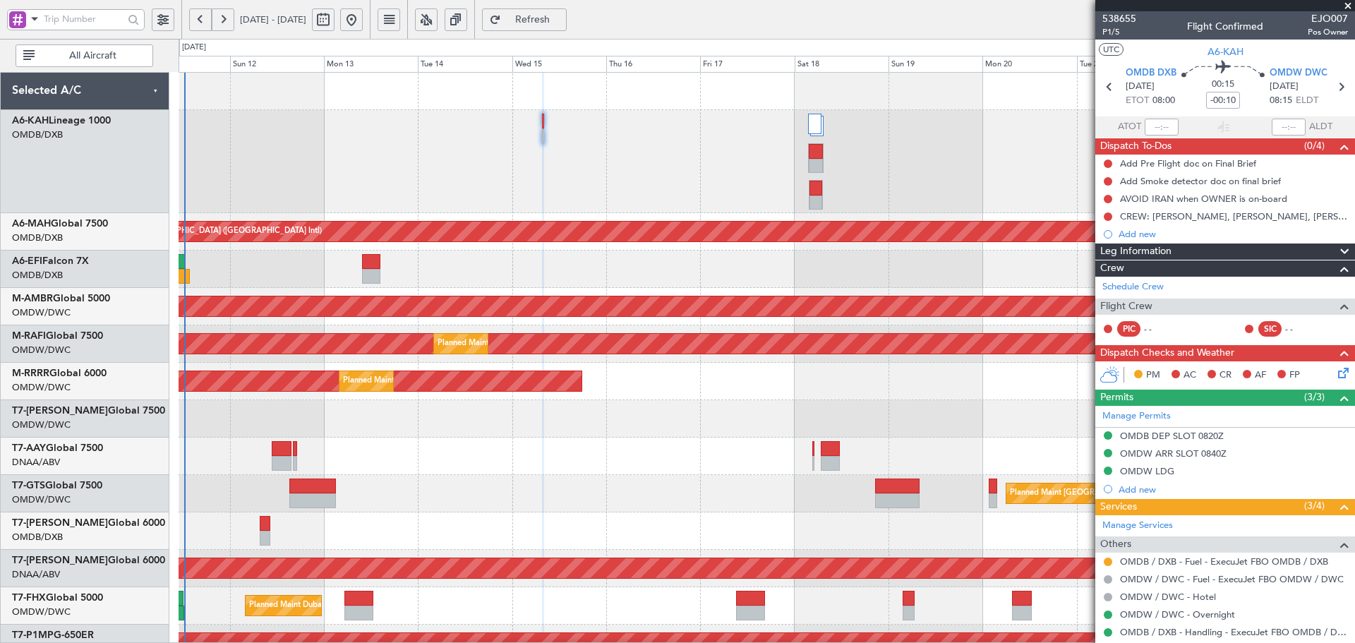
click at [544, 22] on button "Refresh" at bounding box center [524, 19] width 85 height 23
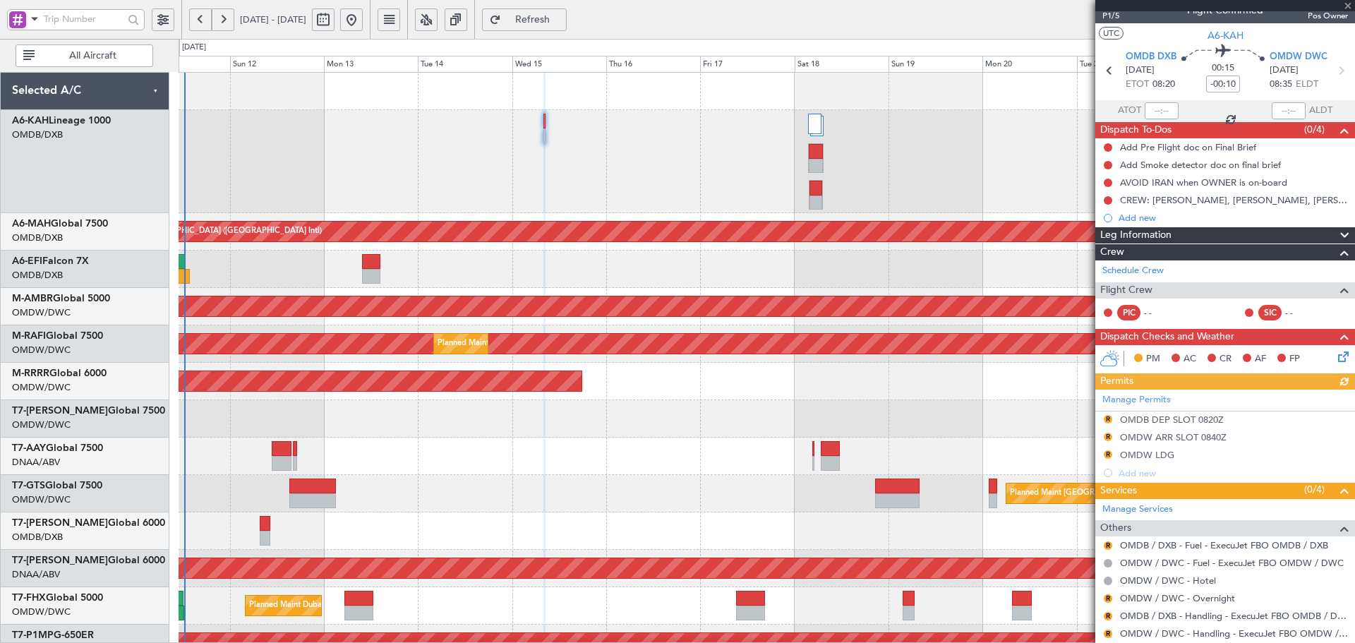
scroll to position [8, 0]
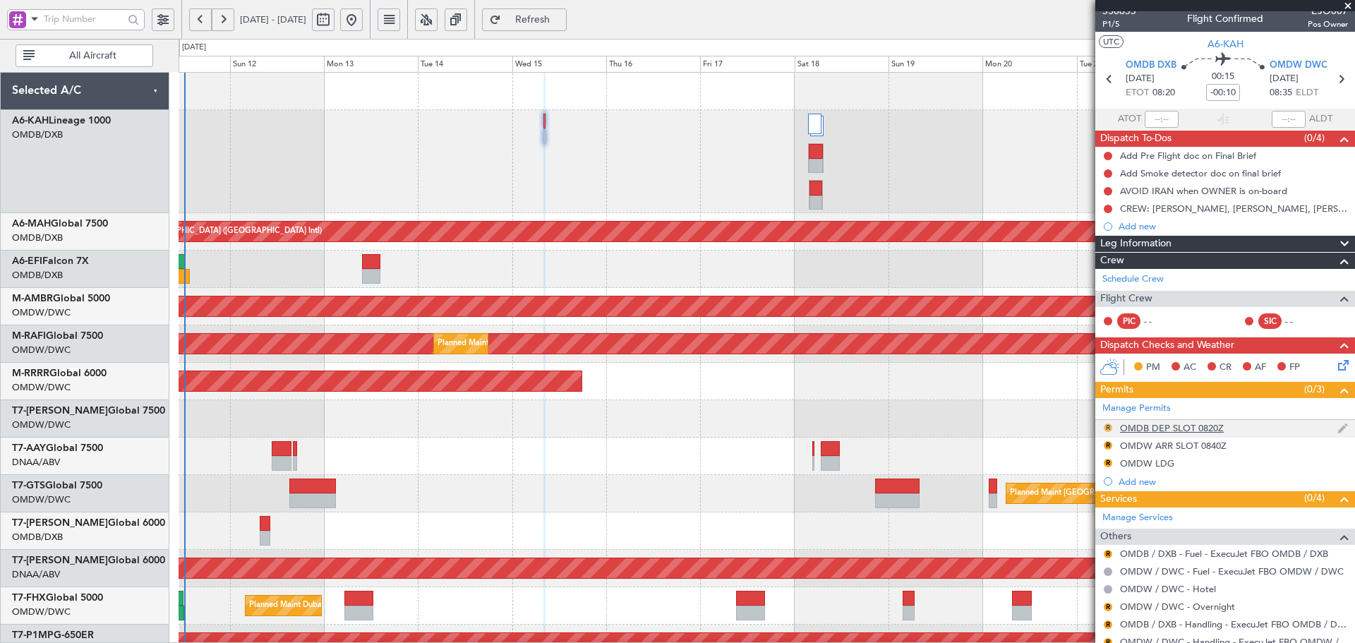
click at [1110, 425] on button "R" at bounding box center [1108, 428] width 8 height 8
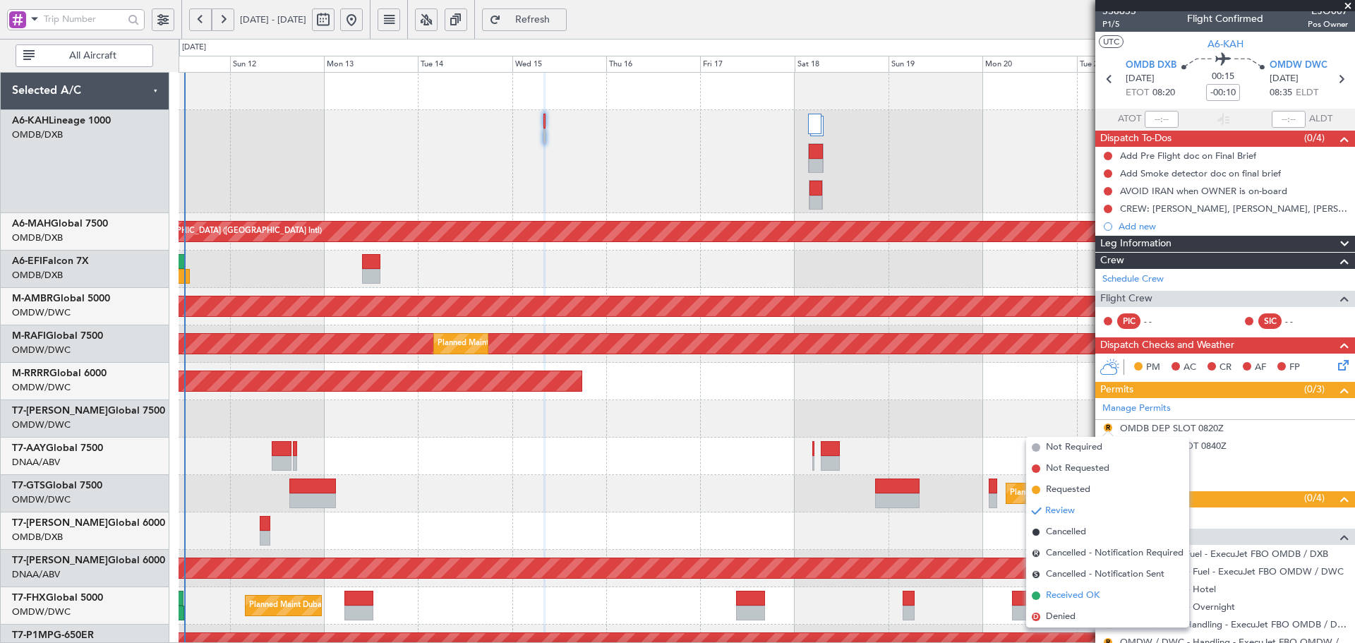
click at [1049, 601] on span "Received OK" at bounding box center [1073, 596] width 54 height 14
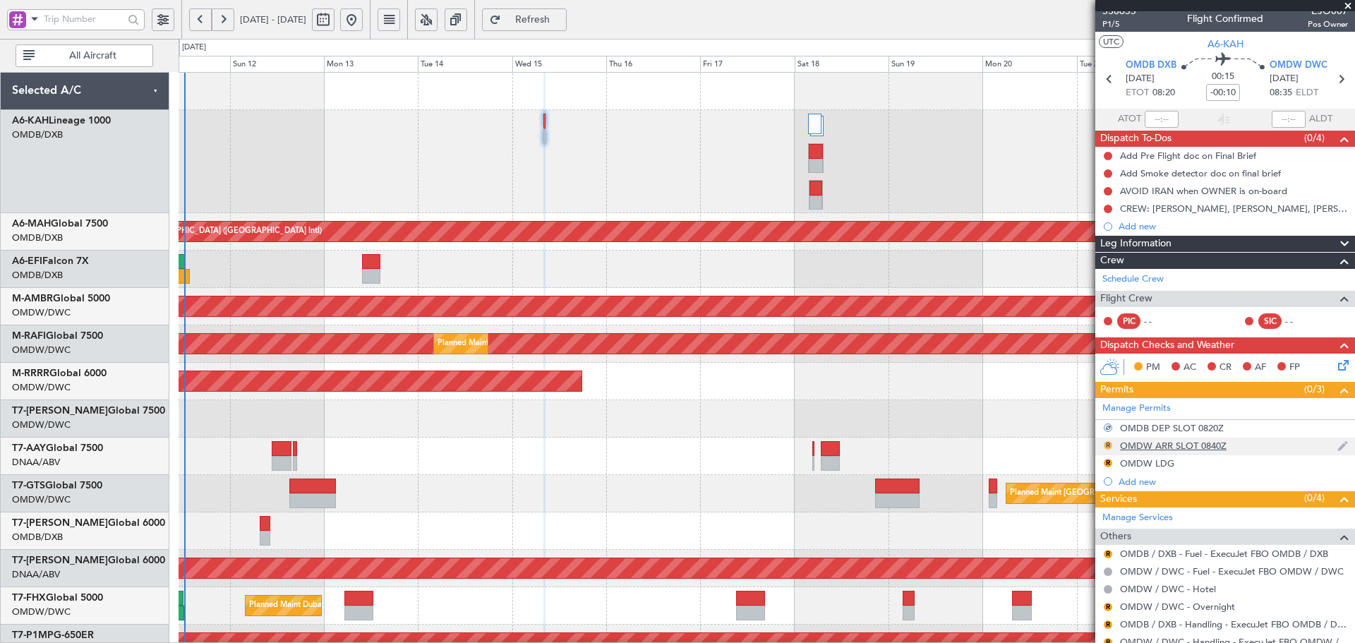
click at [1107, 443] on button "R" at bounding box center [1108, 445] width 8 height 8
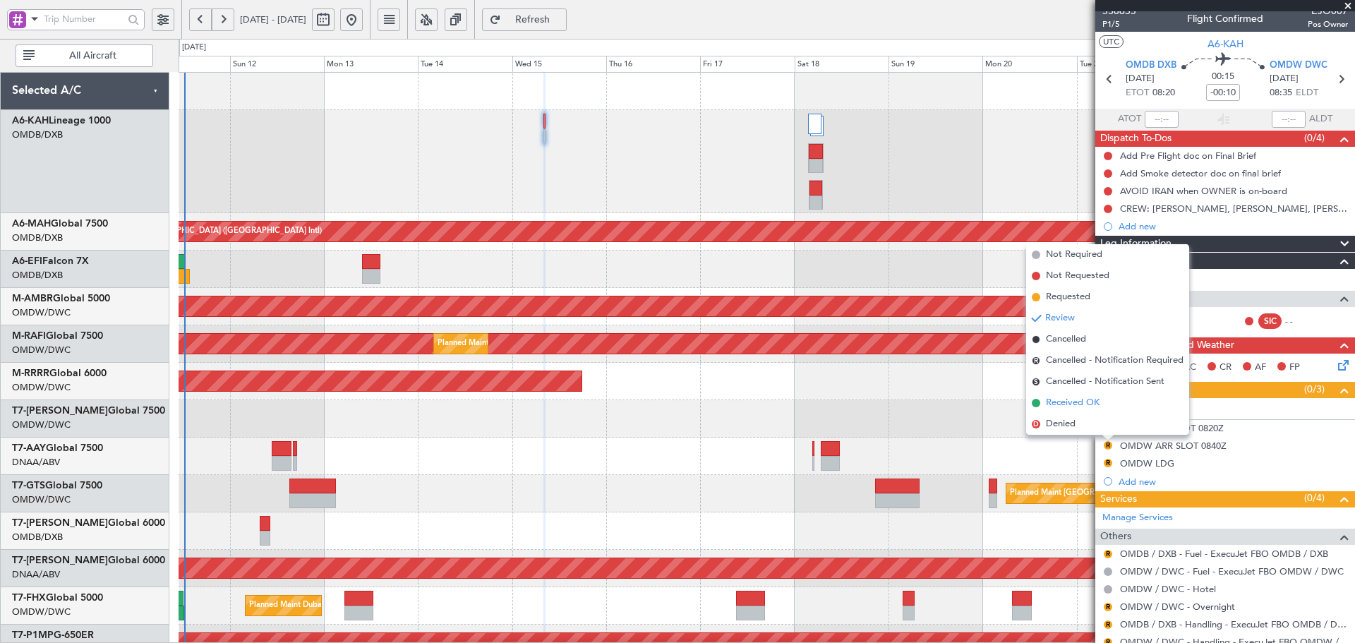
click at [1057, 402] on span "Received OK" at bounding box center [1073, 403] width 54 height 14
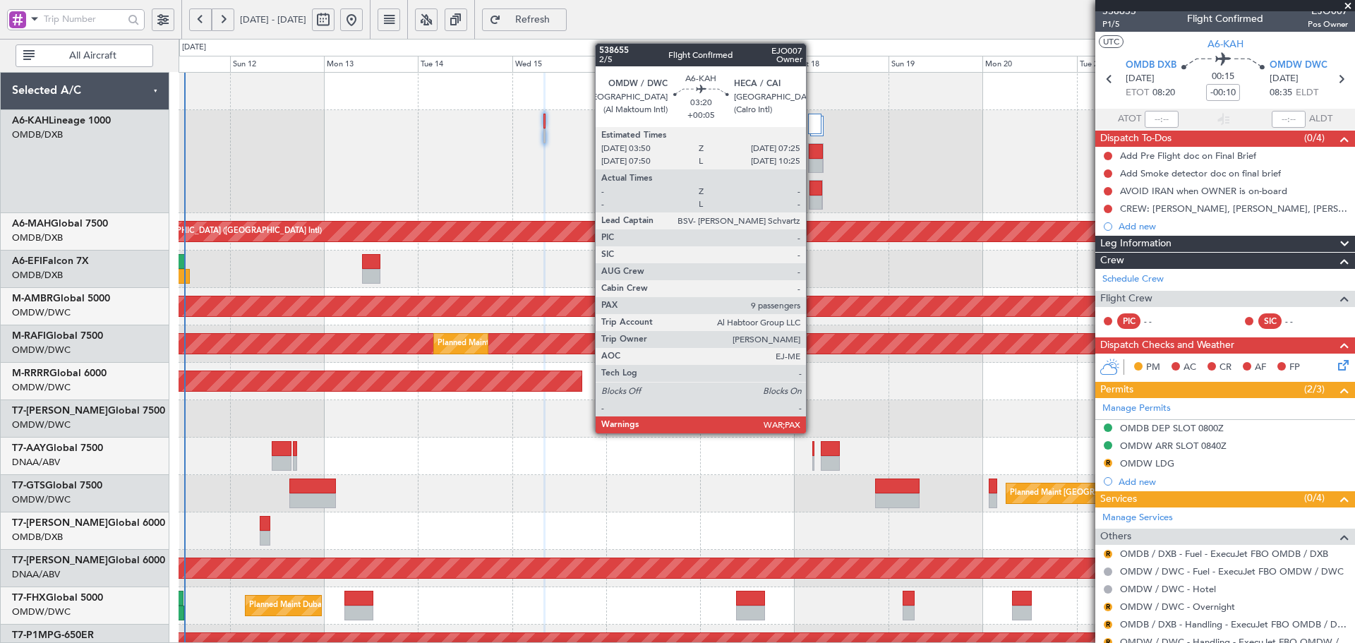
click at [813, 191] on div at bounding box center [816, 188] width 13 height 15
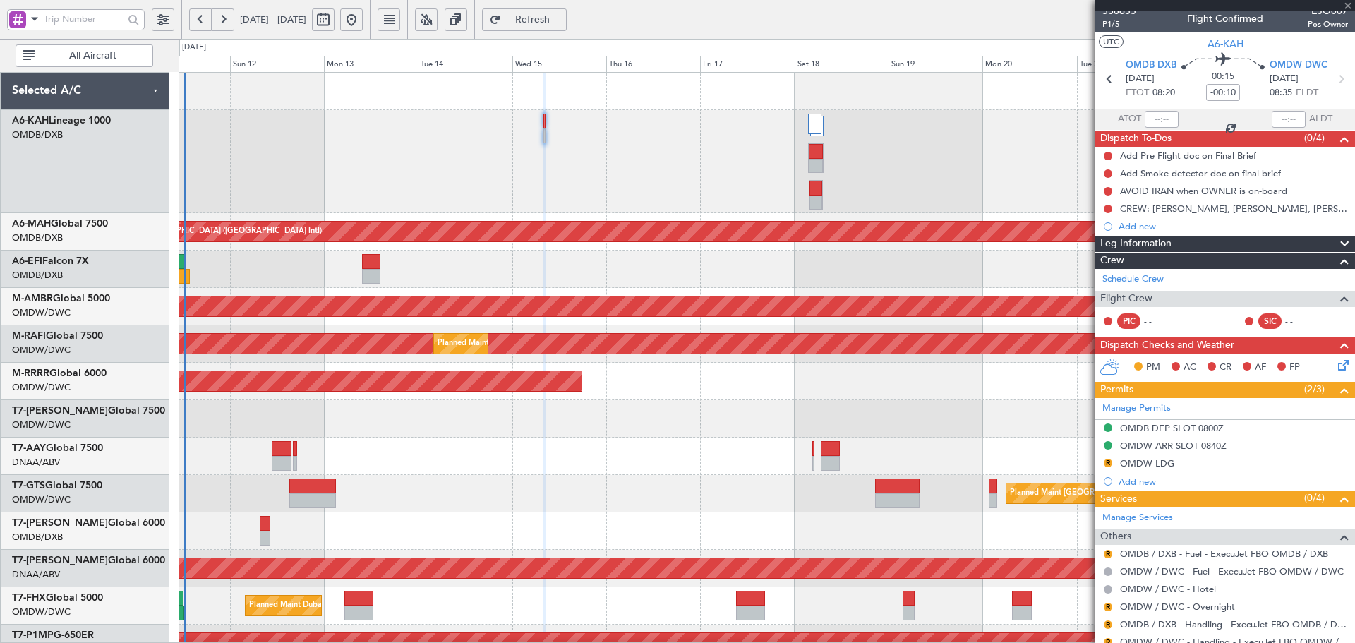
type input "+00:05"
type input "9"
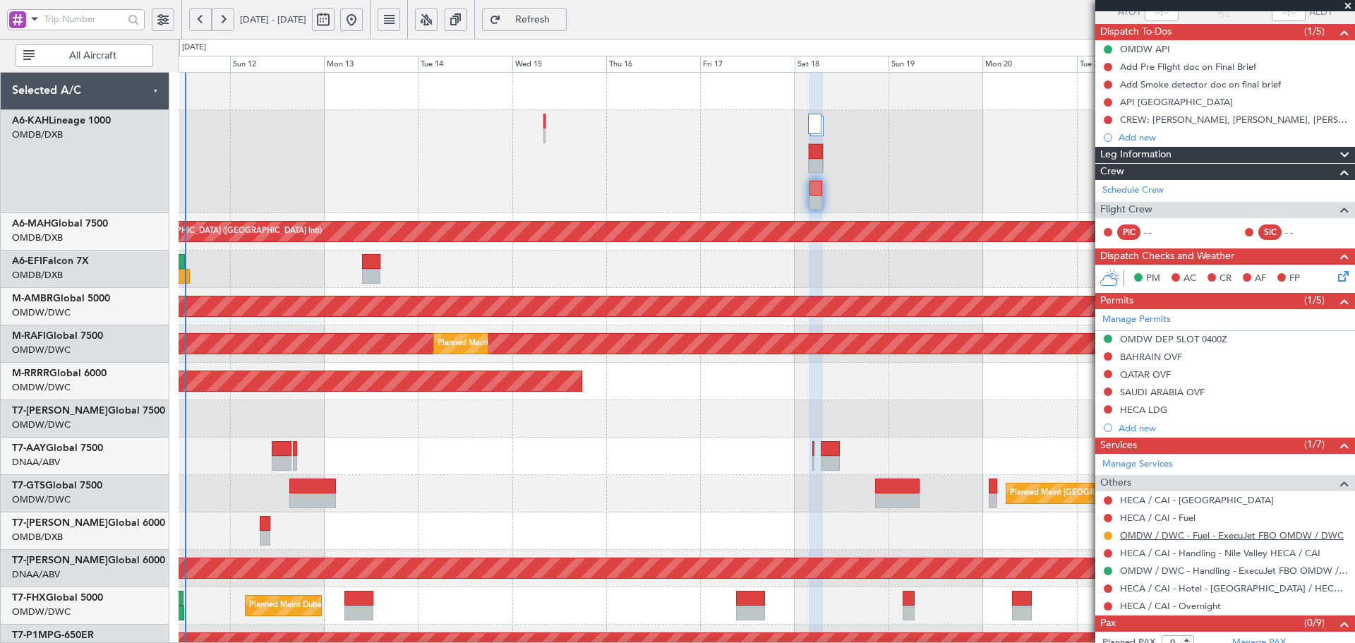
scroll to position [144, 0]
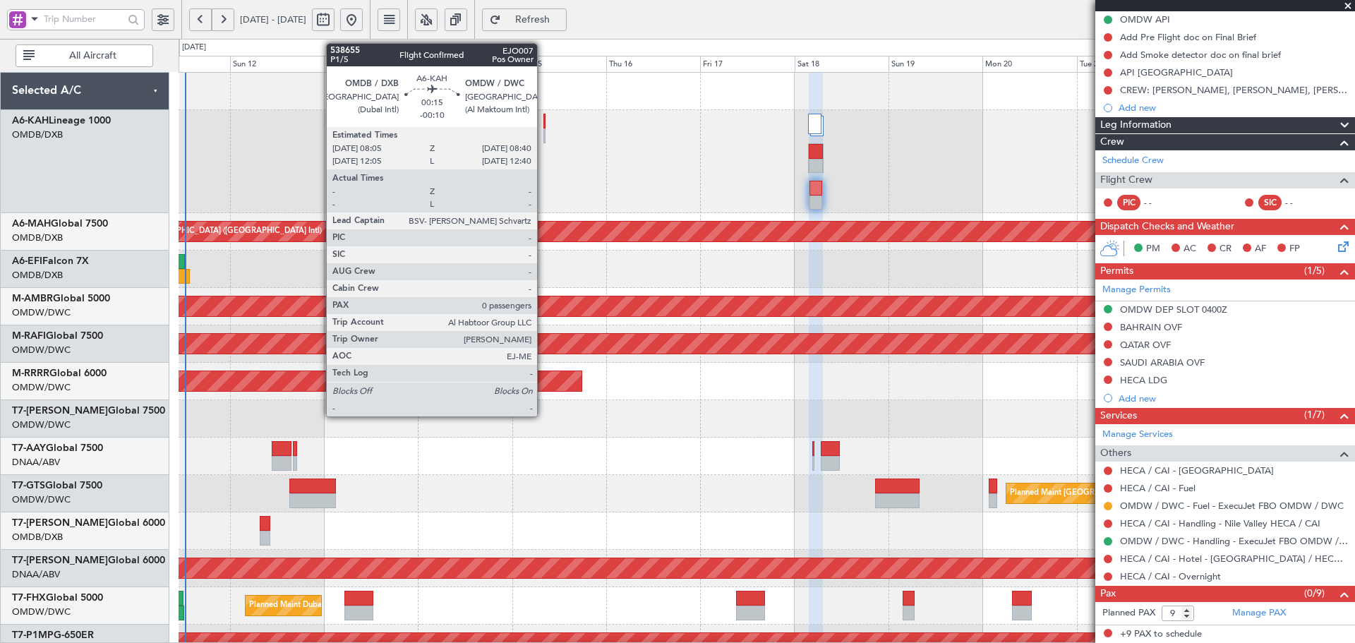
click at [544, 121] on div at bounding box center [545, 121] width 3 height 15
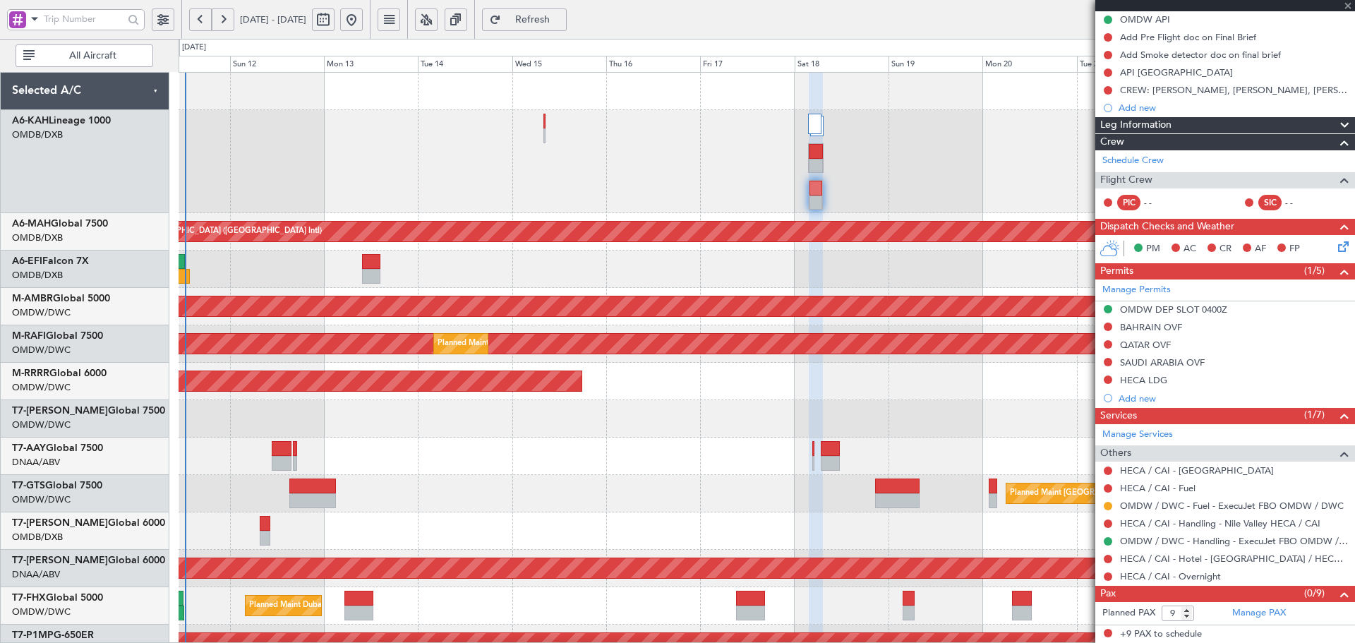
type input "-00:10"
type input "0"
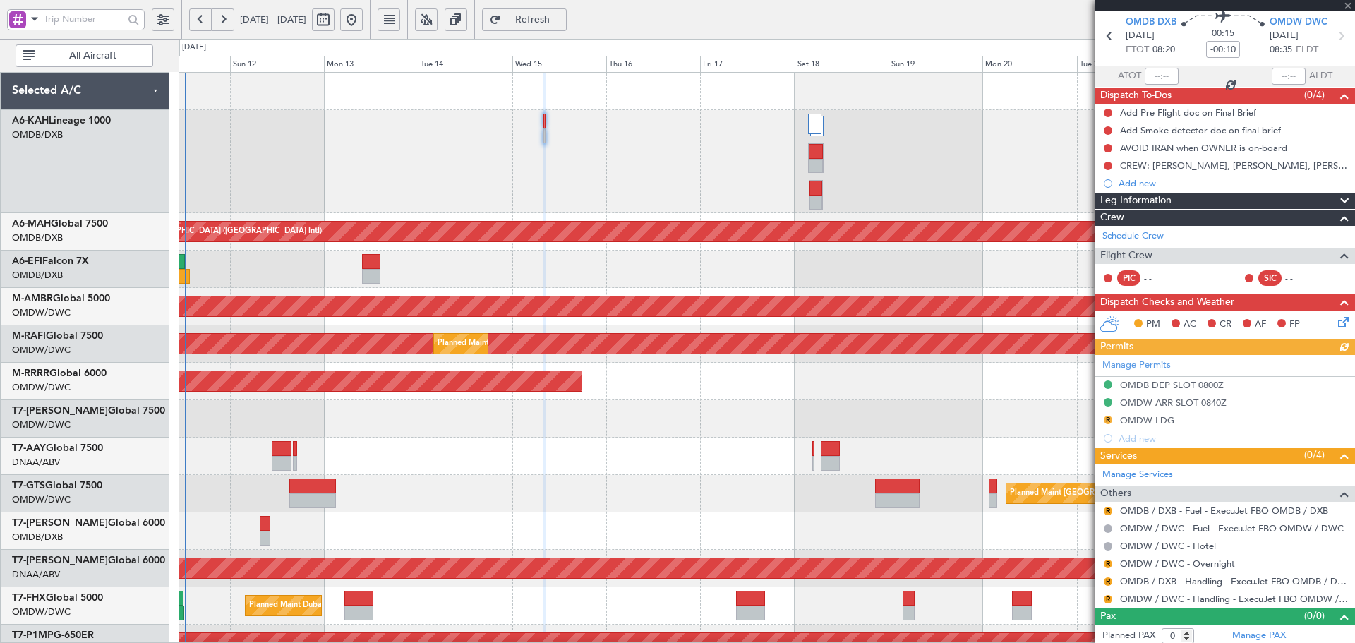
scroll to position [55, 0]
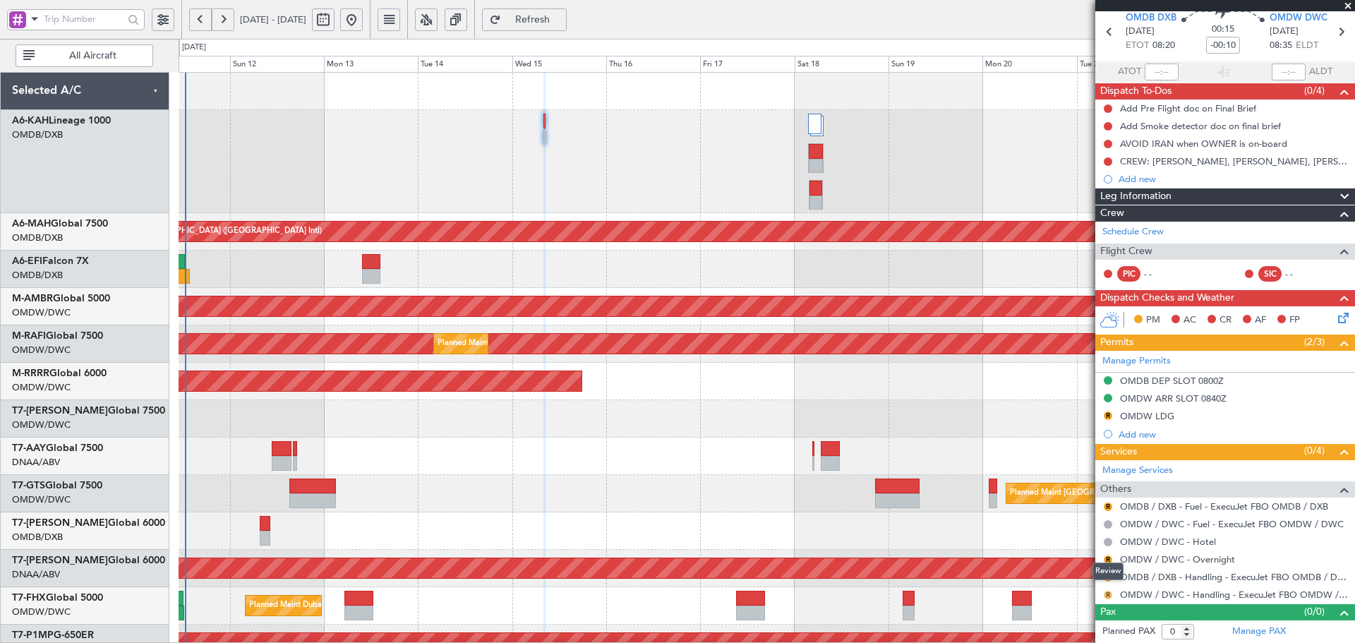
click at [1107, 593] on button "R" at bounding box center [1108, 595] width 8 height 8
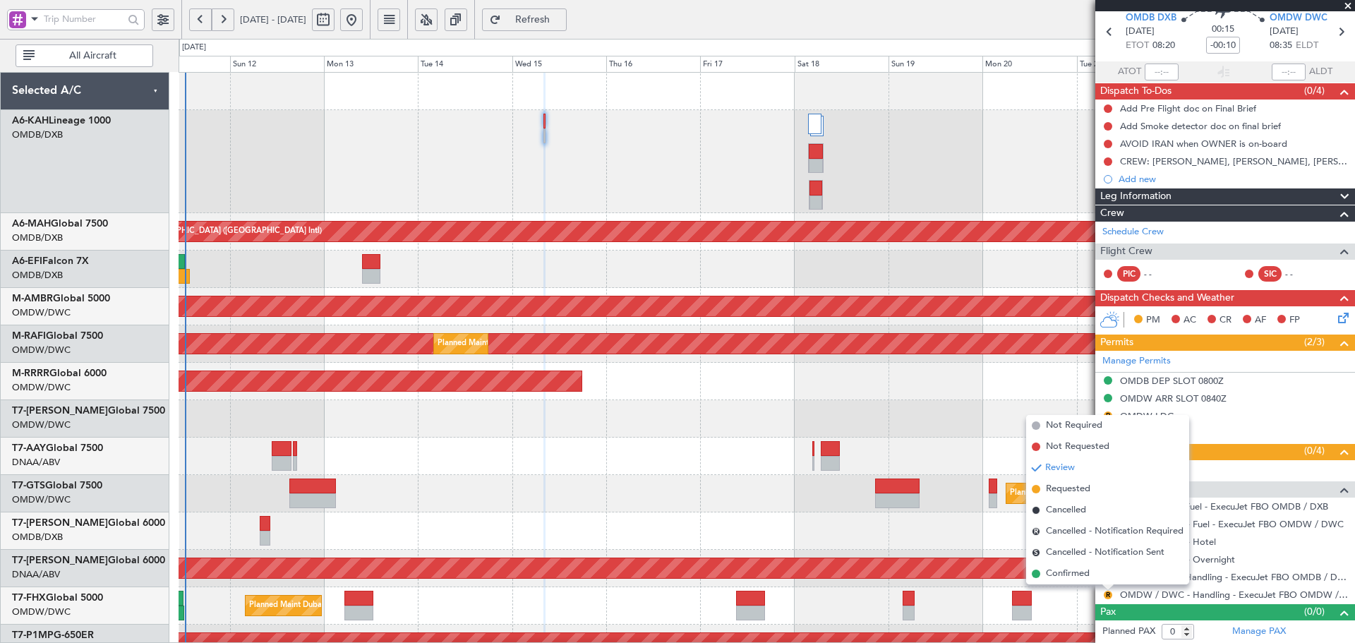
click at [1054, 585] on div "AOG Maint Dubai (Al Maktoum Intl)" at bounding box center [767, 568] width 1176 height 37
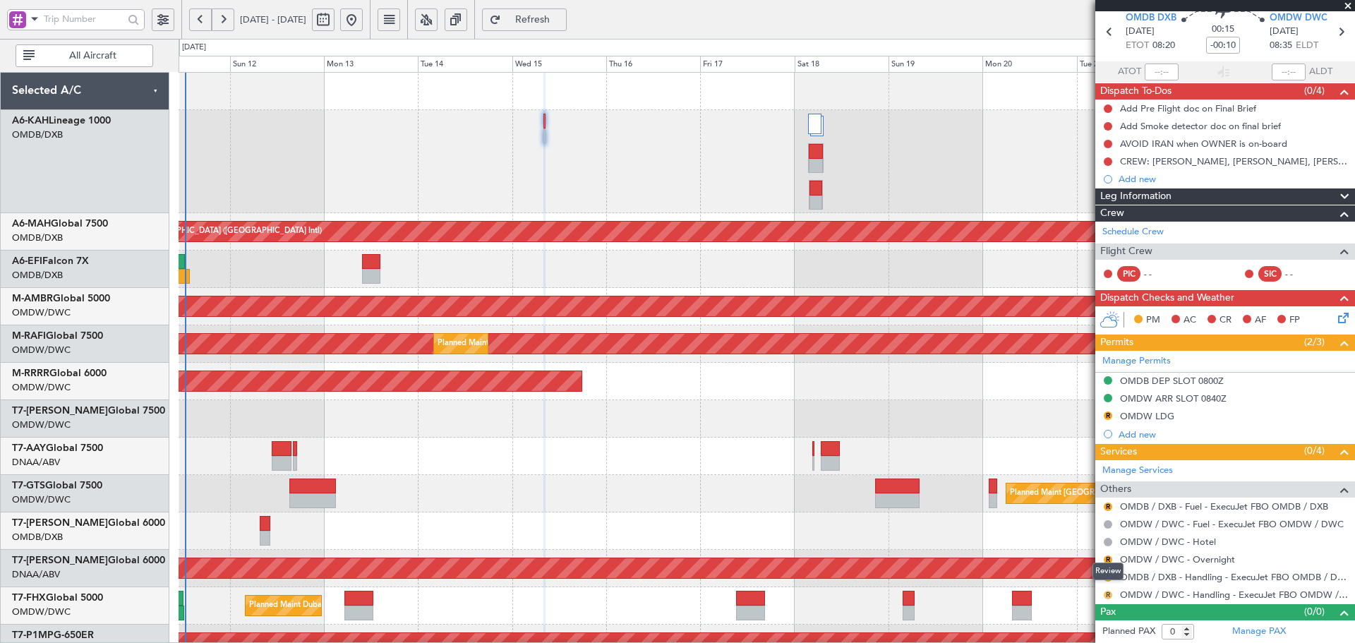
click at [1108, 594] on button "R" at bounding box center [1108, 595] width 8 height 8
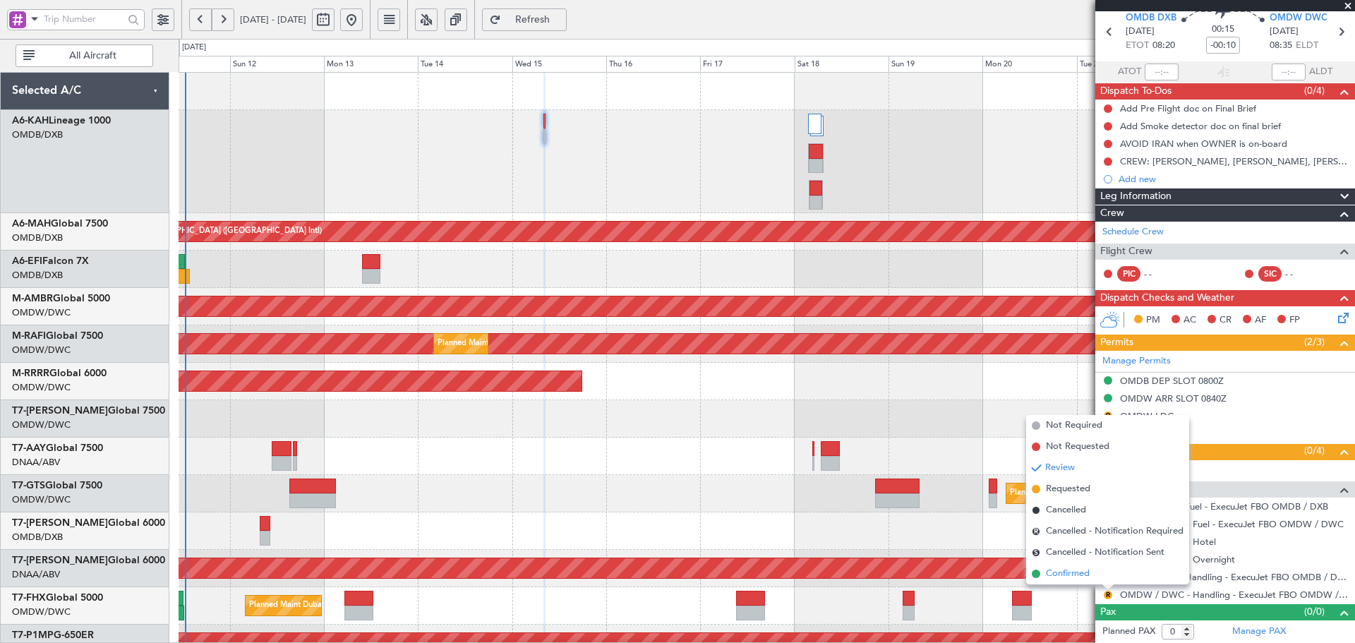
click at [1058, 575] on span "Confirmed" at bounding box center [1068, 574] width 44 height 14
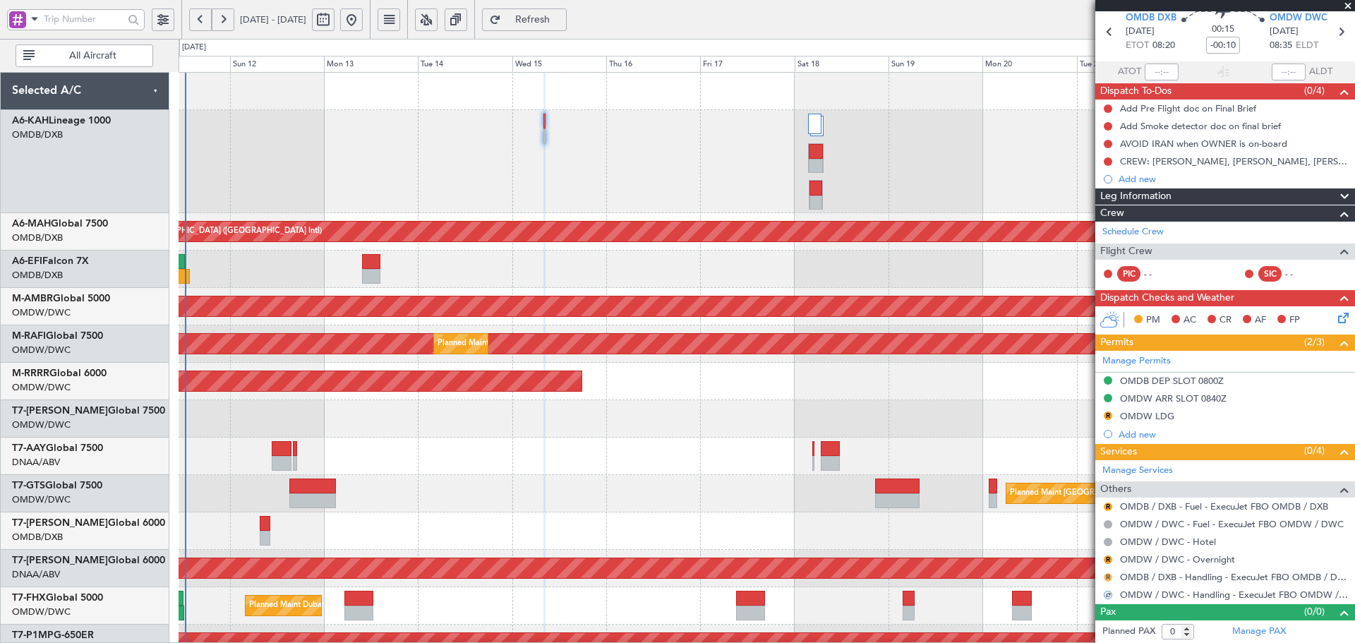
click at [1108, 575] on button "R" at bounding box center [1108, 577] width 8 height 8
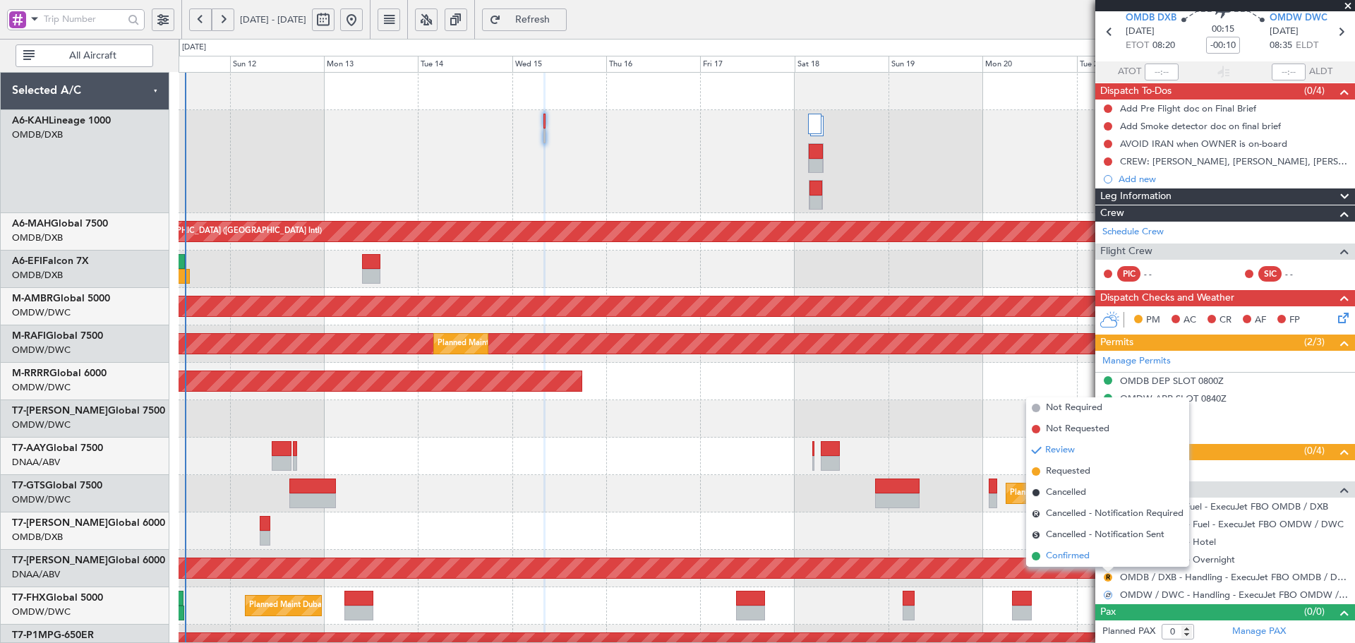
click at [1064, 556] on span "Confirmed" at bounding box center [1068, 556] width 44 height 14
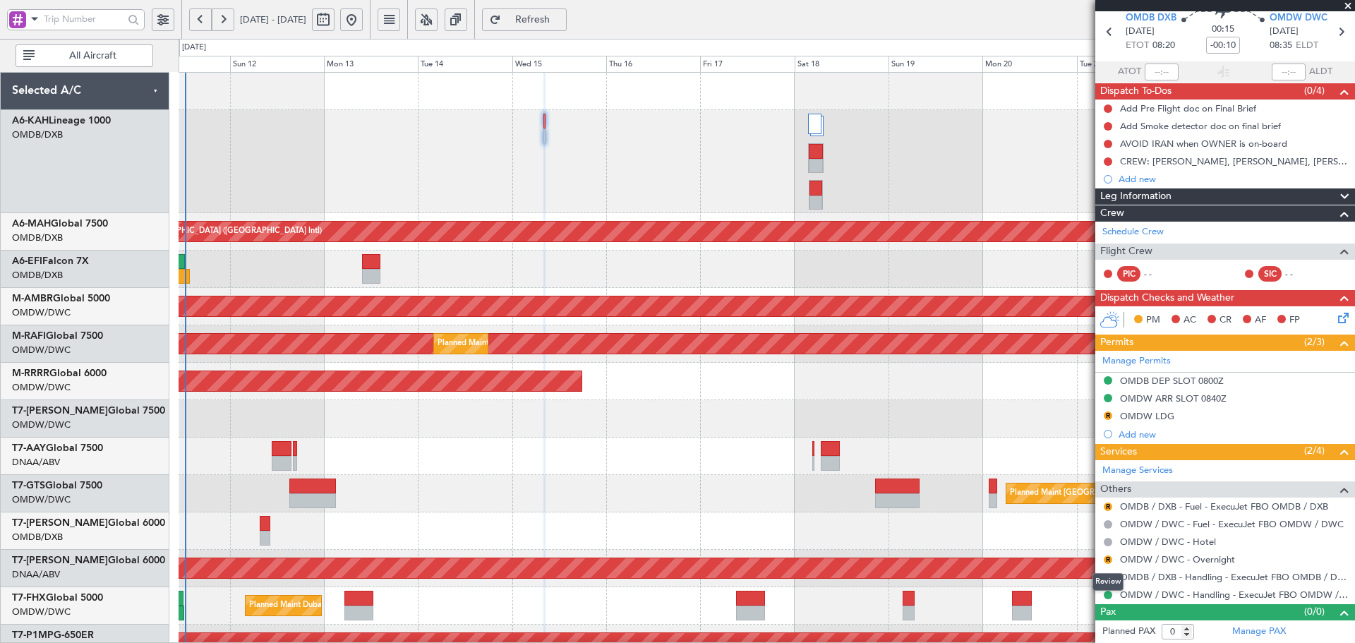
click at [1108, 557] on button "R" at bounding box center [1108, 560] width 8 height 8
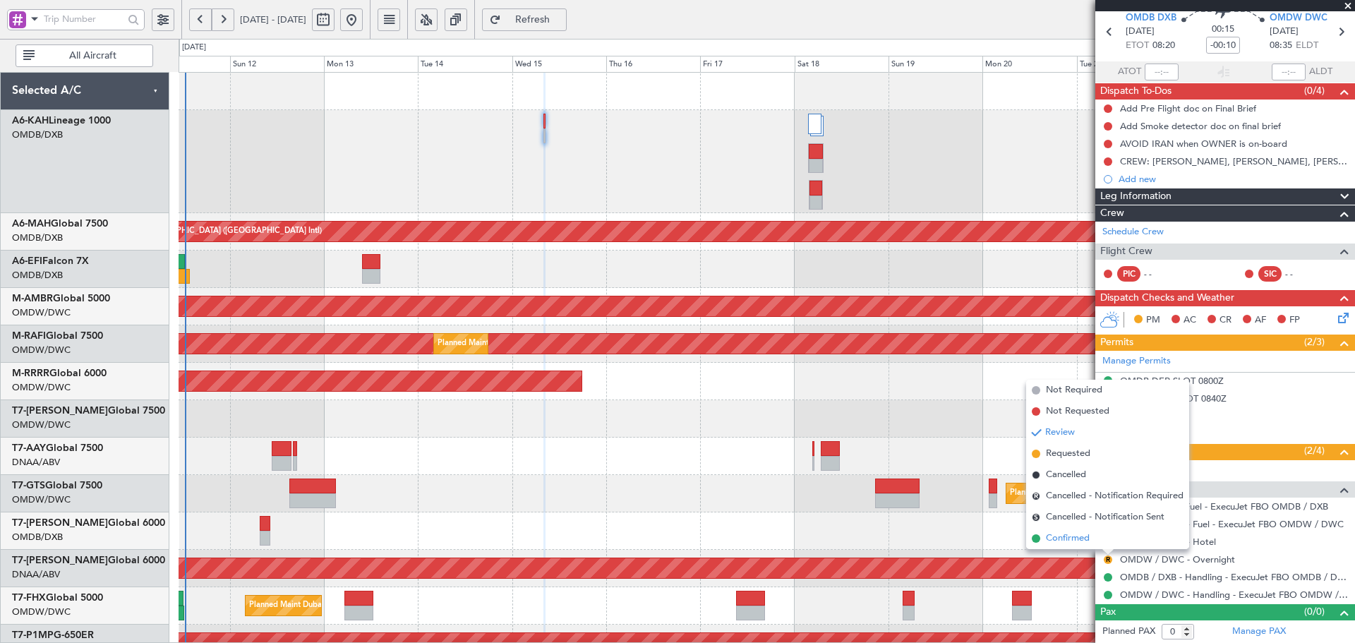
click at [1067, 539] on span "Confirmed" at bounding box center [1068, 539] width 44 height 14
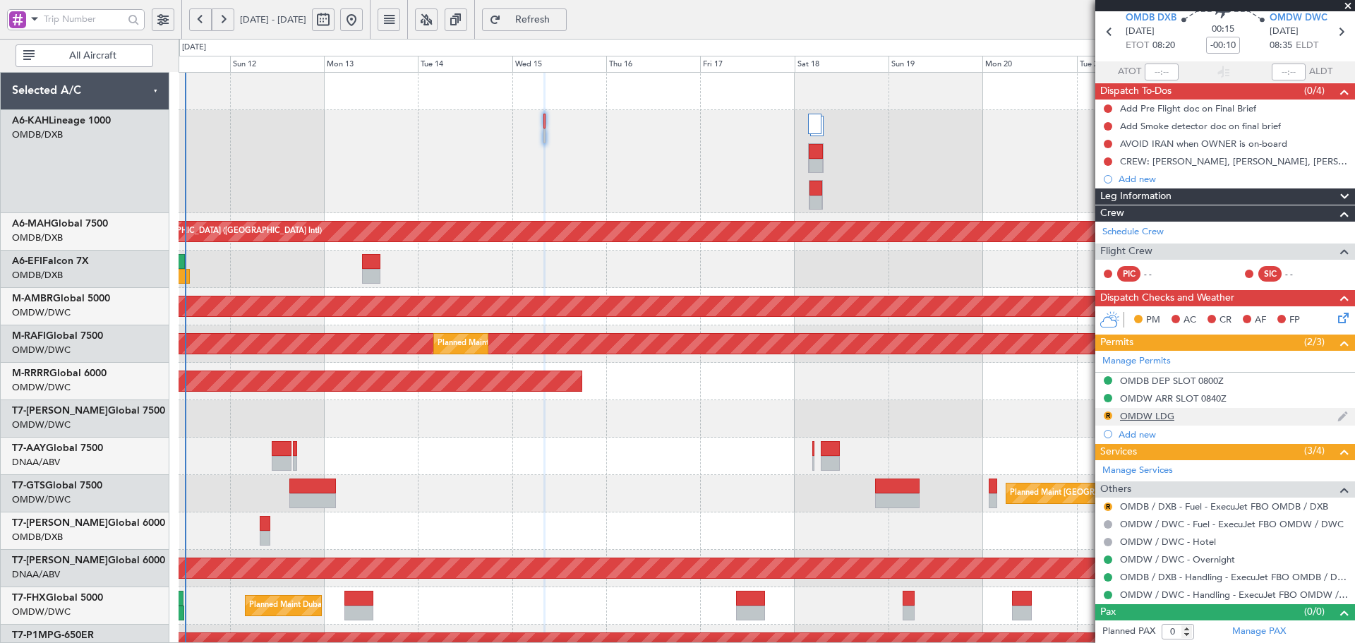
click at [1145, 412] on div "OMDW LDG" at bounding box center [1147, 416] width 54 height 12
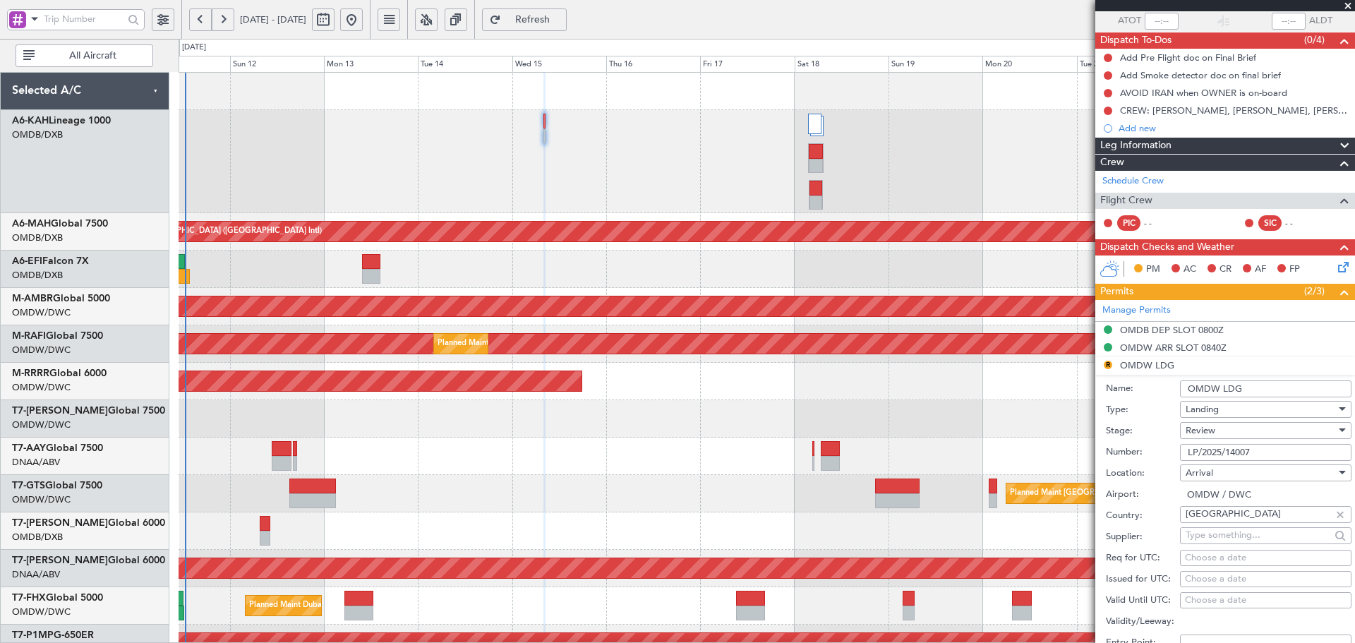
scroll to position [149, 0]
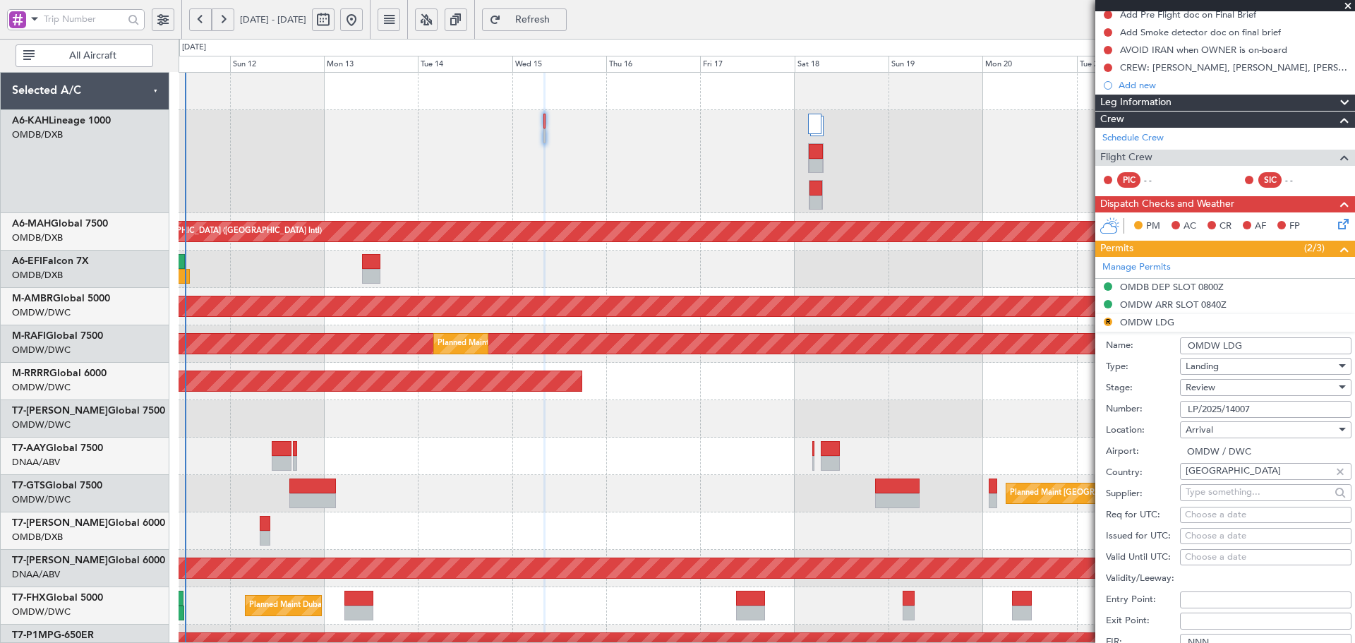
click at [1221, 390] on div "Review" at bounding box center [1261, 387] width 150 height 21
click at [1217, 500] on span "Received OK" at bounding box center [1261, 500] width 148 height 21
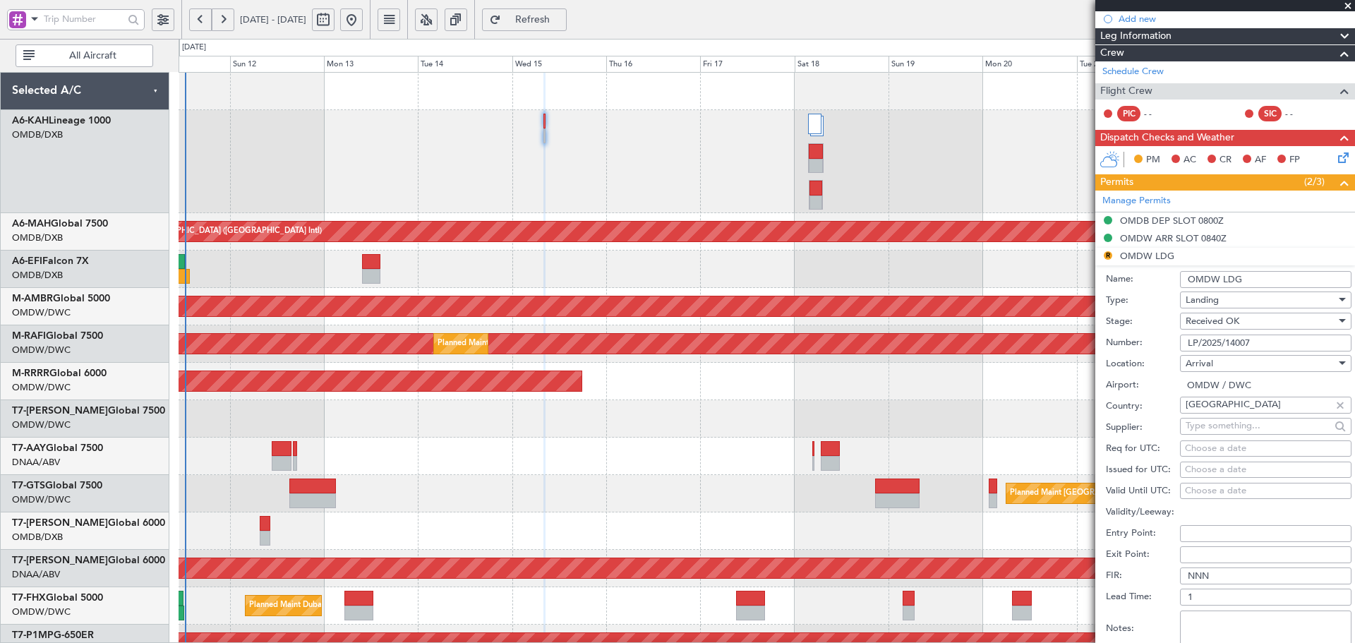
scroll to position [290, 0]
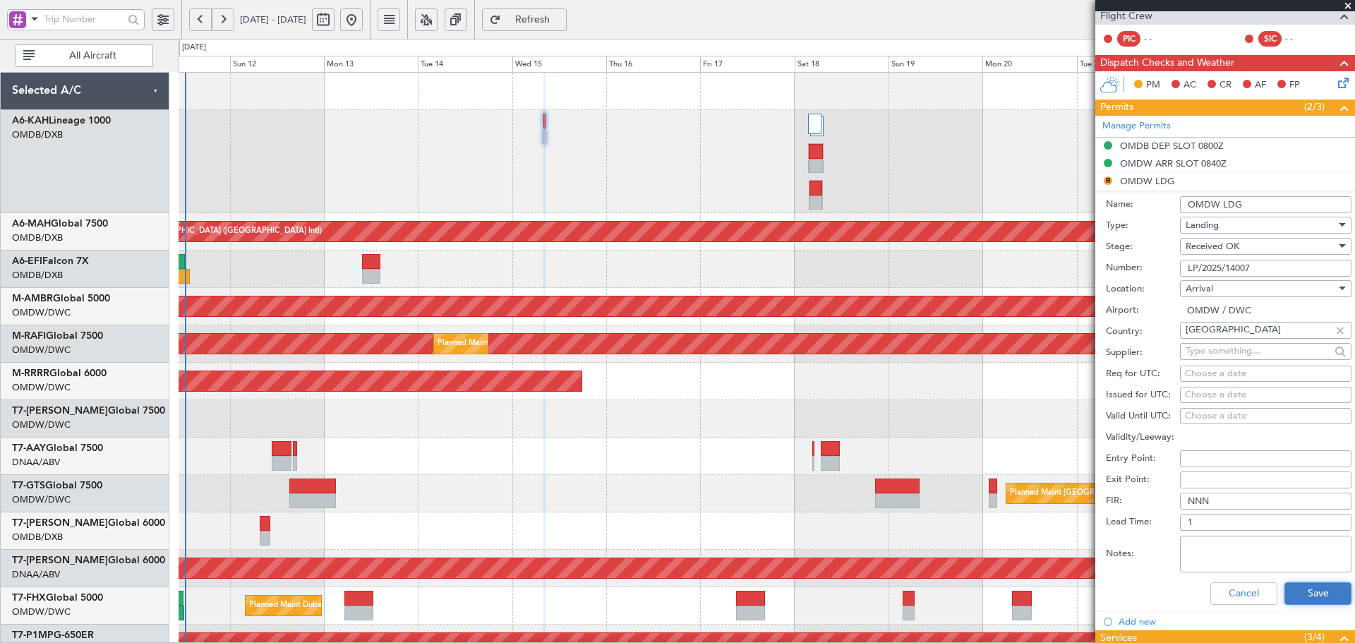
click at [1296, 589] on button "Save" at bounding box center [1318, 593] width 67 height 23
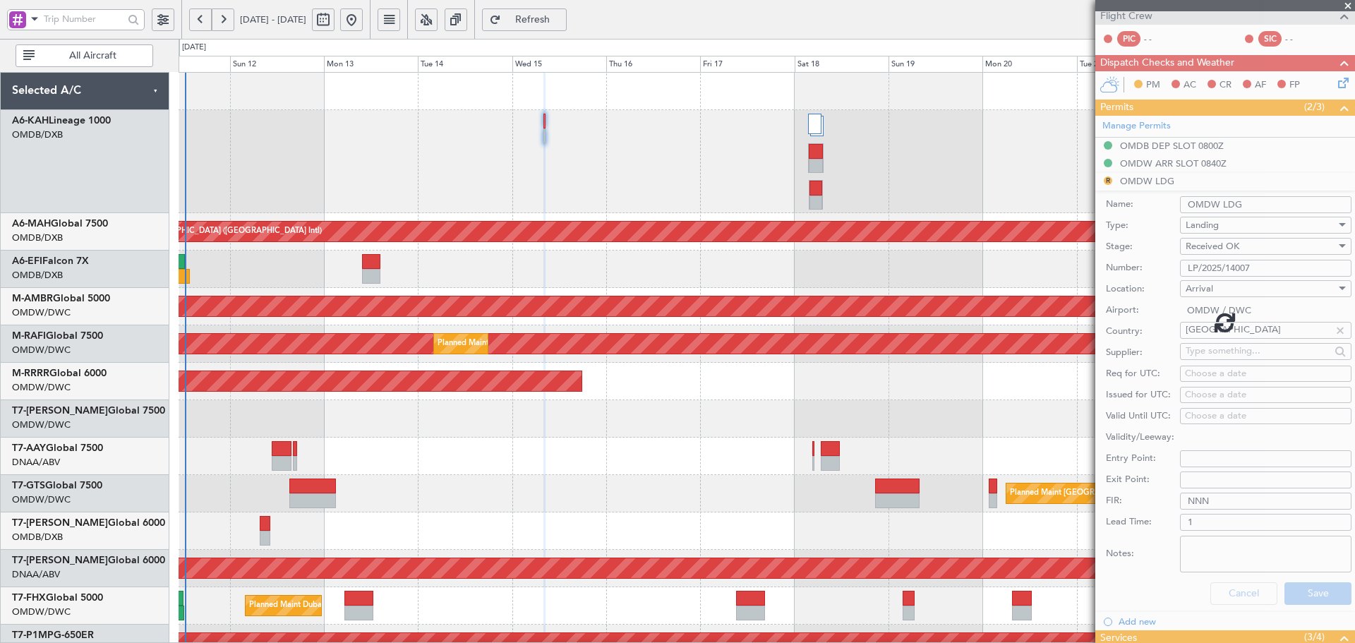
scroll to position [55, 0]
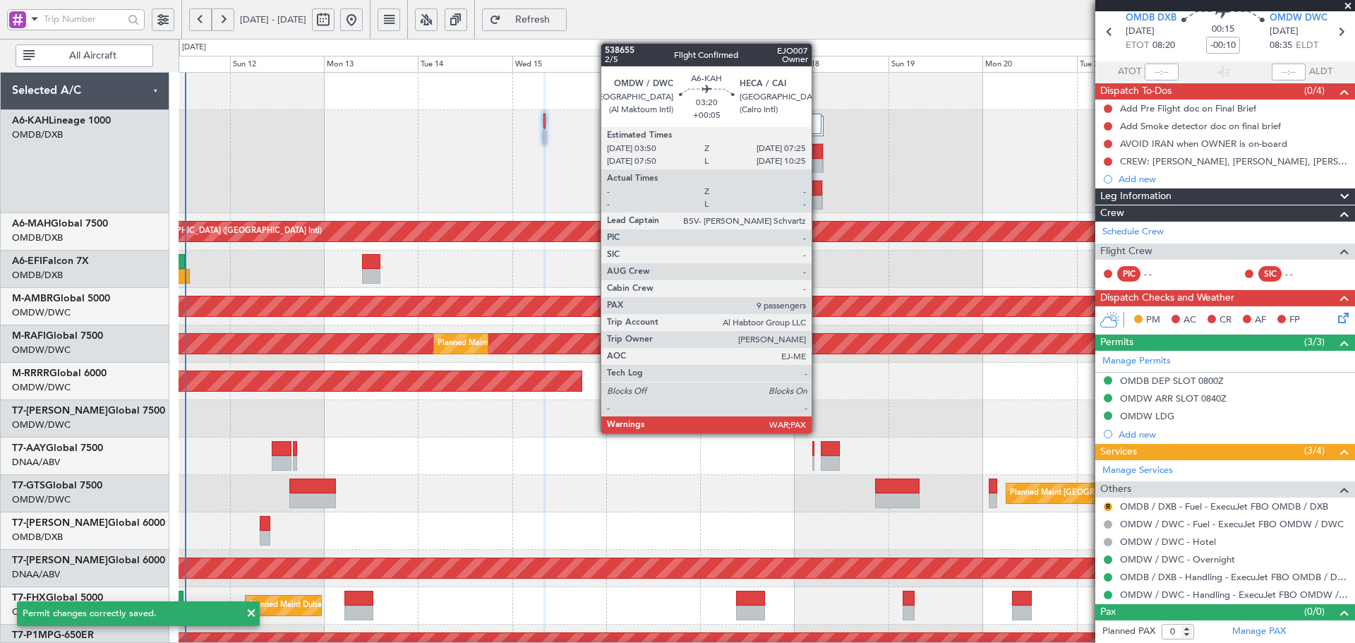
click at [818, 189] on div at bounding box center [816, 188] width 13 height 15
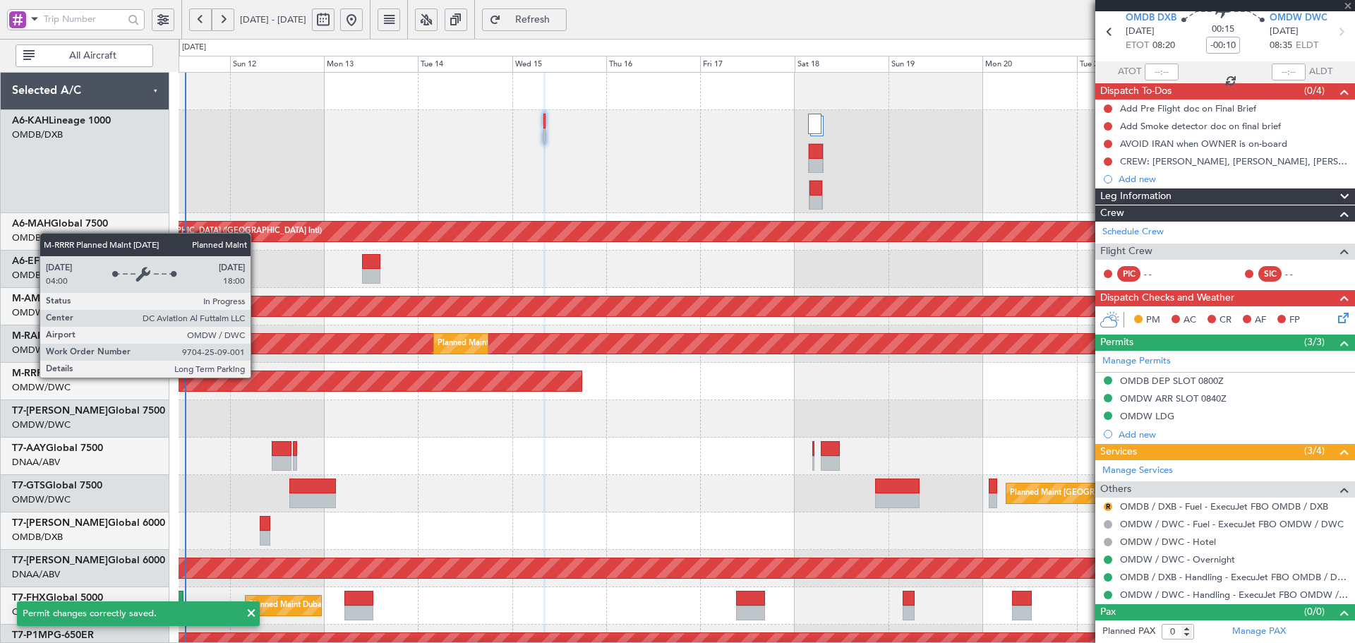
type input "+00:05"
type input "9"
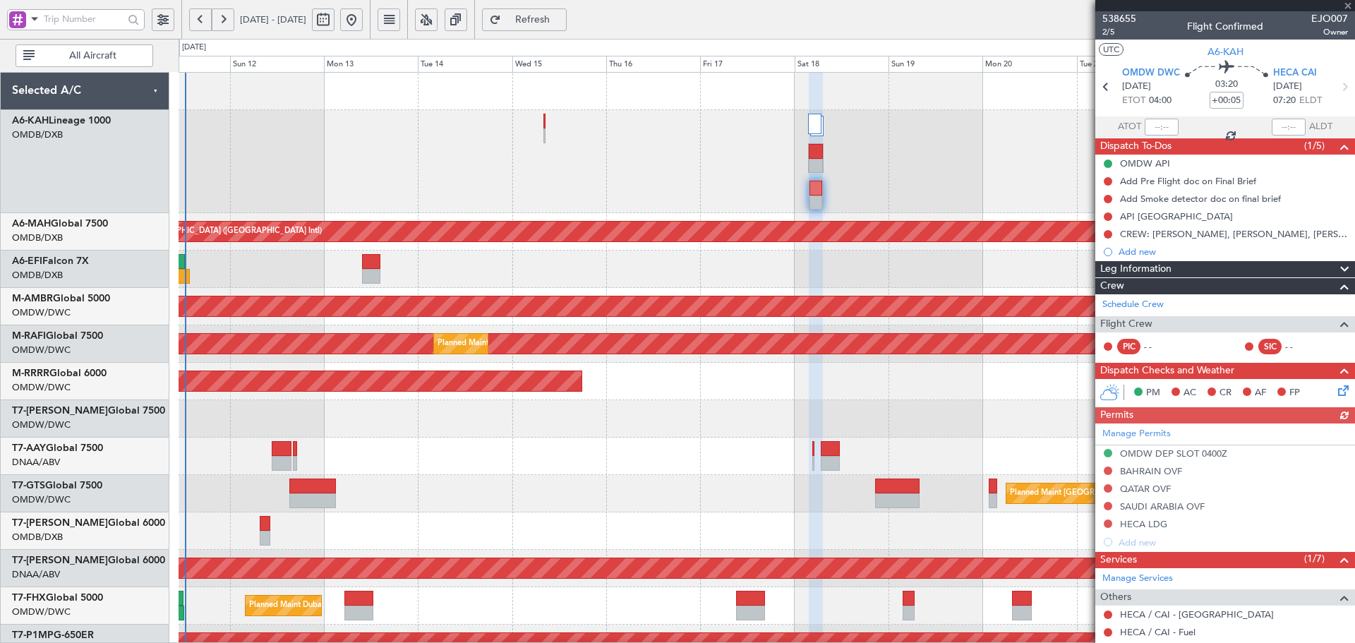
click at [1183, 456] on div "Manage Permits OMDW DEP SLOT 0400Z [GEOGRAPHIC_DATA] OVF [GEOGRAPHIC_DATA] OVF …" at bounding box center [1226, 488] width 260 height 128
click at [1195, 453] on div "Manage Permits OMDW DEP SLOT 0400Z [GEOGRAPHIC_DATA] OVF [GEOGRAPHIC_DATA] OVF …" at bounding box center [1226, 488] width 260 height 128
click at [1219, 455] on div "OMDW DEP SLOT 0400Z" at bounding box center [1173, 454] width 107 height 12
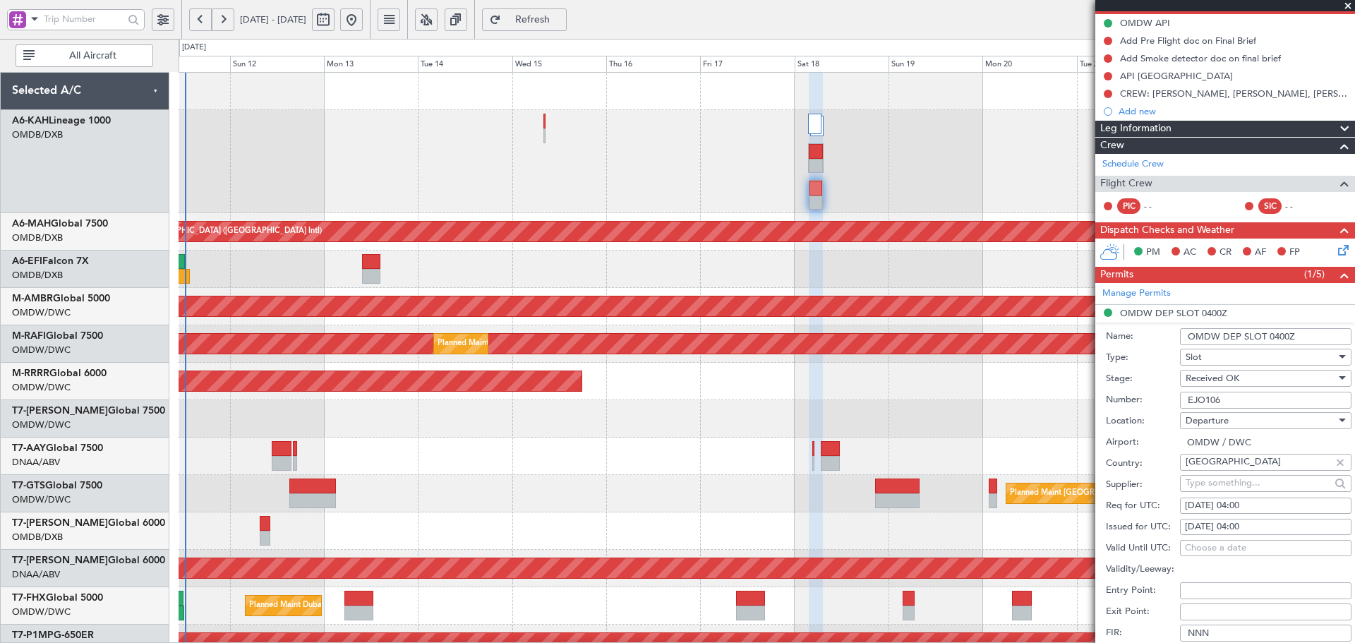
scroll to position [235, 0]
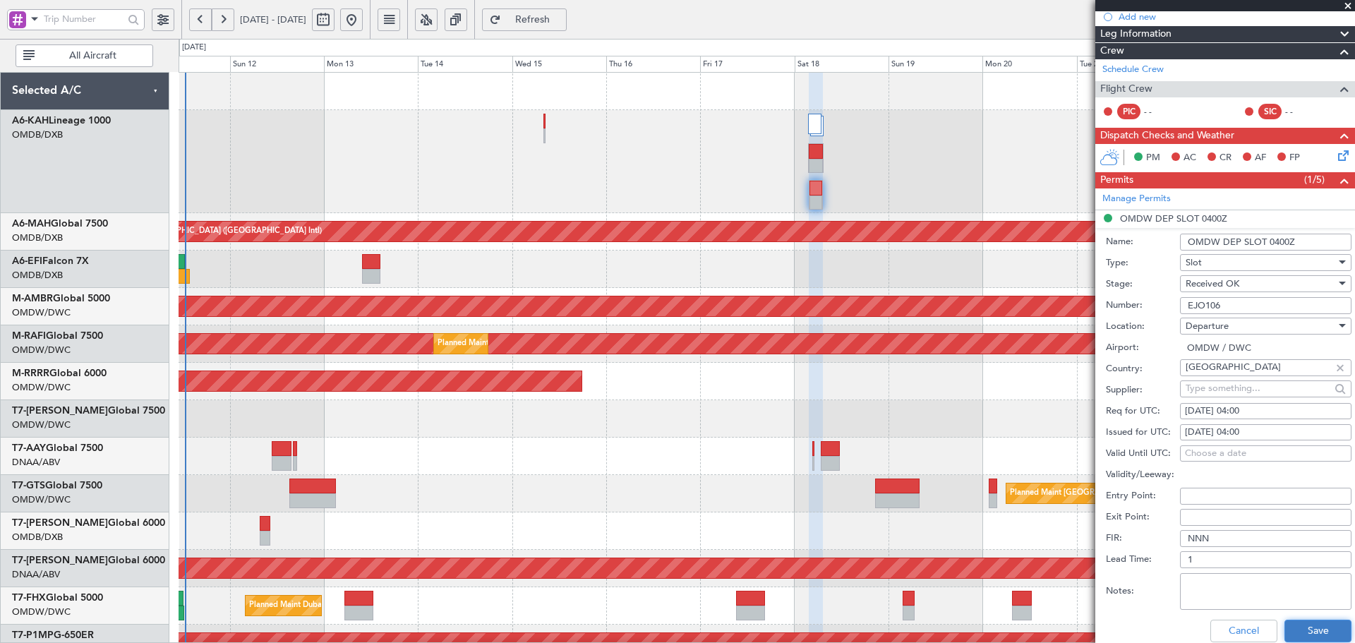
click at [1301, 629] on button "Save" at bounding box center [1318, 631] width 67 height 23
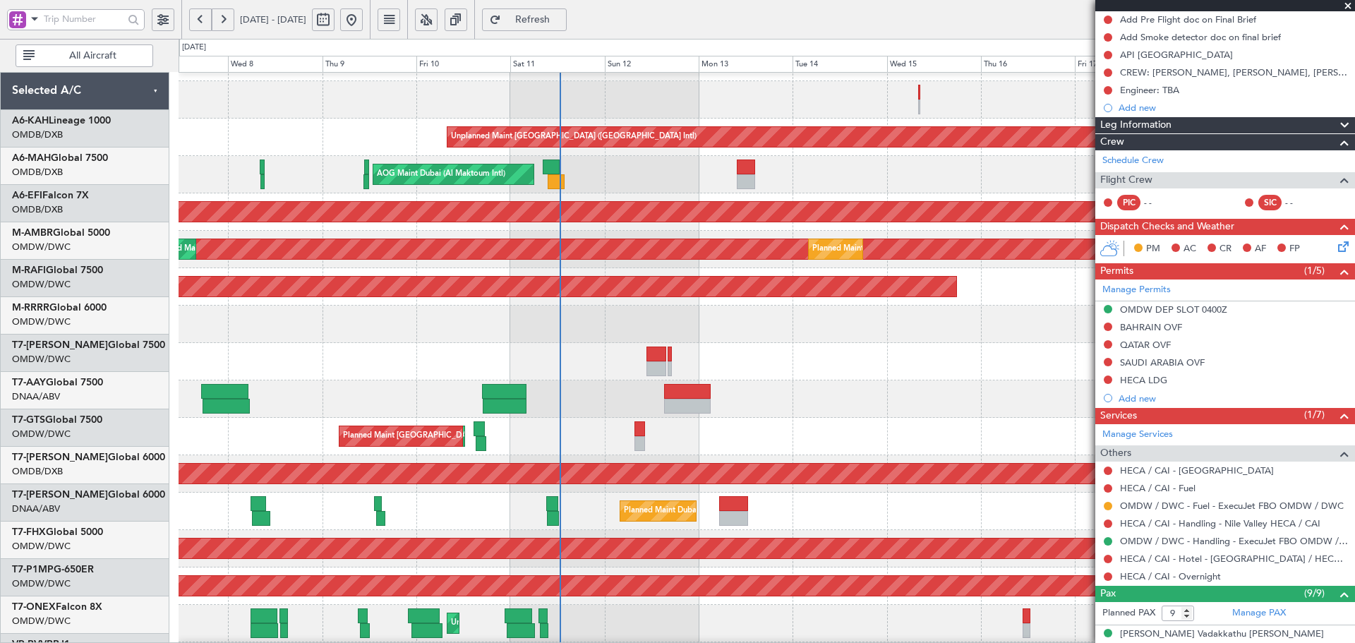
scroll to position [35, 0]
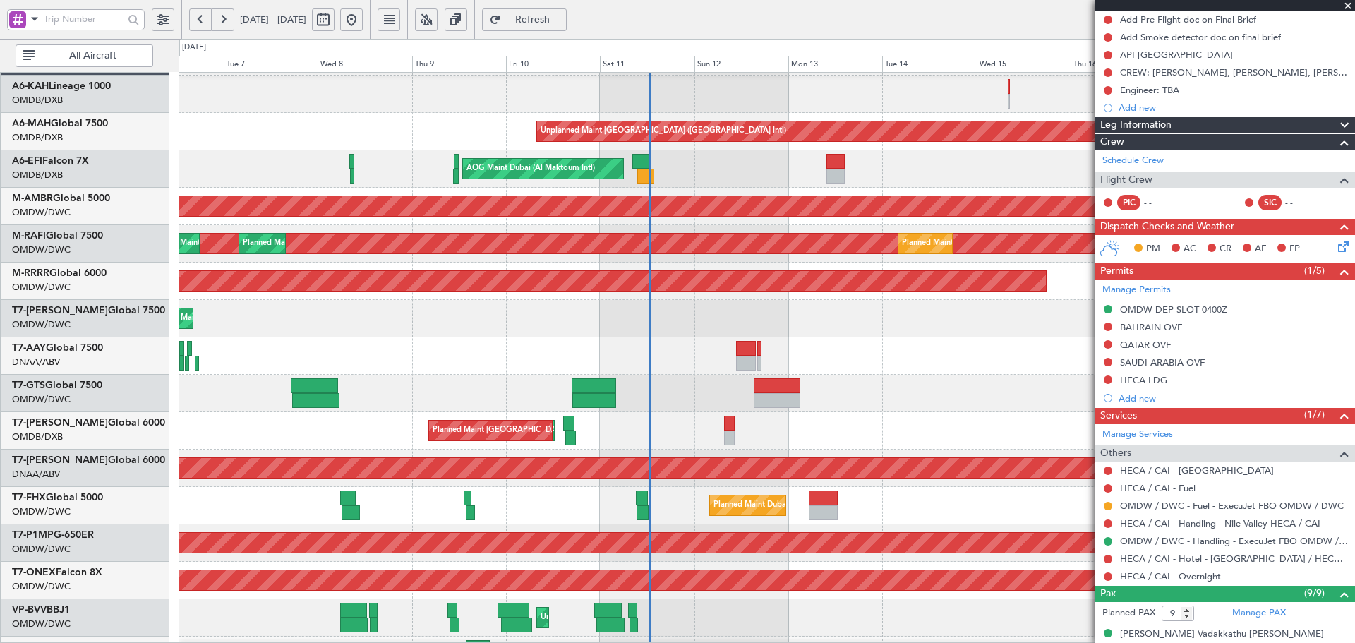
click at [824, 453] on div "AOG Maint Dubai (Al Maktoum Intl) Planned Maint [GEOGRAPHIC_DATA] (Al Maktoum I…" at bounding box center [767, 468] width 1176 height 37
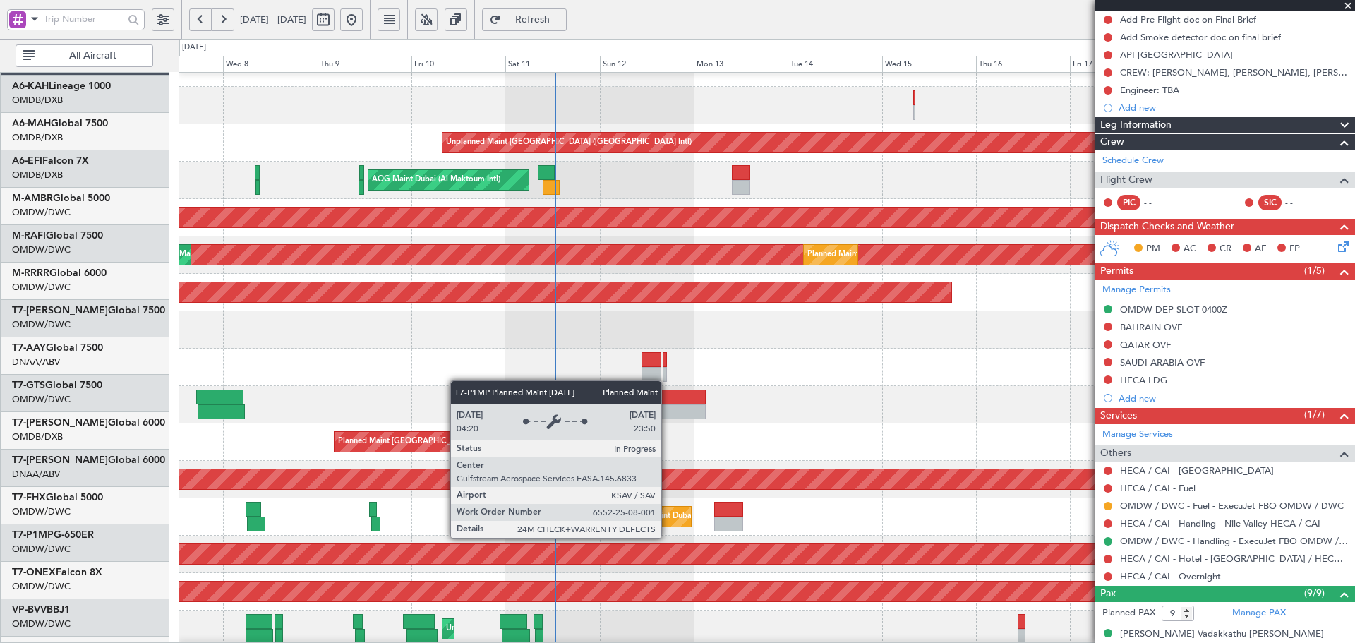
scroll to position [25, 0]
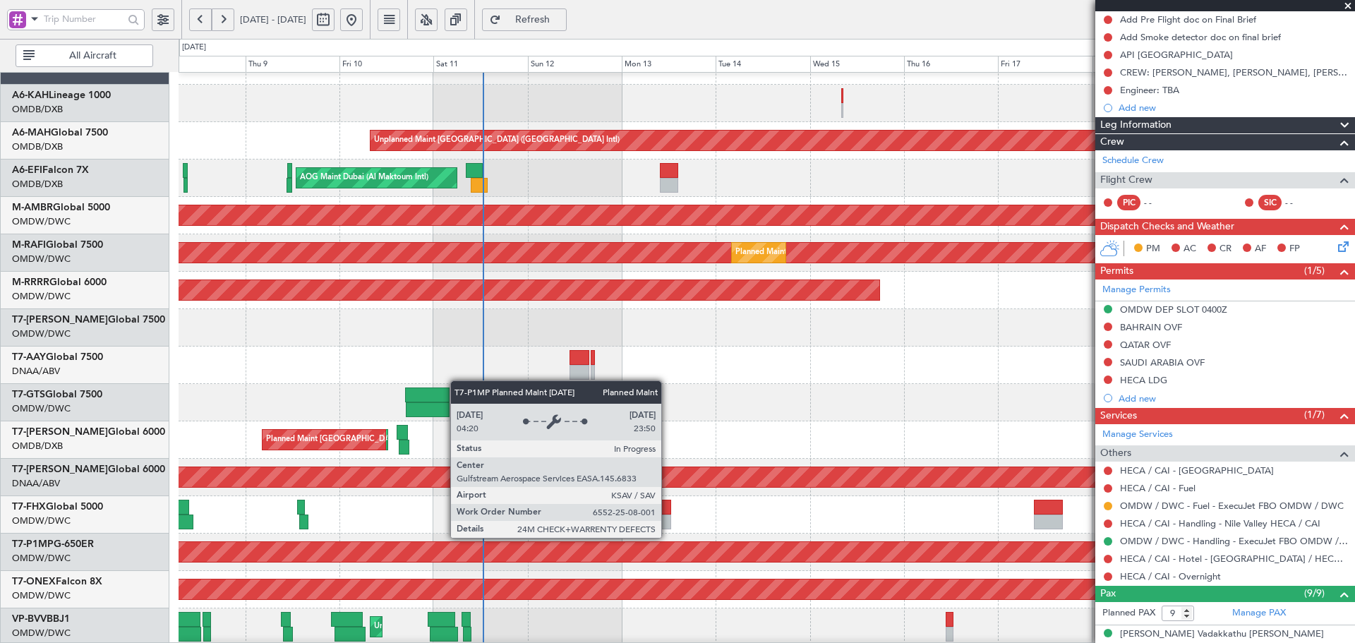
click at [501, 546] on div "Planned Maint Savannah (Savannah/hilton Head Intl)" at bounding box center [329, 552] width 2652 height 20
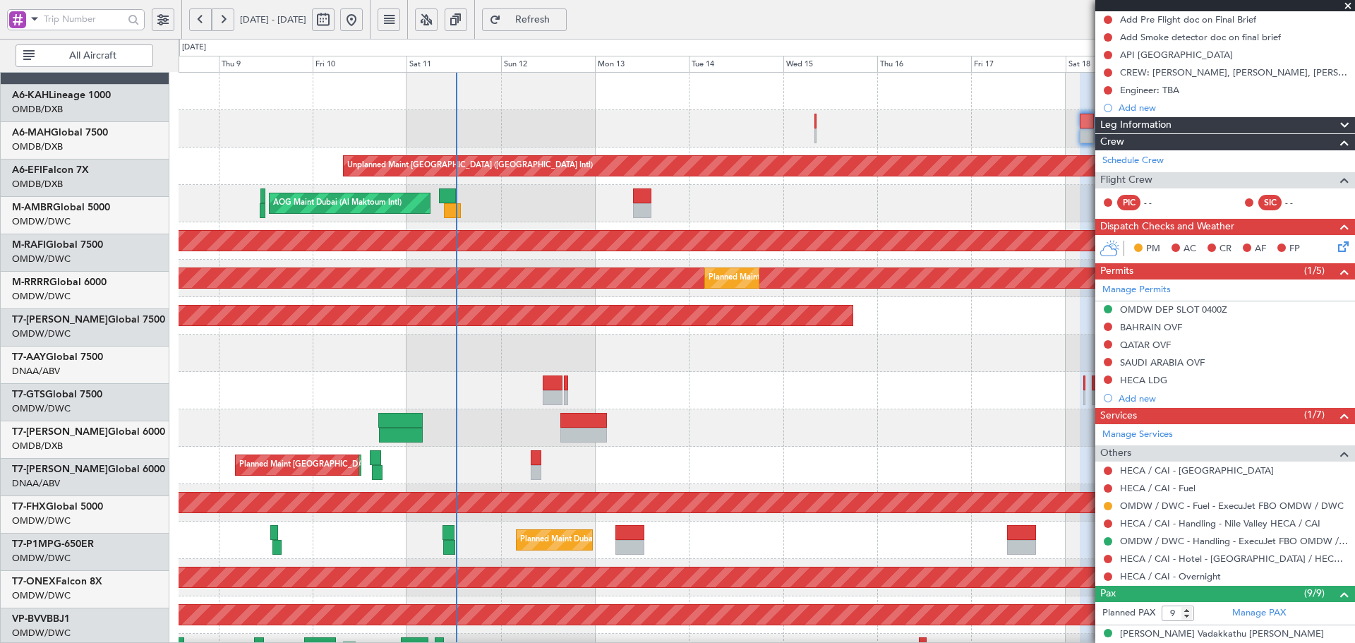
scroll to position [0, 0]
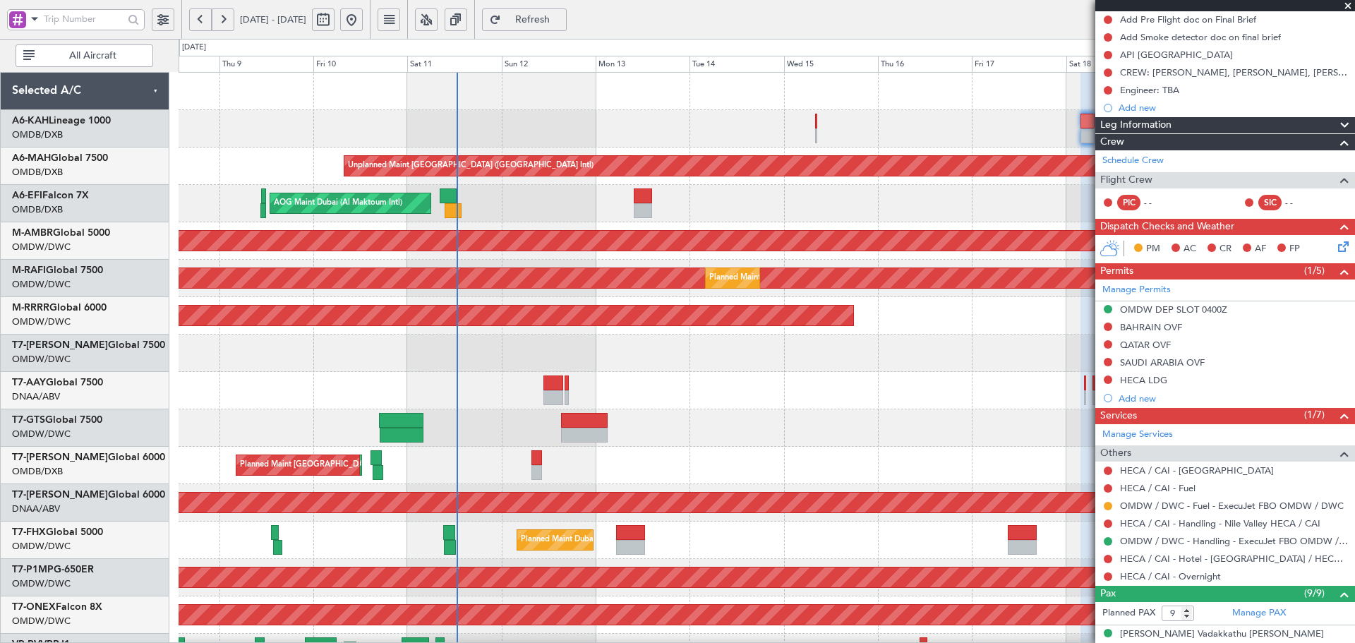
click at [448, 642] on html "[DATE] - [DATE] Refresh Quick Links All Aircraft Unplanned Maint [GEOGRAPHIC_DA…" at bounding box center [677, 321] width 1355 height 643
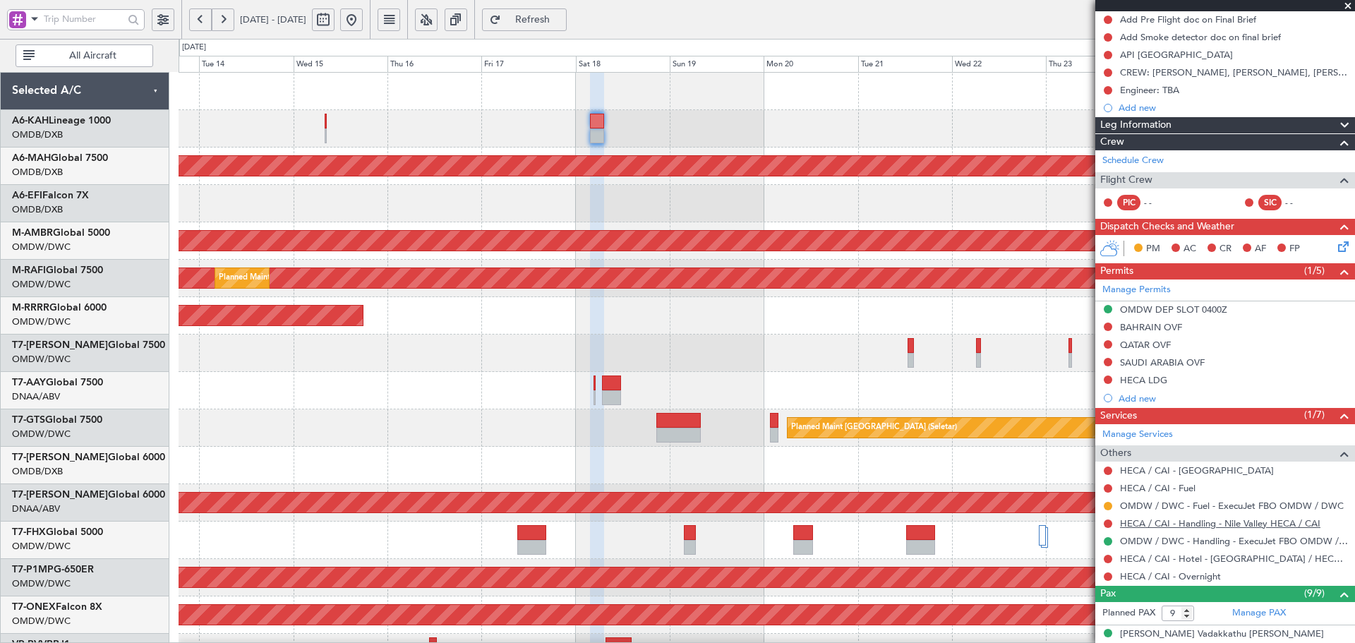
click at [1190, 527] on link "HECA / CAI - Handling - Nile Valley HECA / CAI" at bounding box center [1220, 523] width 200 height 12
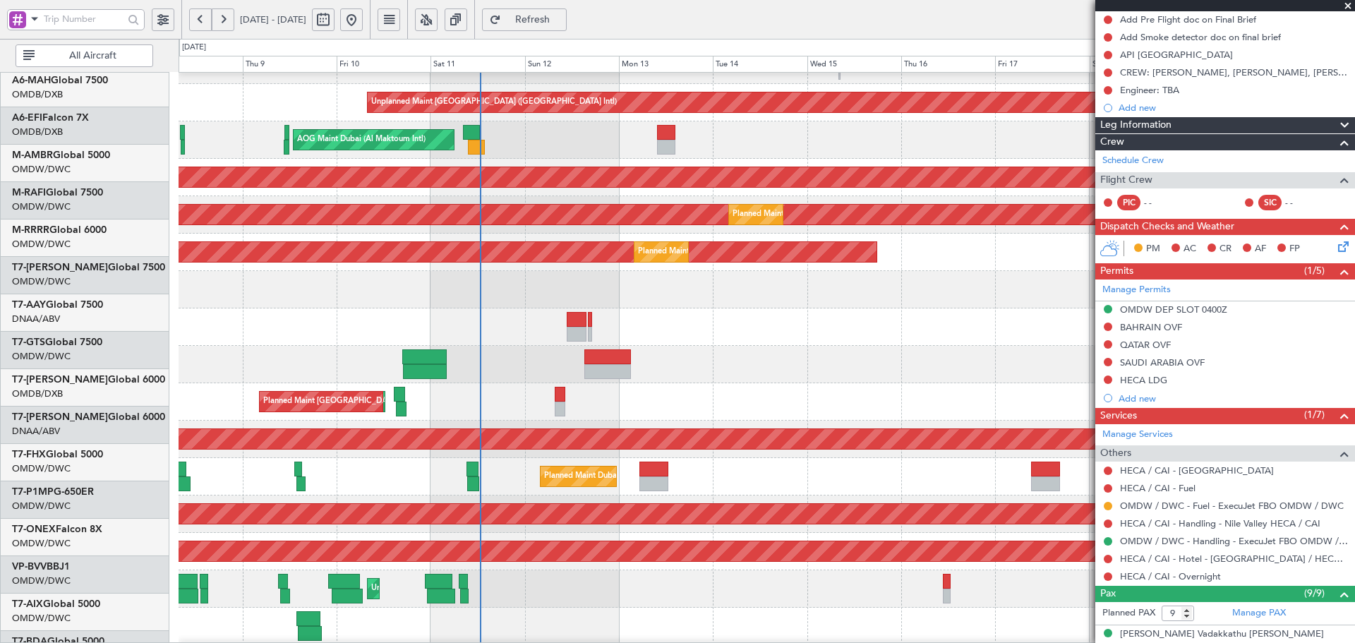
scroll to position [83, 0]
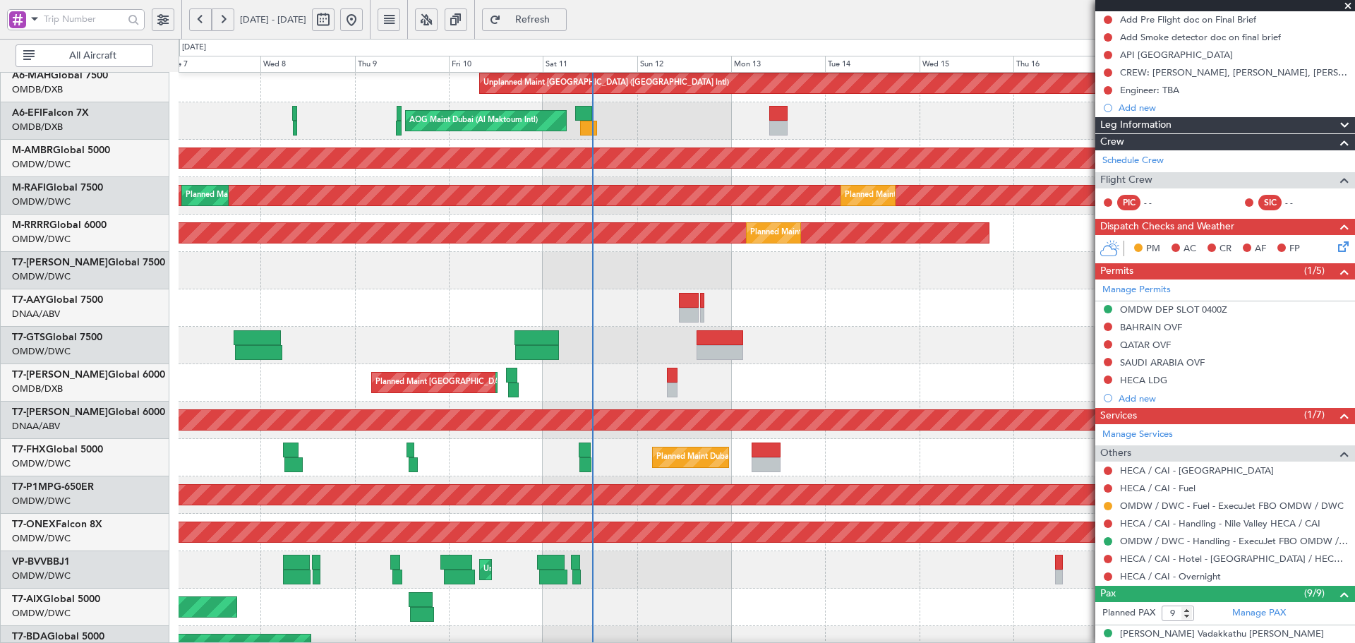
click at [1087, 319] on div at bounding box center [767, 307] width 1176 height 37
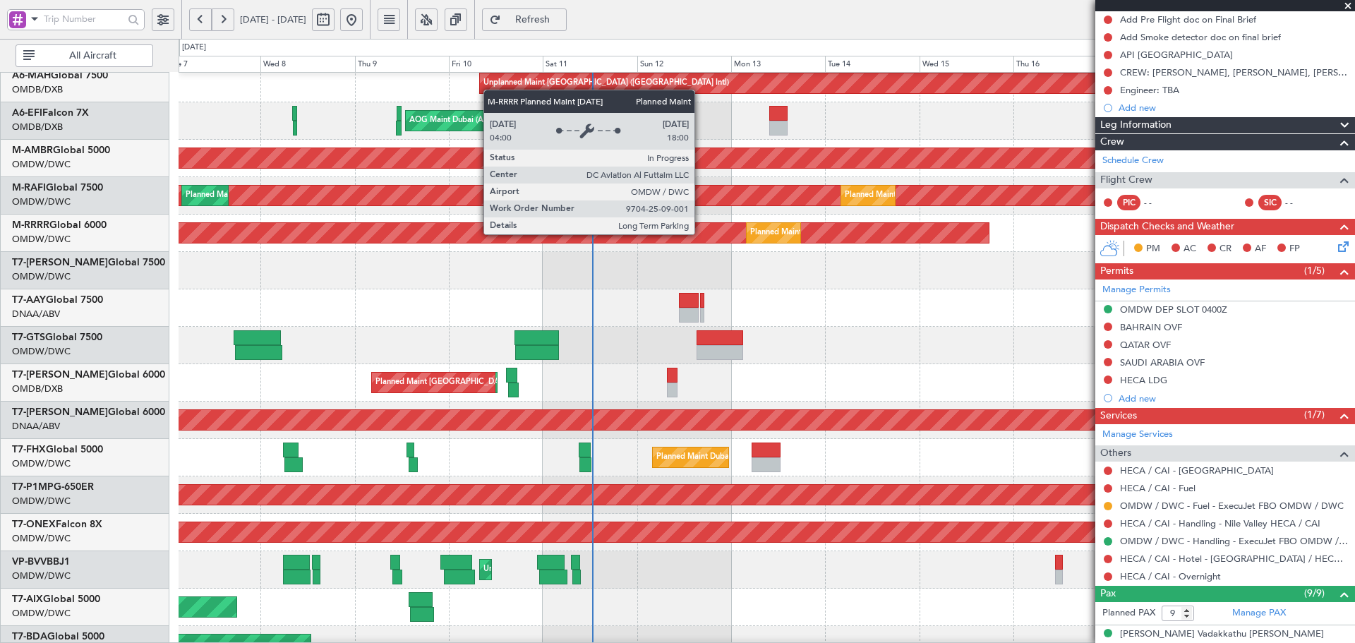
scroll to position [0, 0]
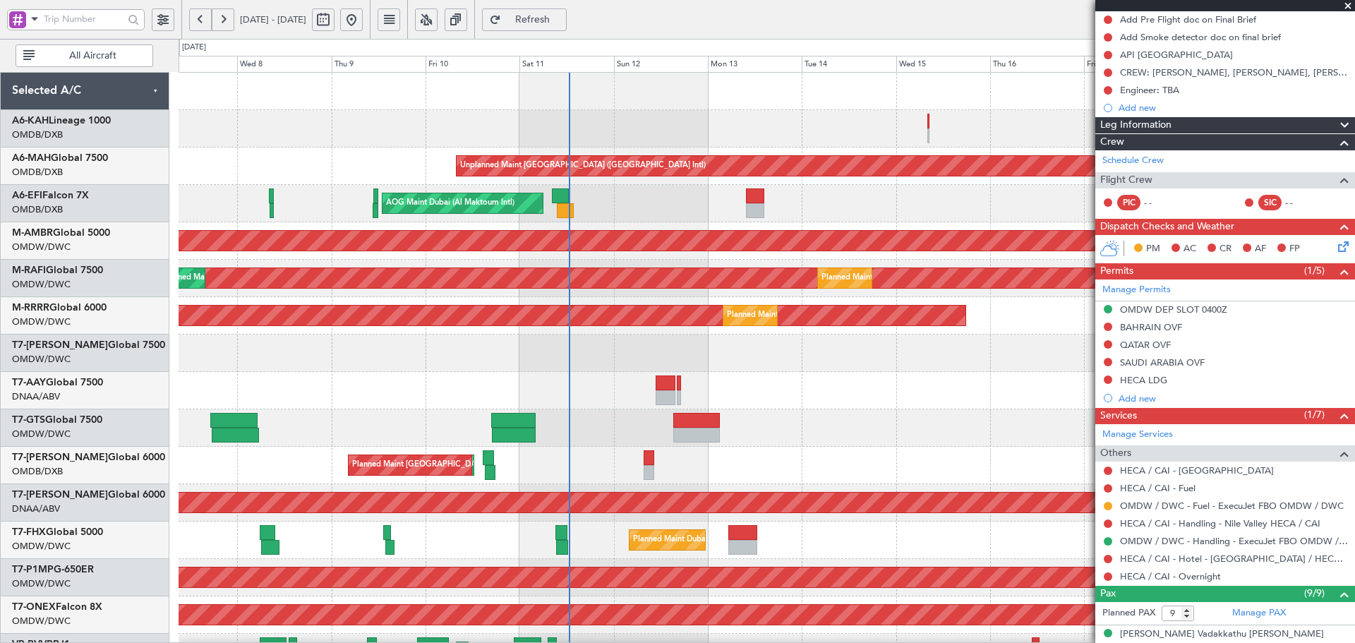
click at [623, 371] on div "Unplanned Maint [GEOGRAPHIC_DATA] ([GEOGRAPHIC_DATA] Intl) AOG Maint [GEOGRAPHI…" at bounding box center [767, 484] width 1176 height 823
